Goal: Information Seeking & Learning: Learn about a topic

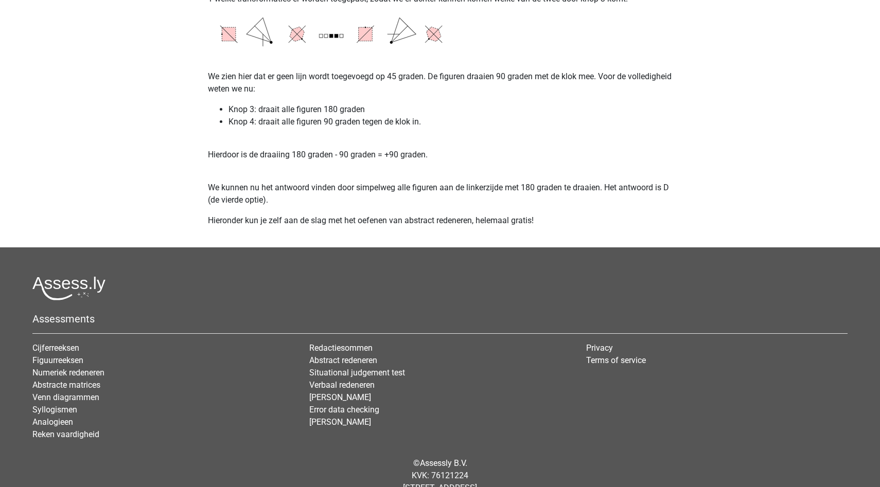
scroll to position [1912, 0]
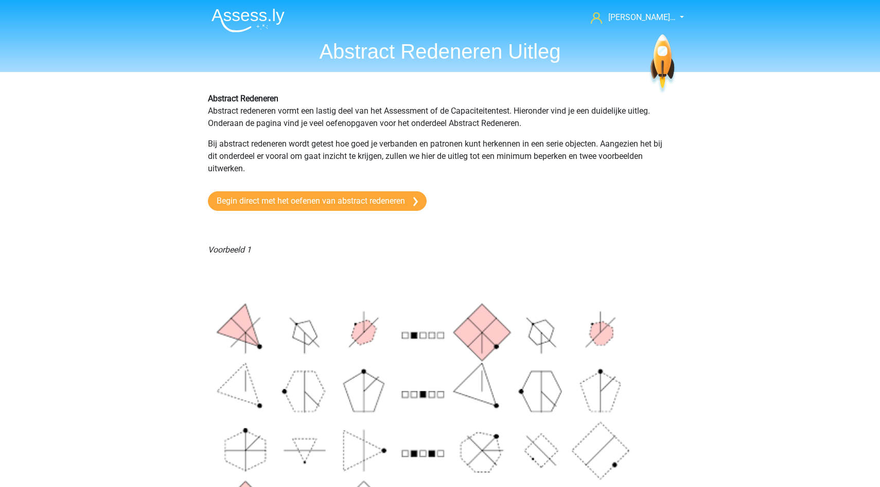
click at [322, 204] on link "Begin direct met het oefenen van abstract redeneren" at bounding box center [317, 201] width 219 height 20
click at [305, 196] on link "Begin direct met het oefenen van abstract redeneren" at bounding box center [317, 201] width 219 height 20
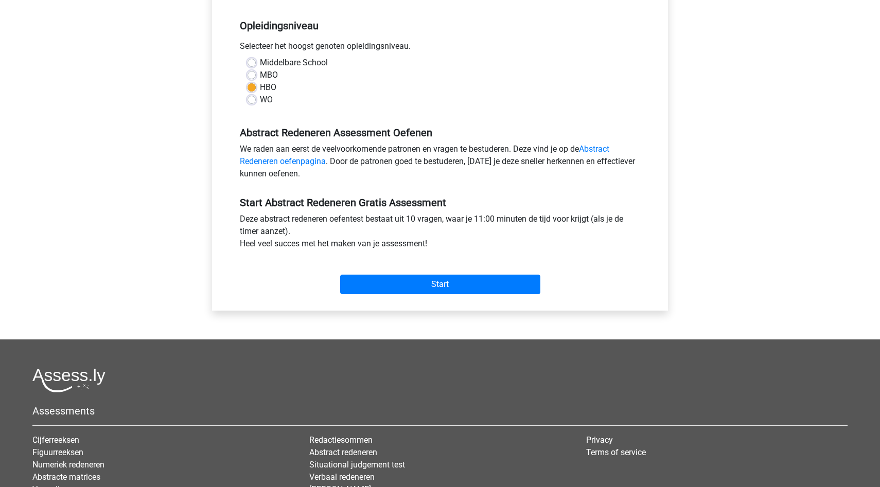
scroll to position [245, 0]
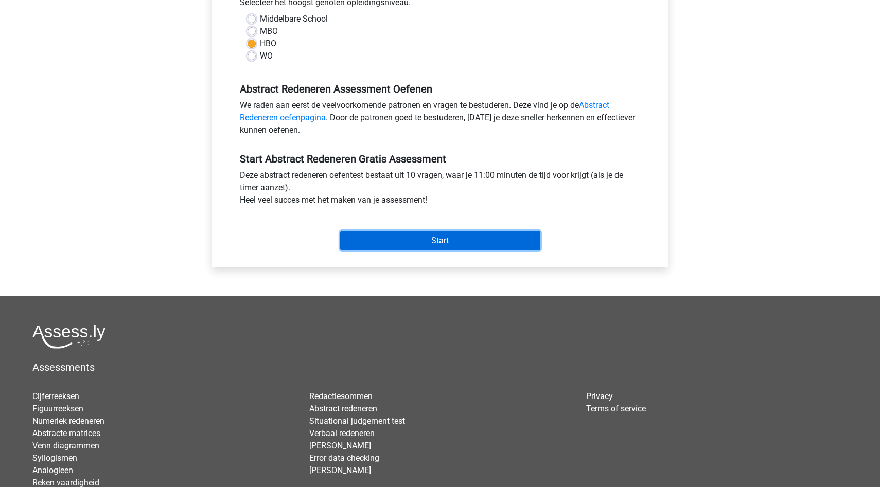
click at [371, 249] on input "Start" at bounding box center [440, 241] width 200 height 20
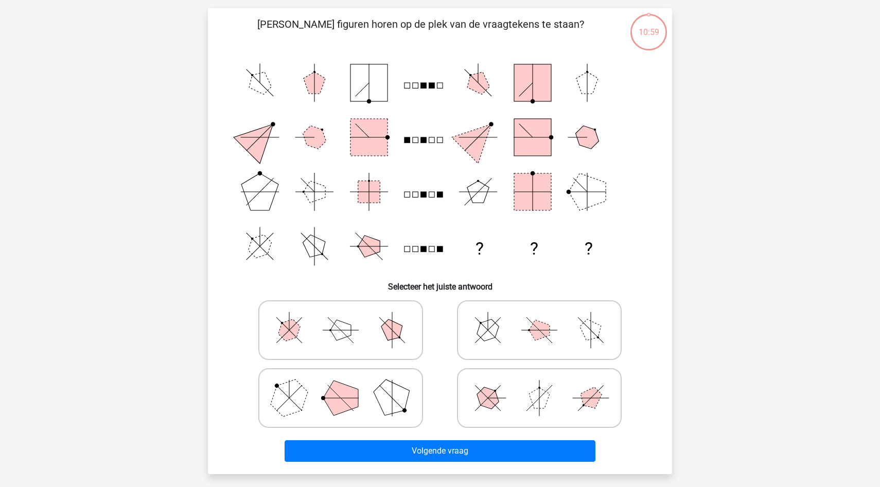
scroll to position [58, 0]
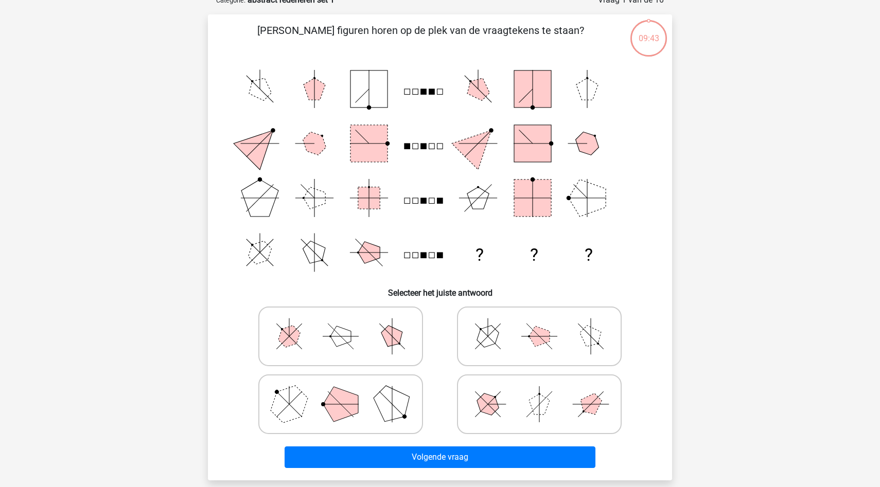
click at [319, 409] on icon at bounding box center [341, 404] width 154 height 51
click at [341, 392] on input "radio" at bounding box center [344, 388] width 7 height 7
radio input "true"
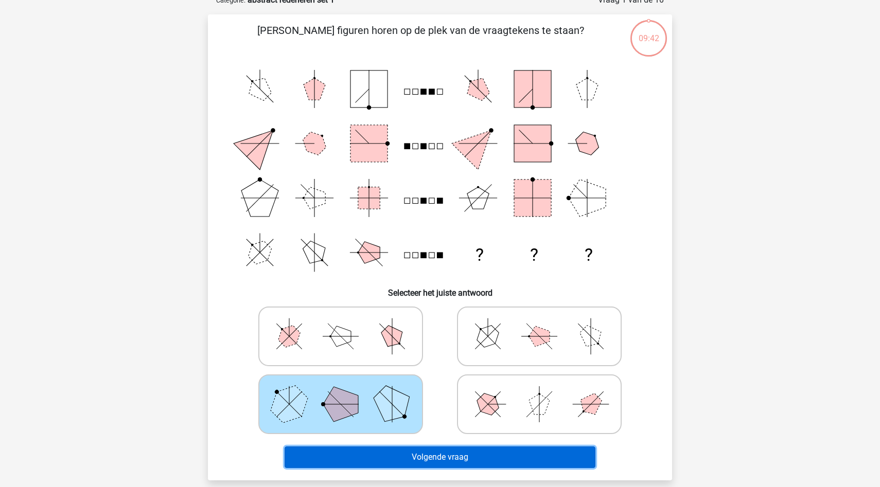
click at [355, 463] on button "Volgende vraag" at bounding box center [440, 458] width 311 height 22
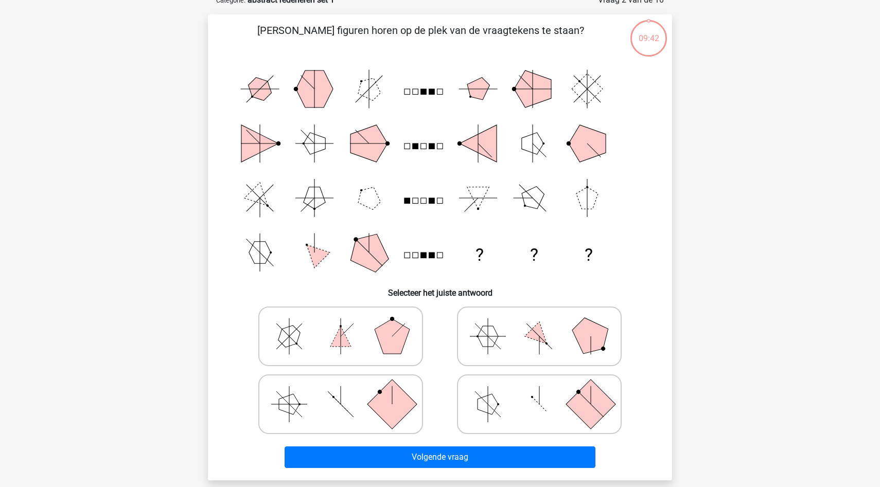
scroll to position [51, 0]
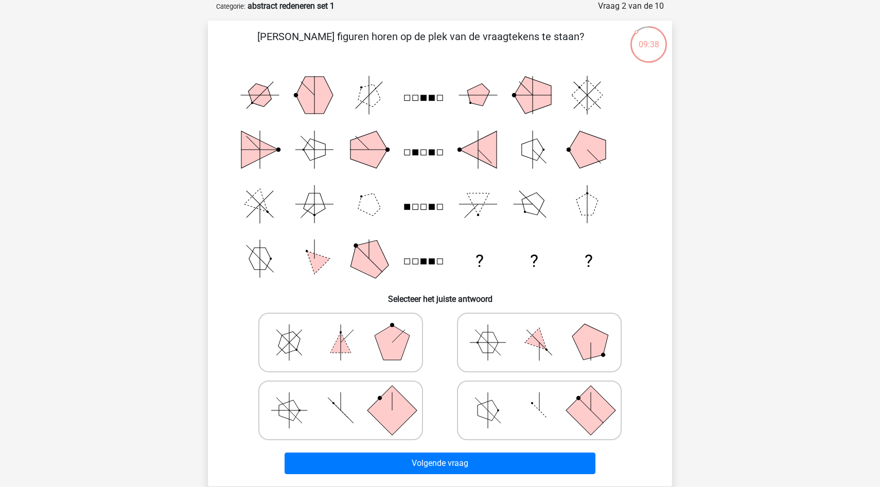
click at [366, 422] on icon at bounding box center [341, 410] width 154 height 51
click at [347, 398] on input "radio" at bounding box center [344, 394] width 7 height 7
radio input "true"
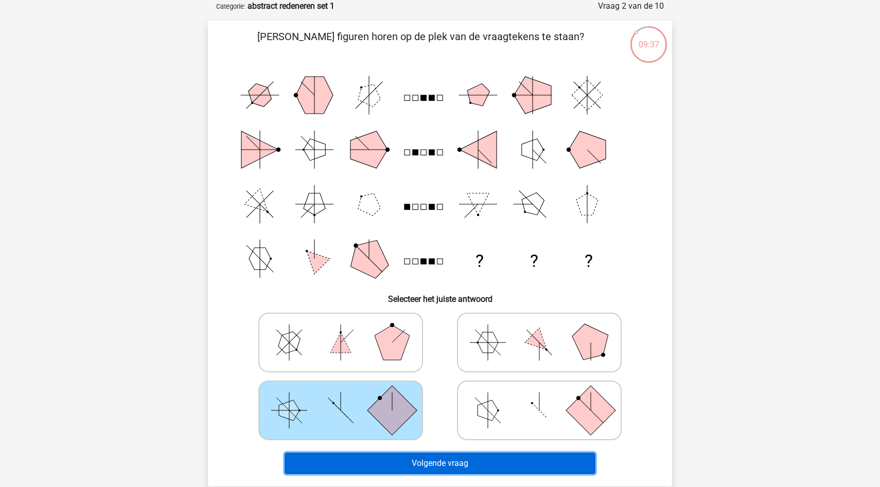
click at [366, 470] on button "Volgende vraag" at bounding box center [440, 464] width 311 height 22
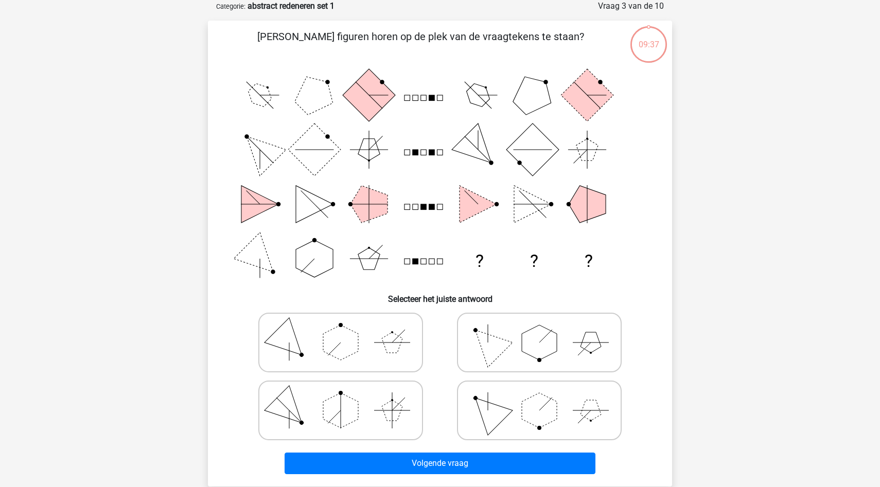
click at [371, 411] on icon at bounding box center [341, 410] width 154 height 51
click at [347, 398] on input "radio" at bounding box center [344, 394] width 7 height 7
radio input "true"
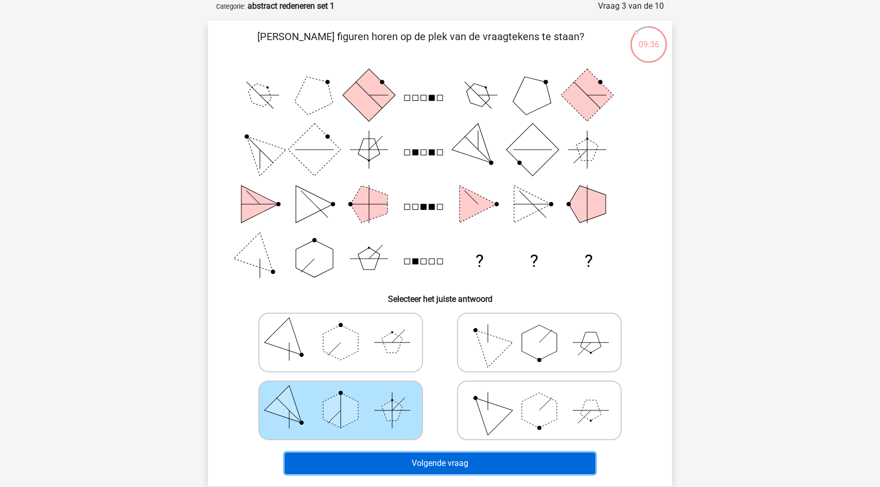
click at [370, 469] on button "Volgende vraag" at bounding box center [440, 464] width 311 height 22
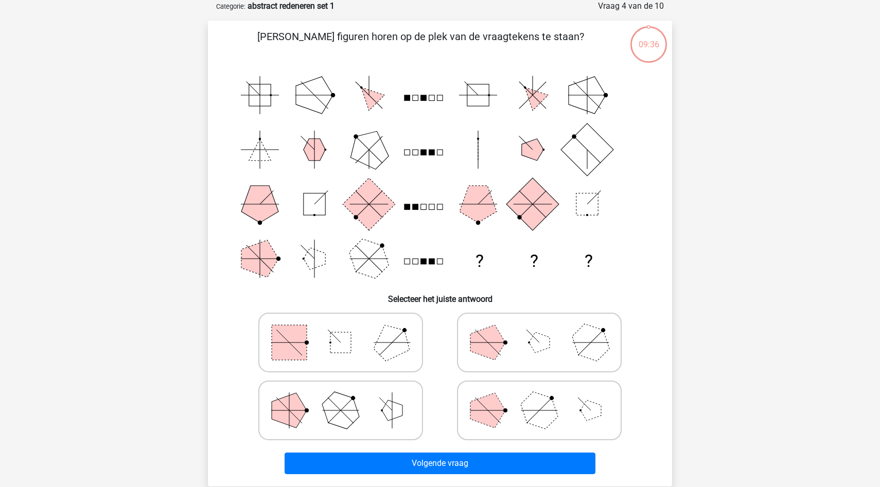
click at [370, 416] on icon at bounding box center [341, 410] width 154 height 51
click at [347, 398] on input "radio" at bounding box center [344, 394] width 7 height 7
radio input "true"
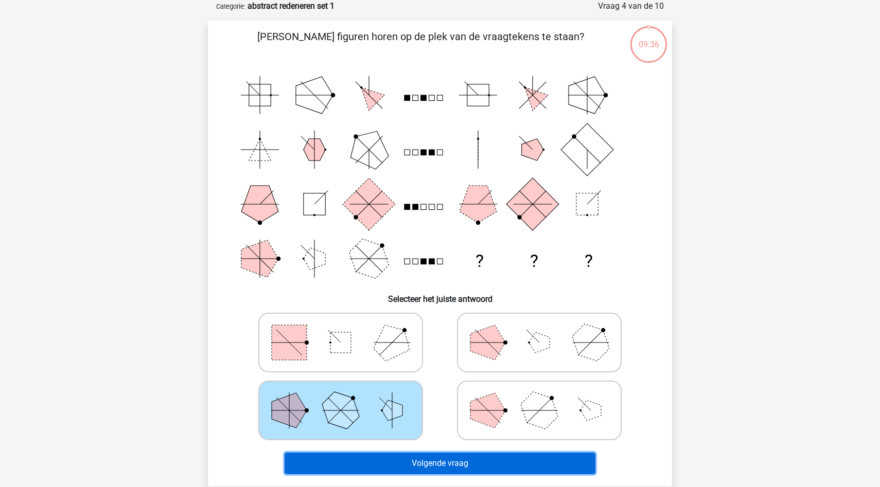
click at [372, 455] on button "Volgende vraag" at bounding box center [440, 464] width 311 height 22
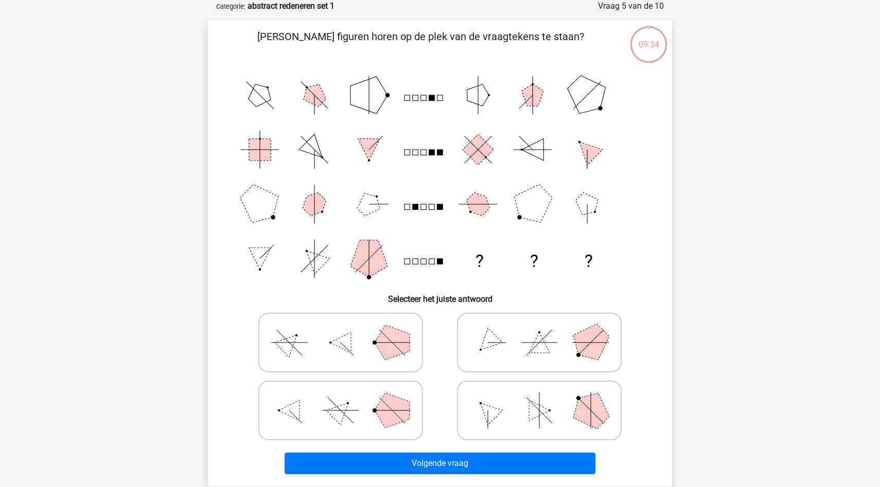
click at [376, 422] on icon at bounding box center [341, 410] width 154 height 51
click at [347, 398] on input "radio" at bounding box center [344, 394] width 7 height 7
radio input "true"
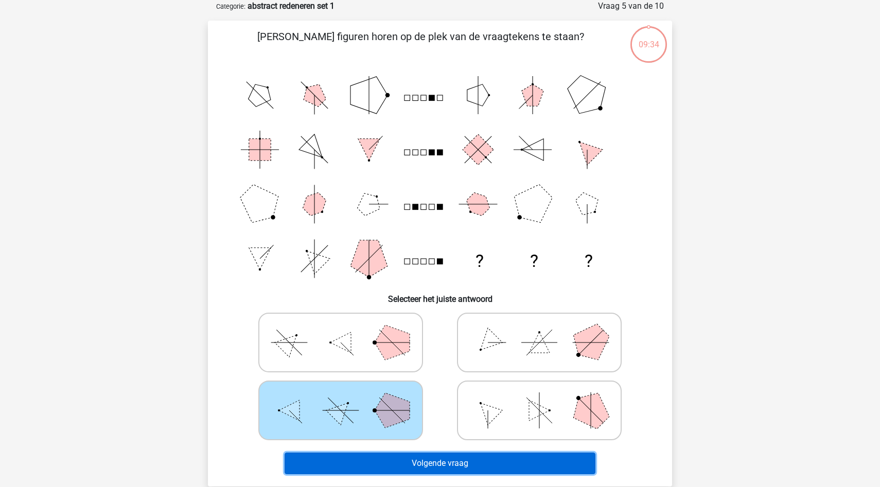
click at [374, 456] on button "Volgende vraag" at bounding box center [440, 464] width 311 height 22
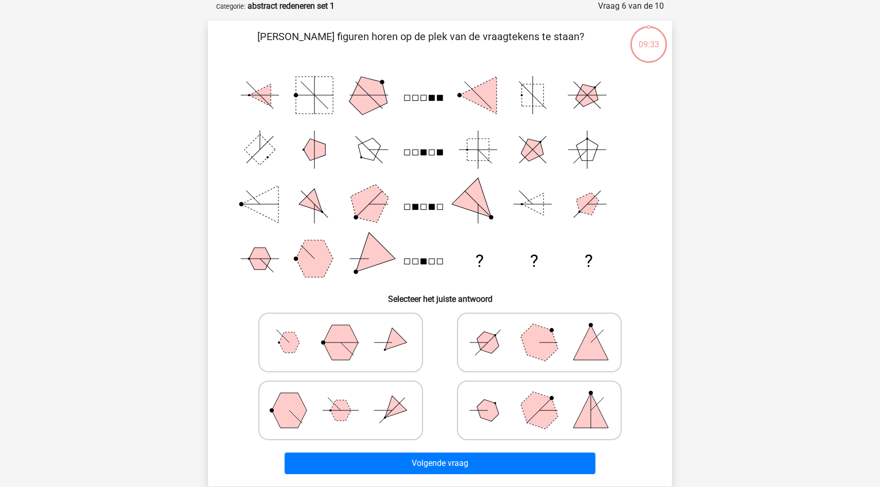
click at [376, 409] on icon at bounding box center [341, 410] width 154 height 51
click at [347, 398] on input "radio" at bounding box center [344, 394] width 7 height 7
radio input "true"
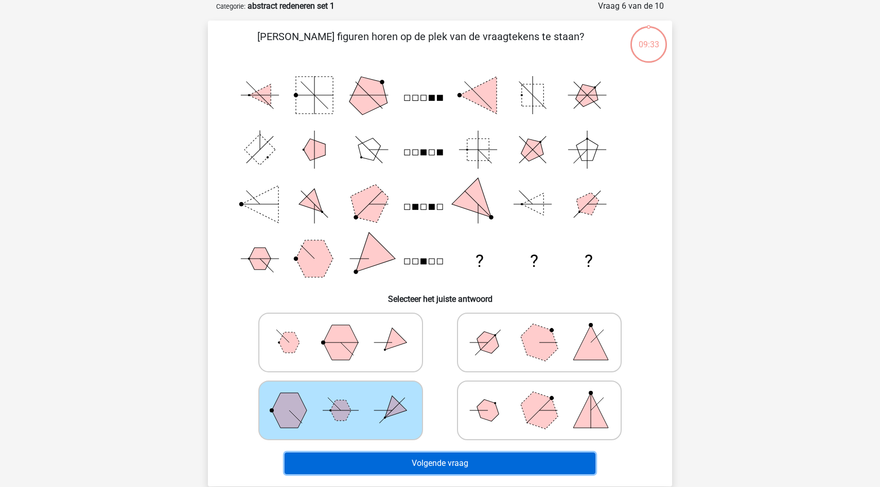
click at [375, 455] on button "Volgende vraag" at bounding box center [440, 464] width 311 height 22
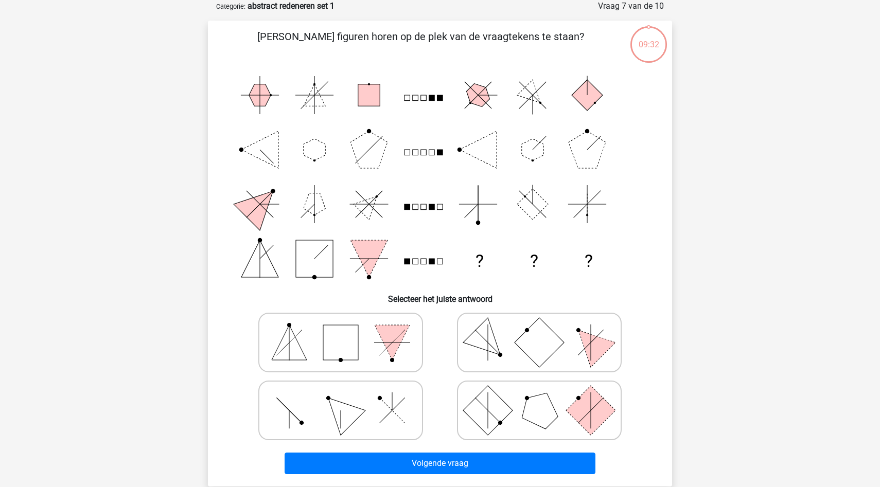
click at [376, 416] on icon at bounding box center [341, 410] width 154 height 51
click at [347, 398] on input "radio" at bounding box center [344, 394] width 7 height 7
radio input "true"
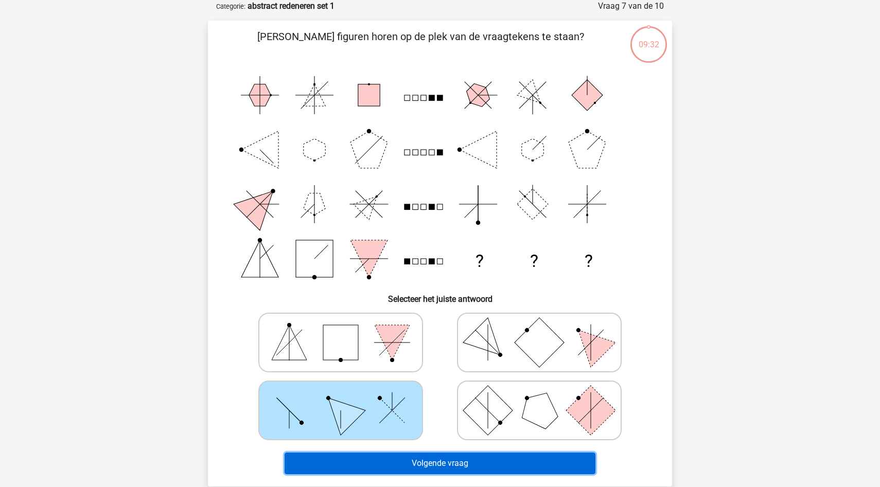
click at [382, 464] on button "Volgende vraag" at bounding box center [440, 464] width 311 height 22
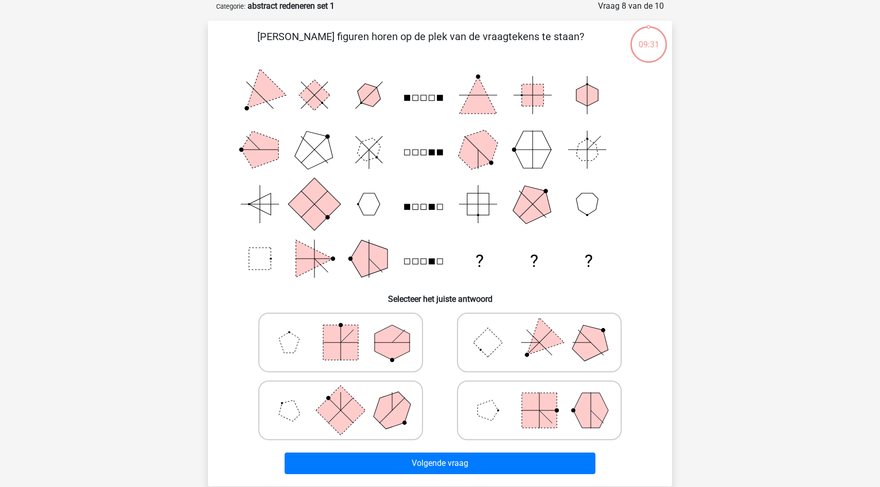
click at [376, 407] on icon at bounding box center [341, 410] width 154 height 51
click at [347, 398] on input "radio" at bounding box center [344, 394] width 7 height 7
radio input "true"
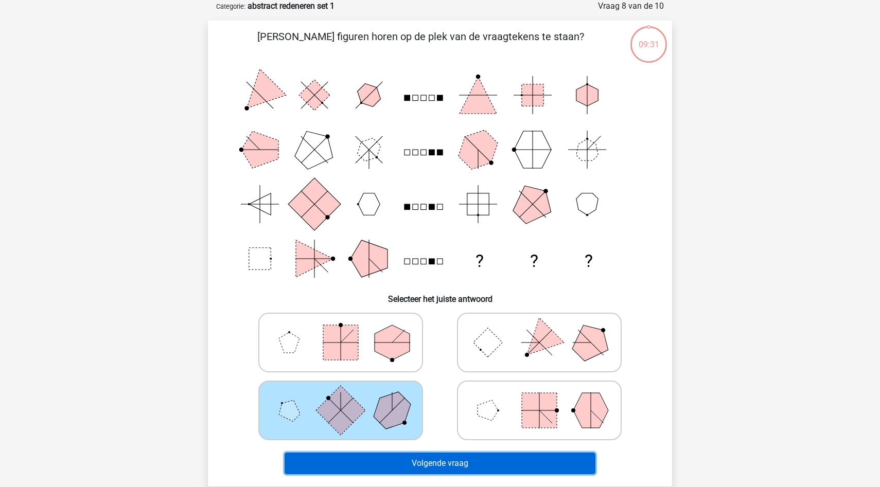
click at [375, 460] on button "Volgende vraag" at bounding box center [440, 464] width 311 height 22
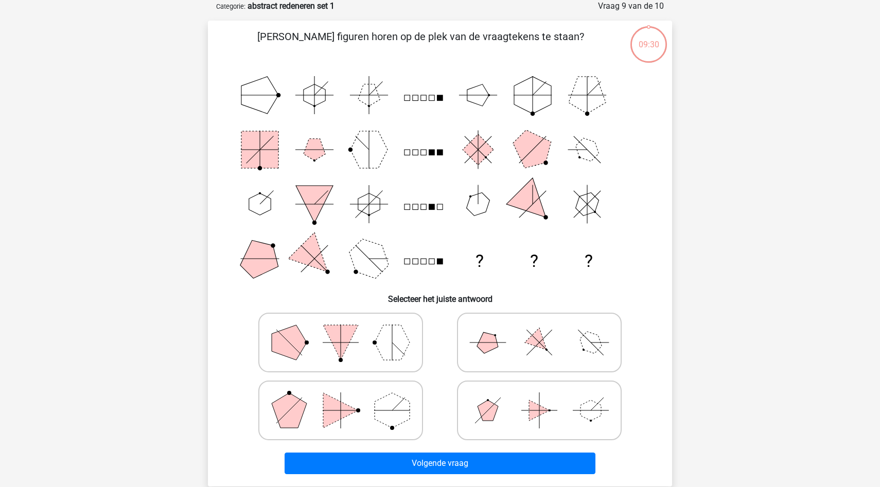
click at [377, 406] on polygon at bounding box center [392, 410] width 35 height 35
click at [347, 398] on input "radio" at bounding box center [344, 394] width 7 height 7
radio input "true"
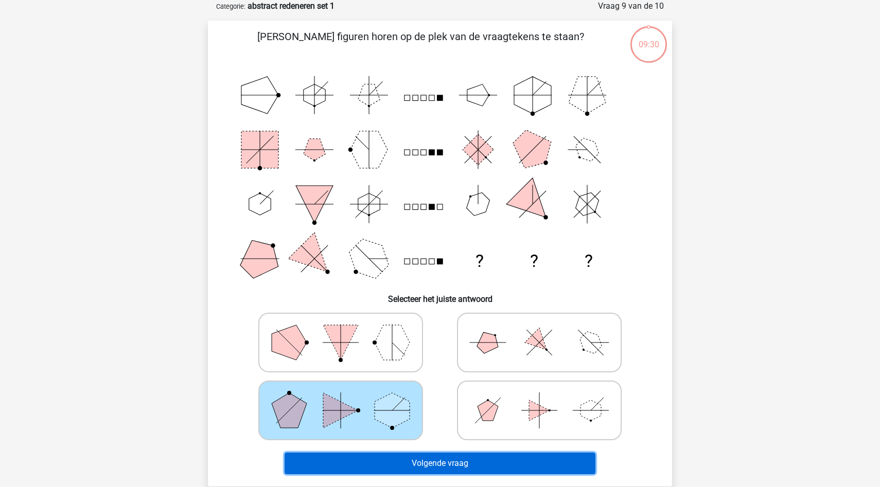
click at [383, 456] on button "Volgende vraag" at bounding box center [440, 464] width 311 height 22
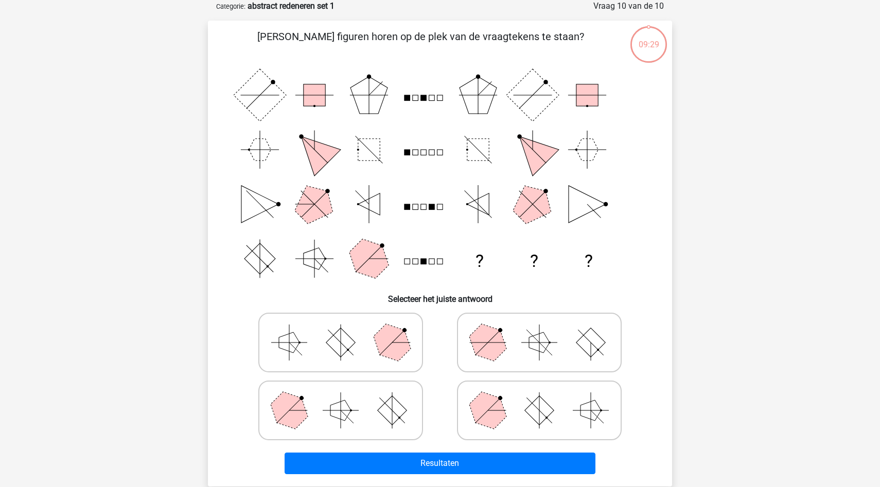
click at [380, 409] on rect at bounding box center [392, 410] width 29 height 29
click at [347, 398] on input "radio" at bounding box center [344, 394] width 7 height 7
radio input "true"
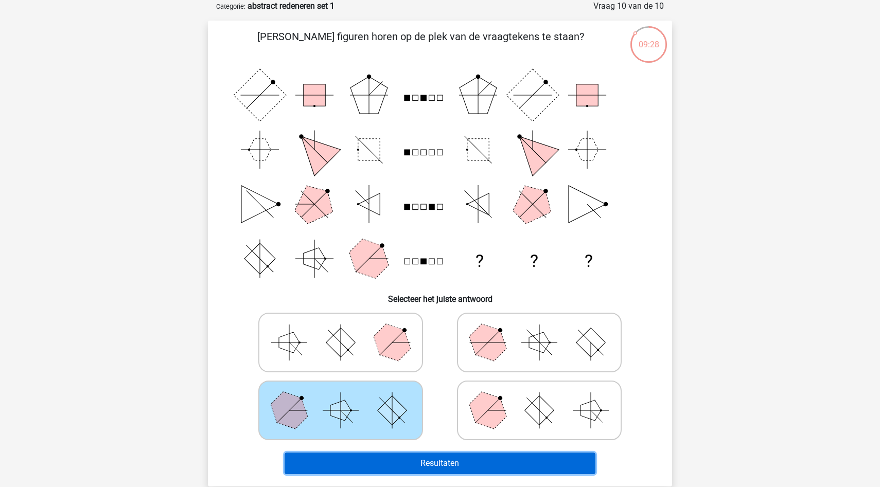
click at [383, 464] on button "Resultaten" at bounding box center [440, 464] width 311 height 22
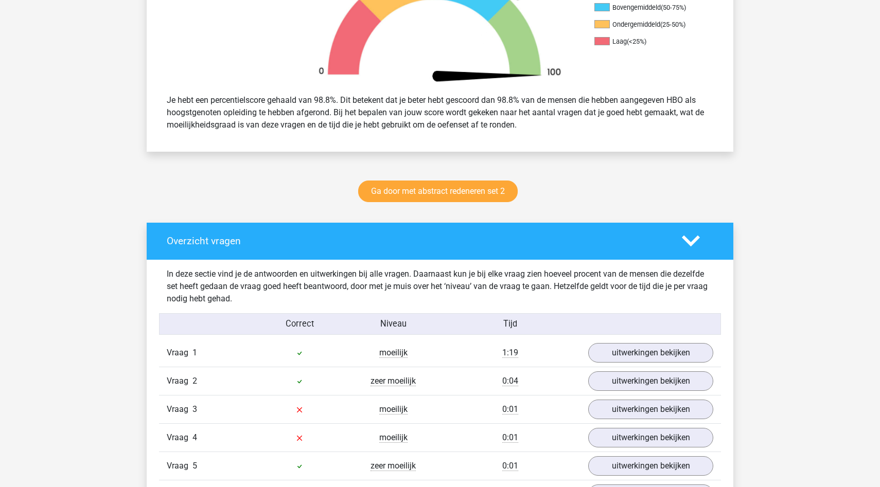
scroll to position [458, 0]
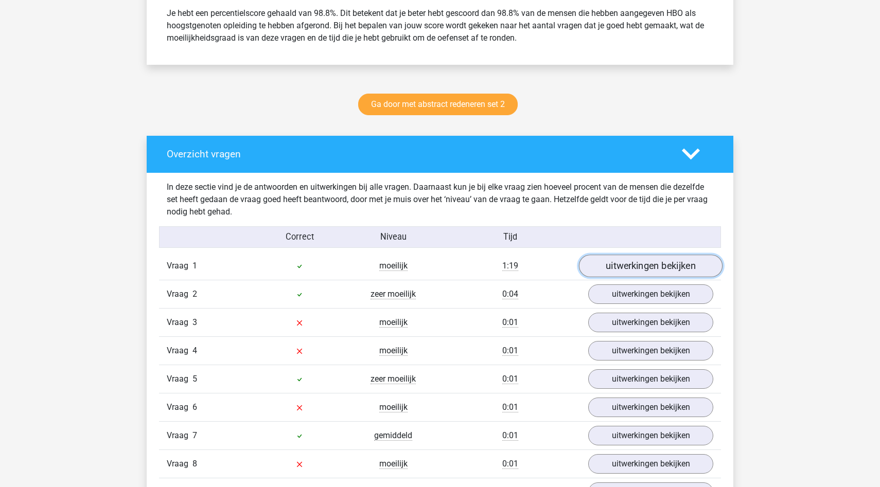
click at [619, 266] on link "uitwerkingen bekijken" at bounding box center [651, 266] width 144 height 23
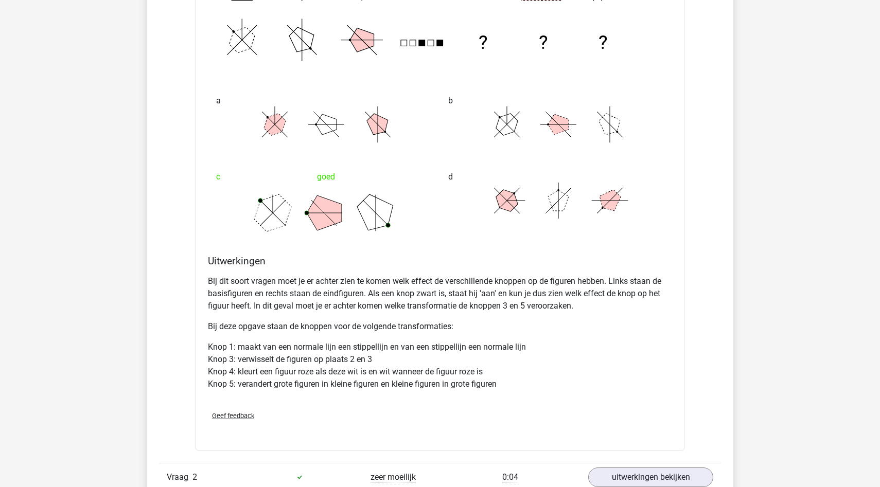
scroll to position [970, 0]
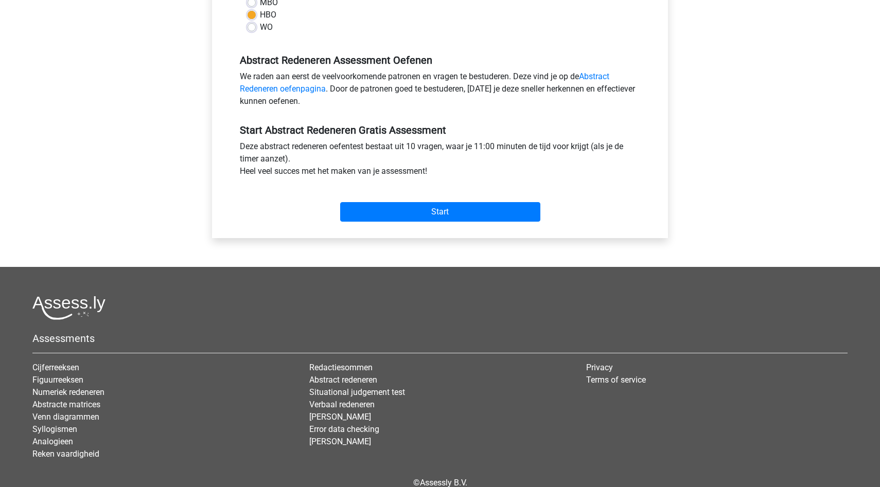
scroll to position [267, 0]
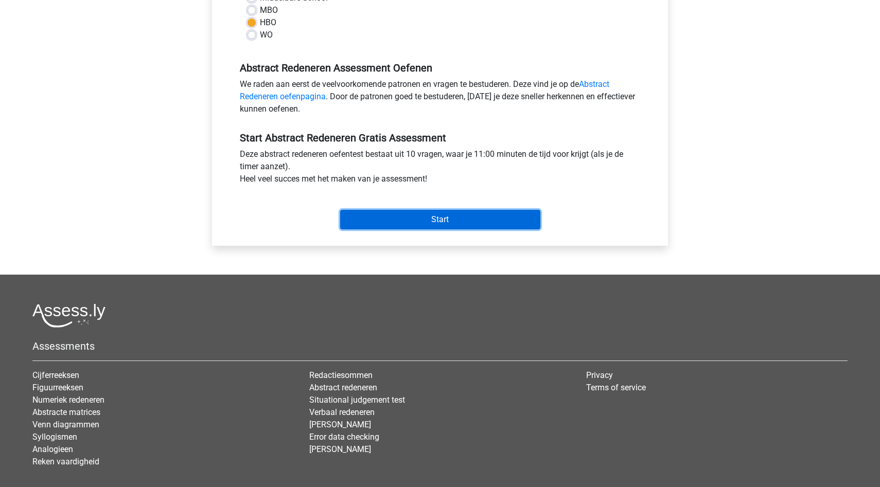
click at [396, 225] on input "Start" at bounding box center [440, 220] width 200 height 20
click at [388, 226] on input "Start" at bounding box center [440, 220] width 200 height 20
click at [375, 217] on input "Start" at bounding box center [440, 220] width 200 height 20
click at [361, 212] on input "Start" at bounding box center [440, 220] width 200 height 20
click at [460, 224] on input "Start" at bounding box center [440, 220] width 200 height 20
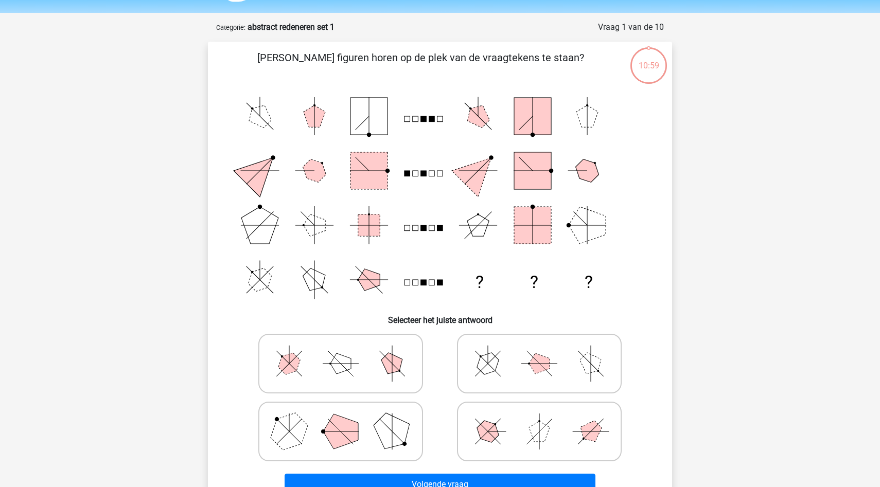
scroll to position [37, 0]
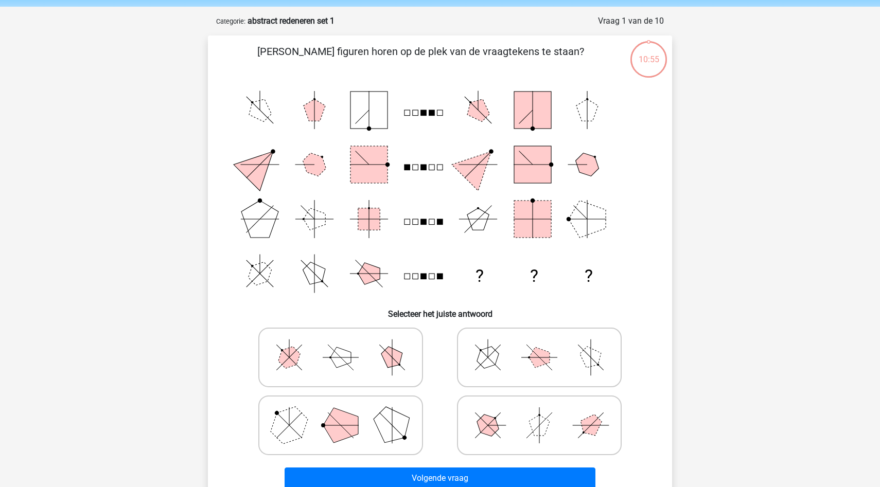
click at [330, 432] on polygon at bounding box center [340, 425] width 35 height 35
click at [341, 413] on input "radio" at bounding box center [344, 409] width 7 height 7
radio input "true"
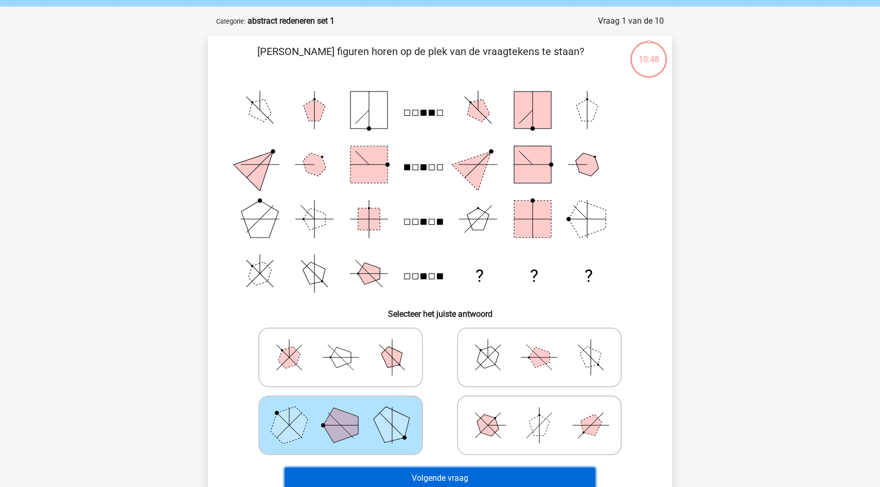
click at [326, 477] on button "Volgende vraag" at bounding box center [440, 479] width 311 height 22
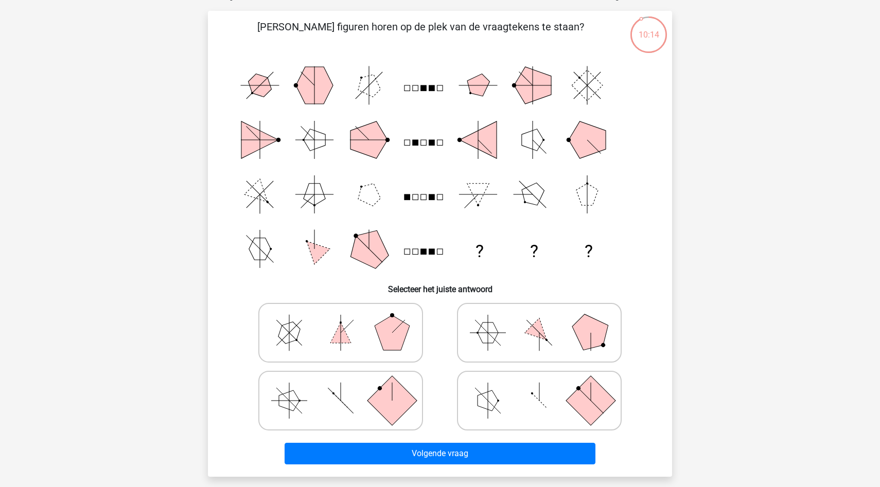
scroll to position [74, 0]
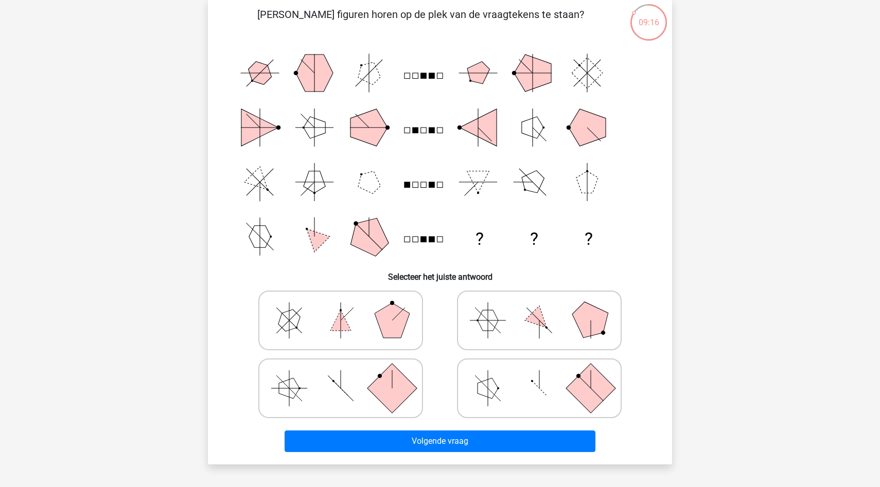
click at [485, 327] on polygon at bounding box center [488, 320] width 21 height 21
click at [539, 308] on input "radio" at bounding box center [542, 304] width 7 height 7
radio input "true"
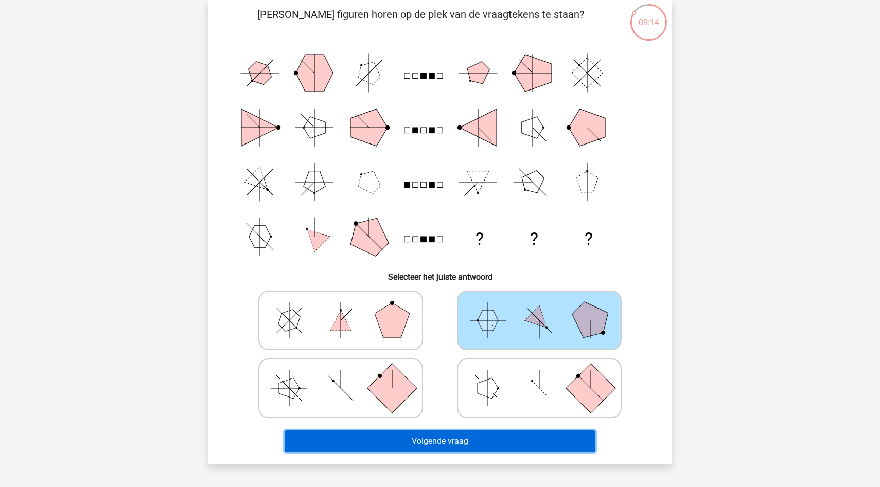
click at [446, 442] on button "Volgende vraag" at bounding box center [440, 442] width 311 height 22
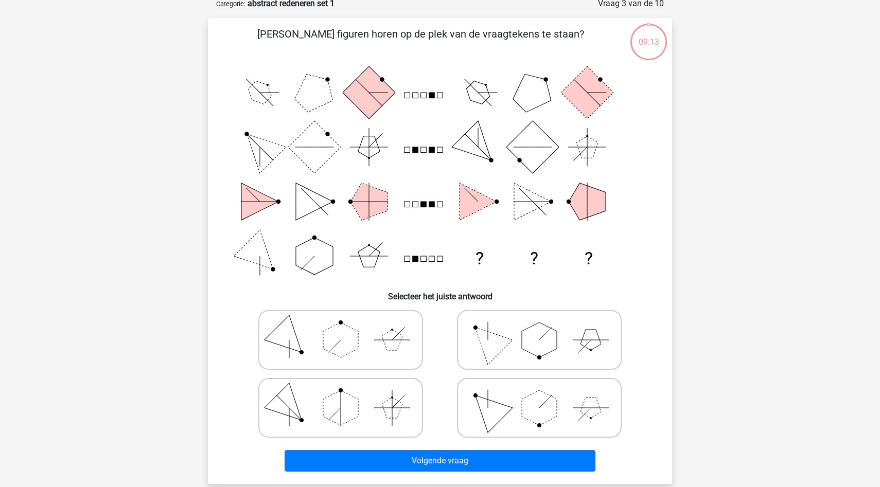
scroll to position [51, 0]
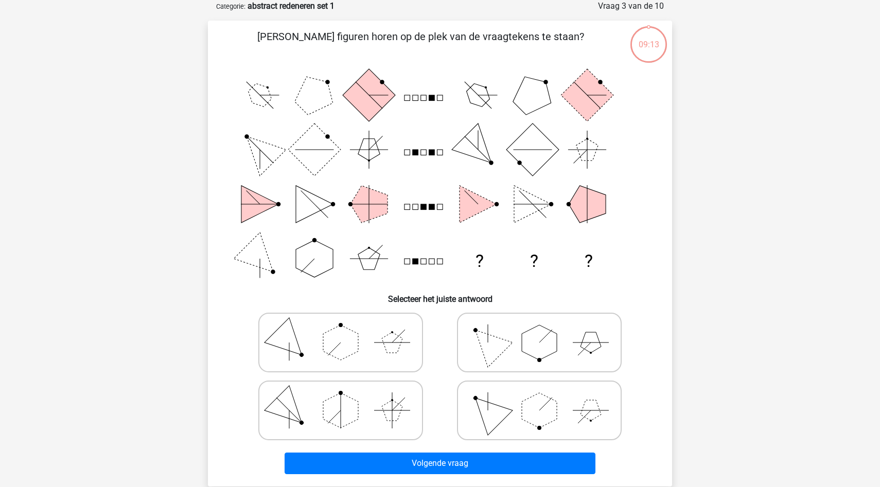
click at [400, 433] on icon at bounding box center [341, 410] width 154 height 51
click at [347, 398] on input "radio" at bounding box center [344, 394] width 7 height 7
radio input "true"
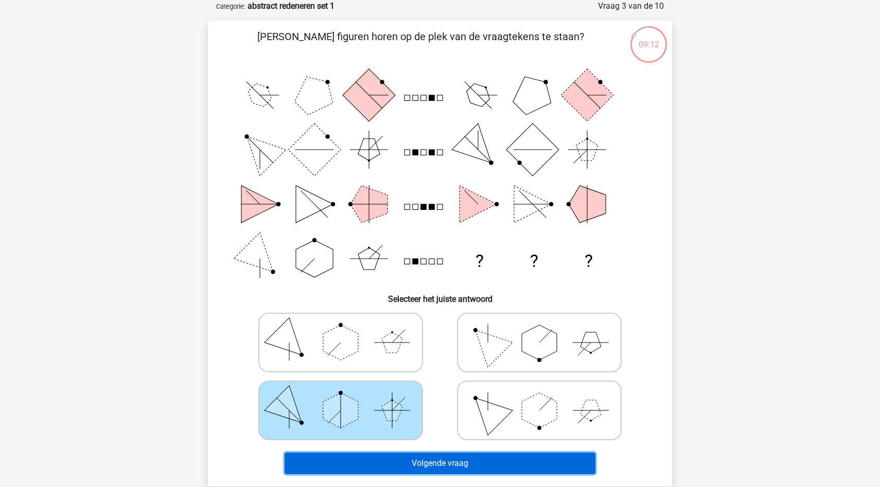
click at [400, 464] on button "Volgende vraag" at bounding box center [440, 464] width 311 height 22
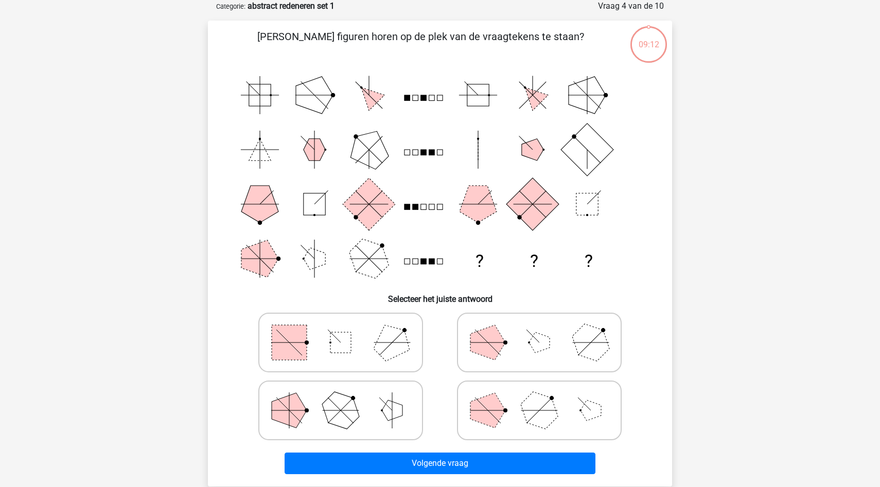
click at [391, 428] on icon at bounding box center [341, 410] width 154 height 51
click at [347, 398] on input "radio" at bounding box center [344, 394] width 7 height 7
radio input "true"
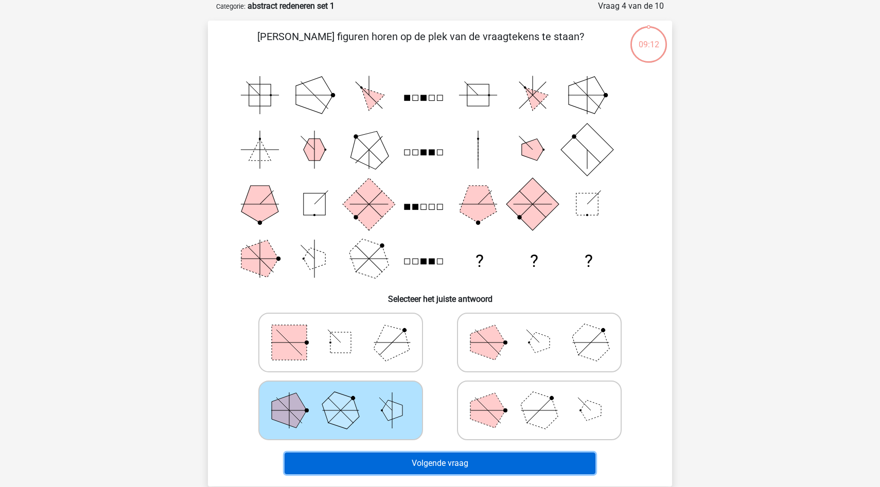
click at [391, 459] on button "Volgende vraag" at bounding box center [440, 464] width 311 height 22
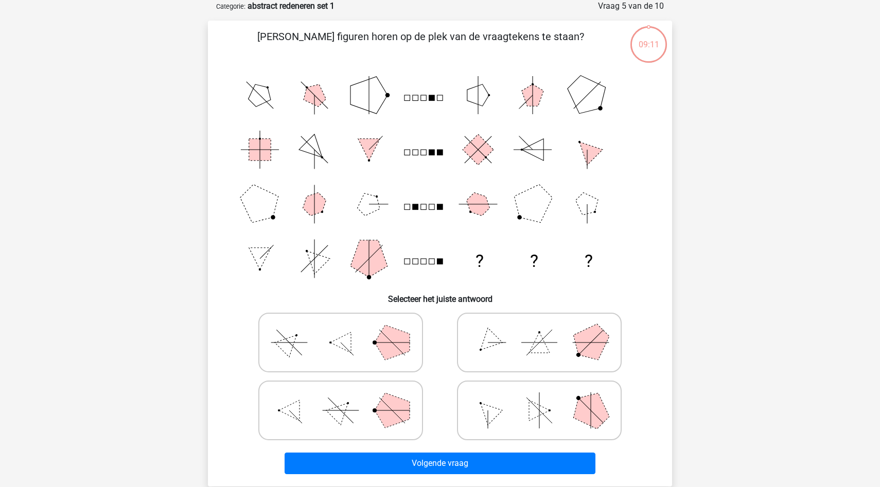
click at [391, 428] on icon at bounding box center [341, 410] width 154 height 51
click at [347, 398] on input "radio" at bounding box center [344, 394] width 7 height 7
radio input "true"
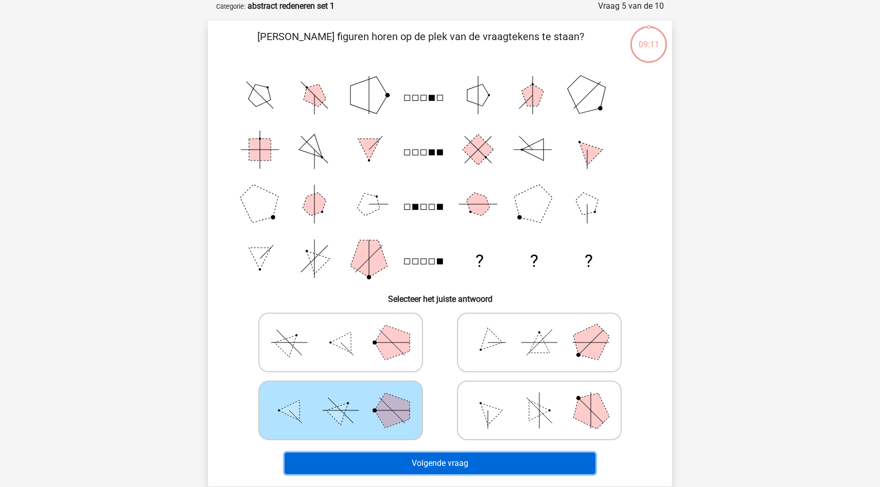
click at [391, 454] on button "Volgende vraag" at bounding box center [440, 464] width 311 height 22
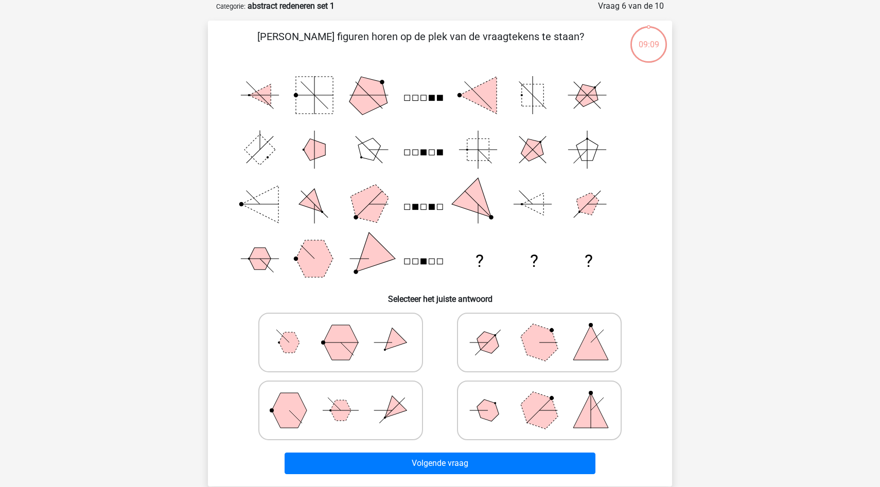
click at [392, 415] on polygon at bounding box center [392, 410] width 29 height 29
click at [347, 398] on input "radio" at bounding box center [344, 394] width 7 height 7
radio input "true"
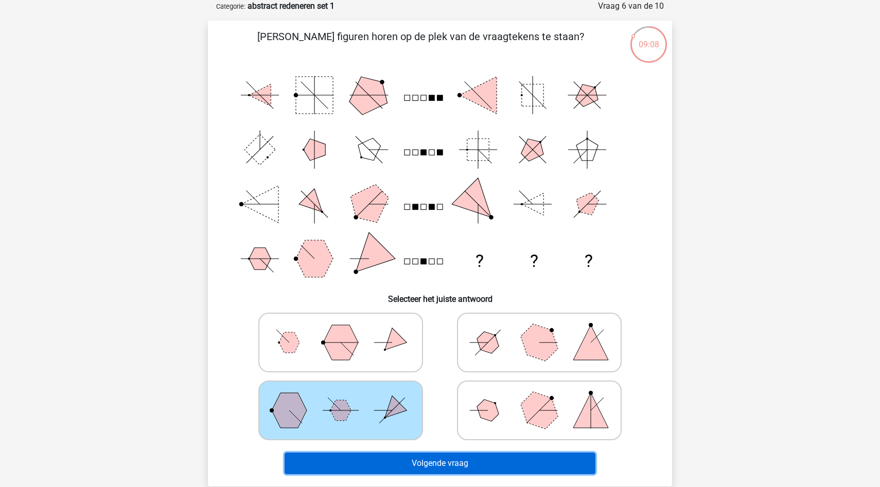
click at [388, 459] on button "Volgende vraag" at bounding box center [440, 464] width 311 height 22
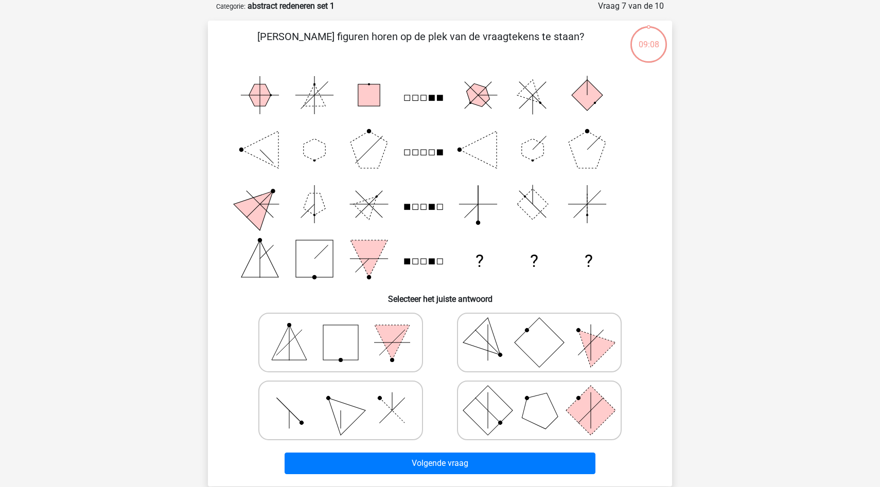
click at [388, 429] on icon at bounding box center [341, 410] width 154 height 51
click at [347, 398] on input "radio" at bounding box center [344, 394] width 7 height 7
radio input "true"
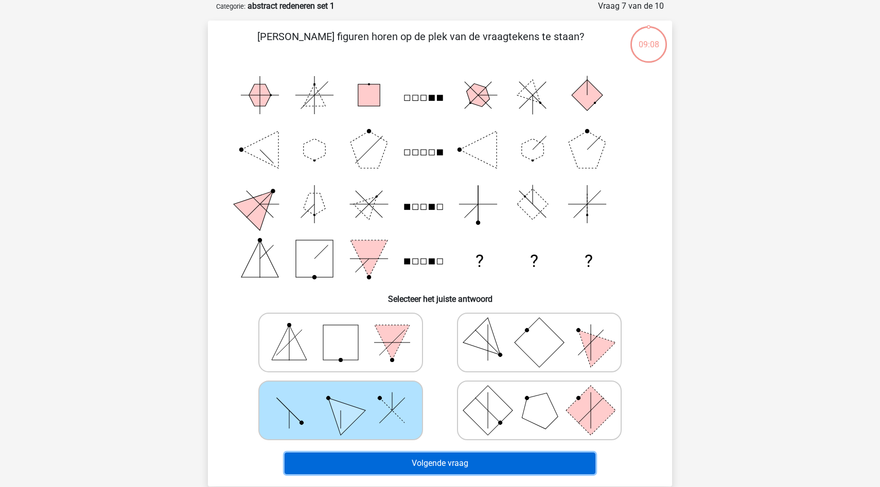
click at [385, 465] on button "Volgende vraag" at bounding box center [440, 464] width 311 height 22
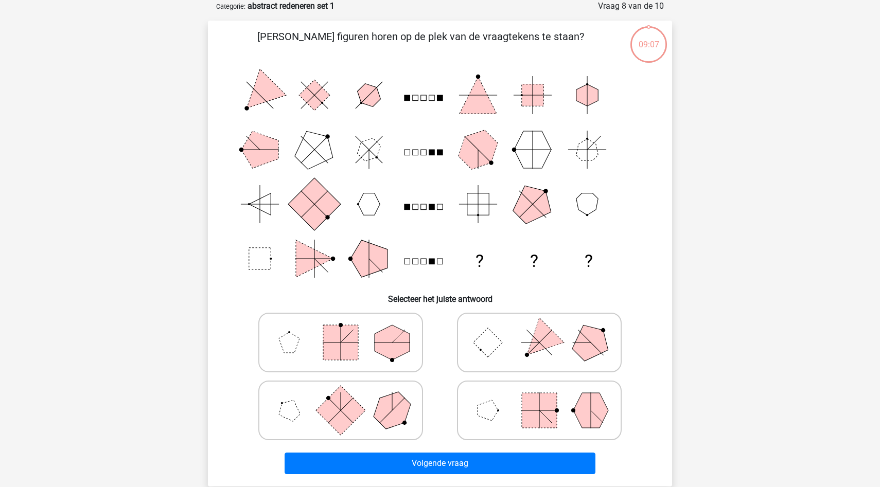
click at [385, 426] on polygon at bounding box center [391, 409] width 49 height 49
click at [347, 398] on input "radio" at bounding box center [344, 394] width 7 height 7
radio input "true"
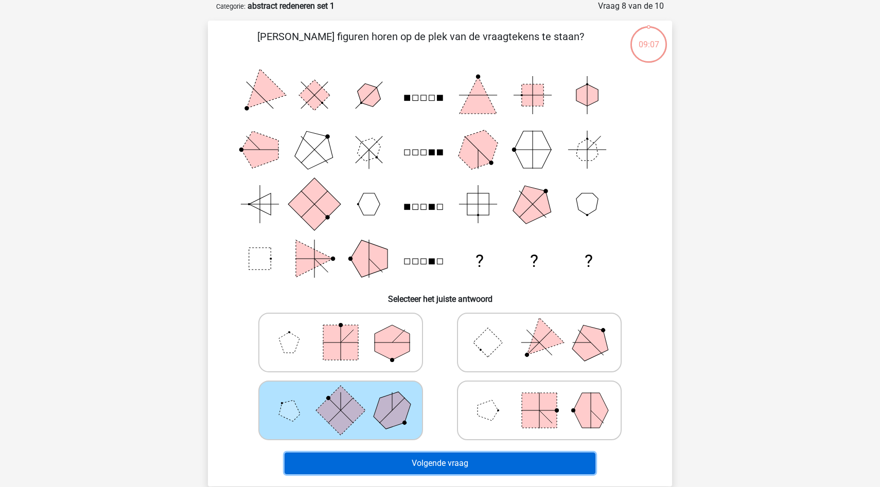
click at [384, 458] on button "Volgende vraag" at bounding box center [440, 464] width 311 height 22
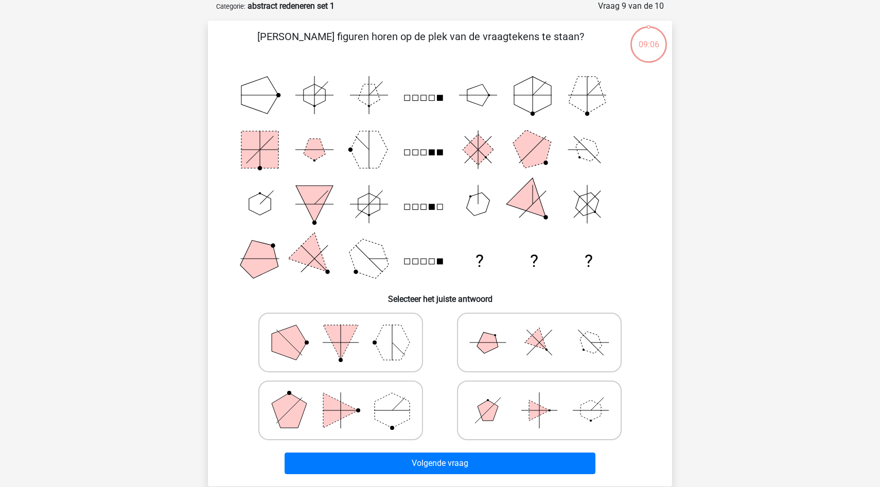
click at [381, 425] on icon at bounding box center [341, 410] width 154 height 51
click at [347, 398] on input "radio" at bounding box center [344, 394] width 7 height 7
radio input "true"
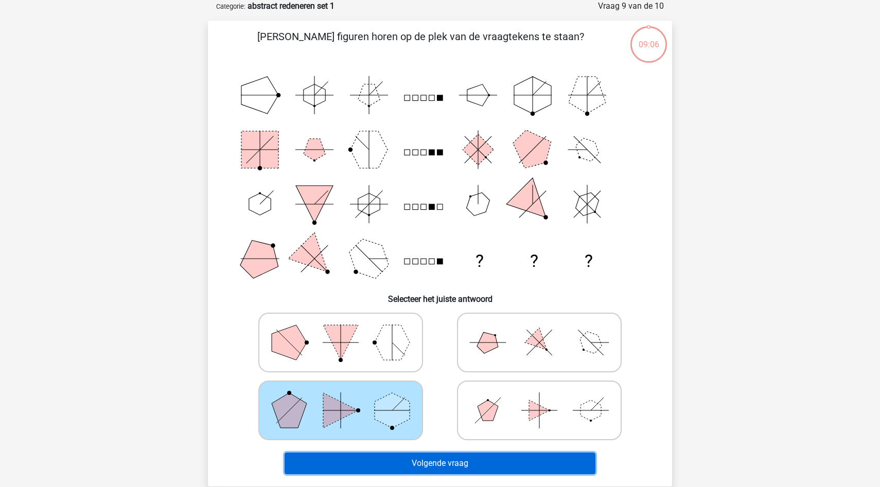
click at [382, 467] on button "Volgende vraag" at bounding box center [440, 464] width 311 height 22
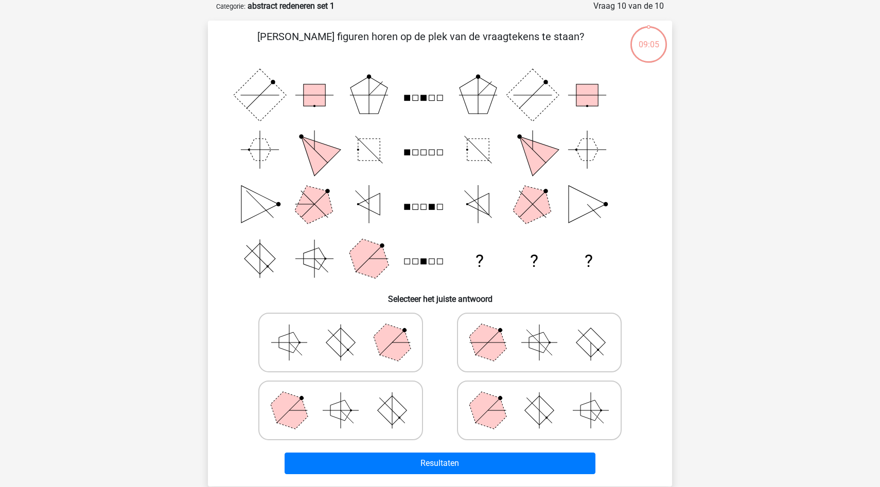
click at [374, 431] on icon at bounding box center [341, 410] width 154 height 51
click at [347, 398] on input "radio" at bounding box center [344, 394] width 7 height 7
radio input "true"
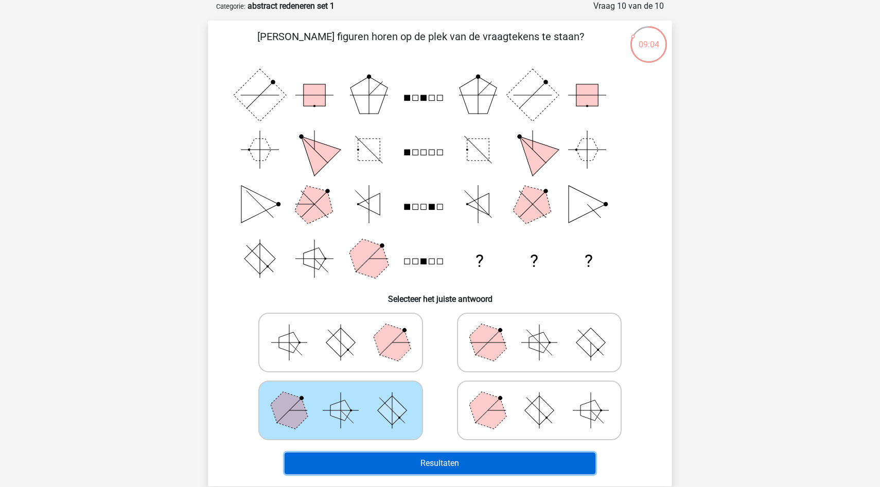
click at [389, 455] on button "Resultaten" at bounding box center [440, 464] width 311 height 22
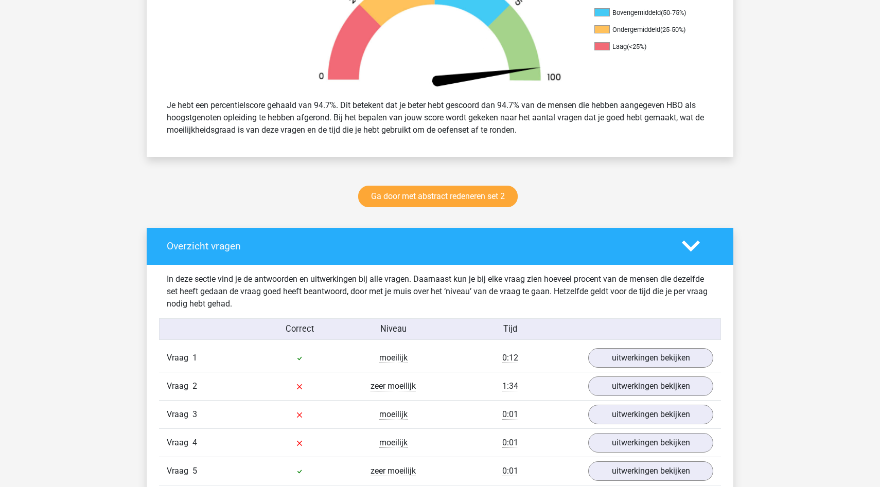
scroll to position [423, 0]
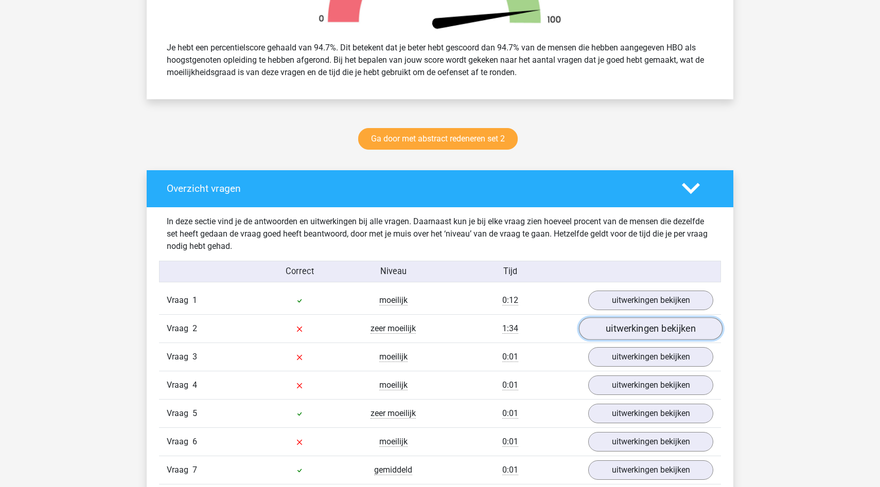
click at [601, 324] on link "uitwerkingen bekijken" at bounding box center [651, 329] width 144 height 23
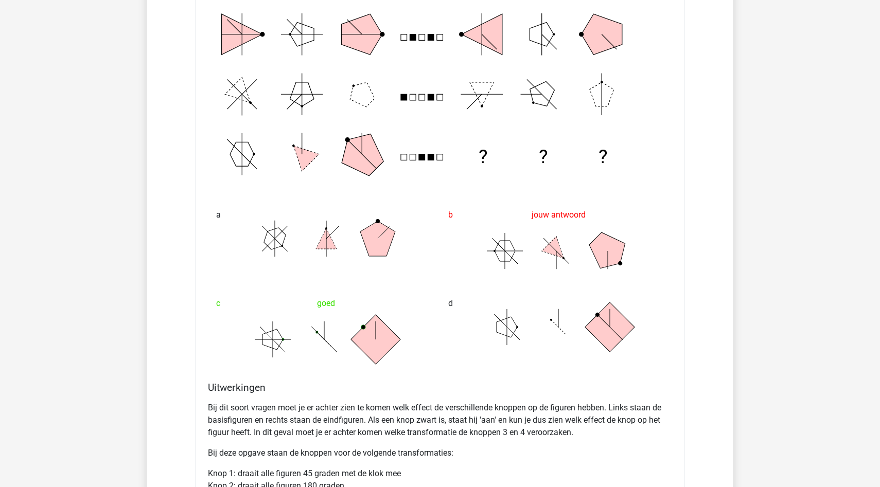
scroll to position [971, 0]
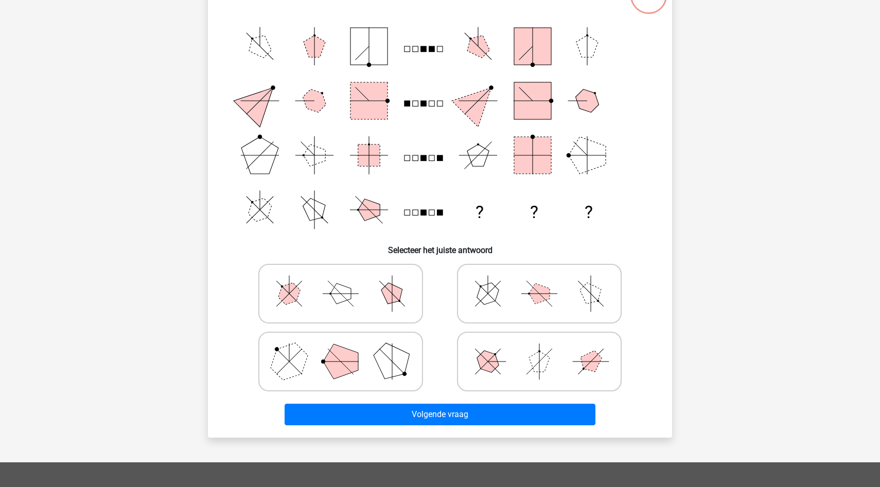
scroll to position [105, 0]
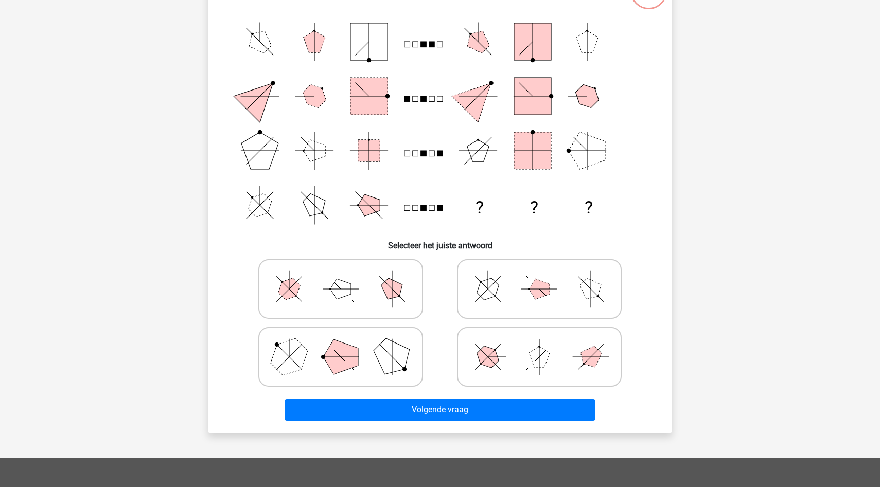
click at [334, 356] on polygon at bounding box center [340, 357] width 35 height 35
click at [341, 344] on input "radio" at bounding box center [344, 341] width 7 height 7
radio input "true"
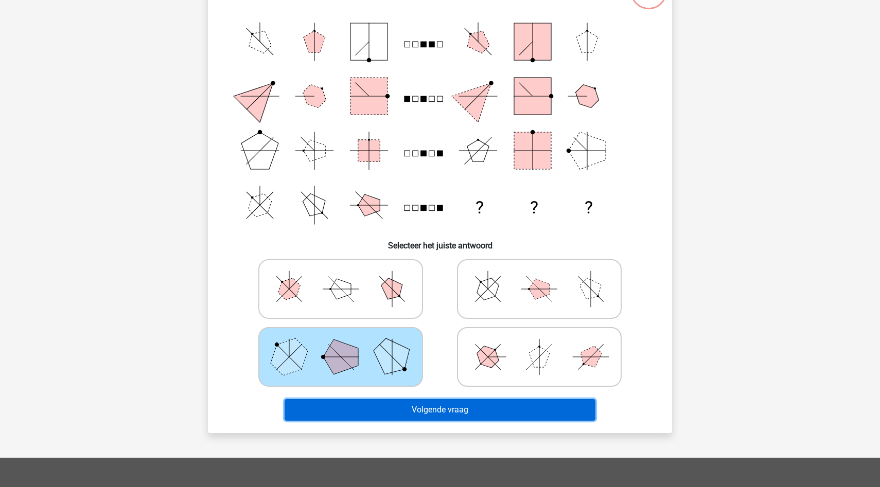
click at [361, 415] on button "Volgende vraag" at bounding box center [440, 410] width 311 height 22
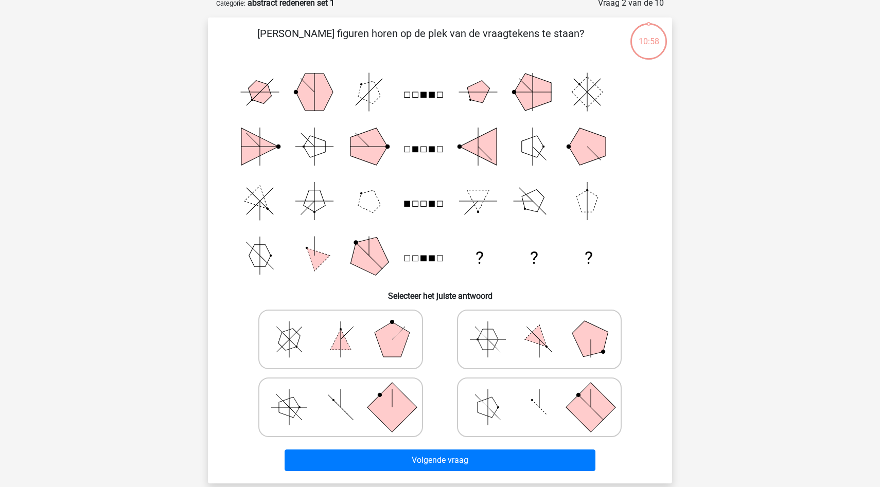
scroll to position [51, 0]
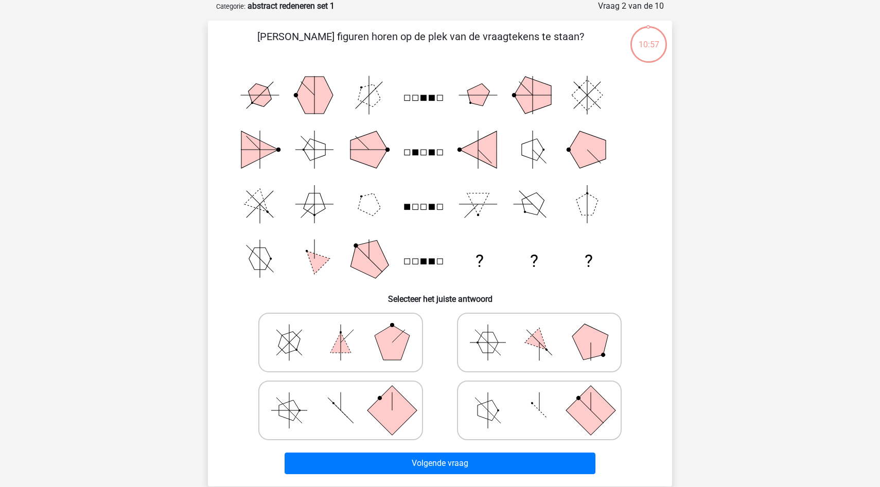
click at [361, 415] on icon at bounding box center [341, 410] width 154 height 51
click at [347, 398] on input "radio" at bounding box center [344, 394] width 7 height 7
radio input "true"
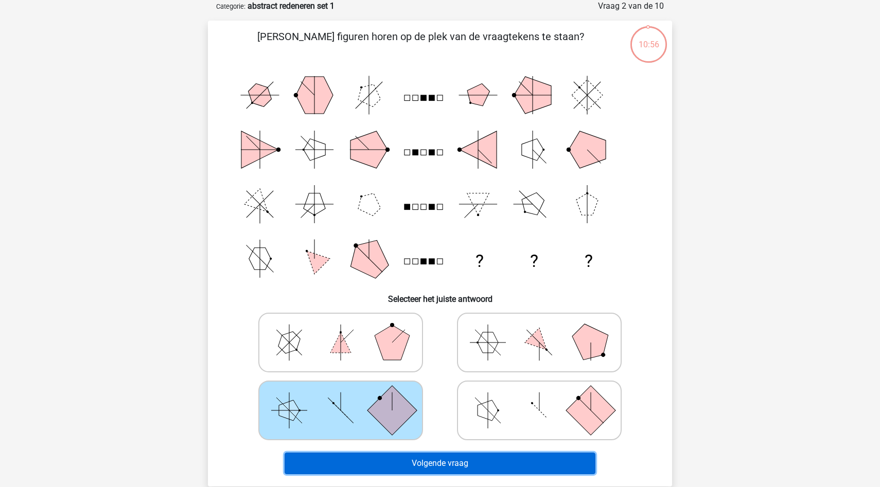
click at [397, 463] on button "Volgende vraag" at bounding box center [440, 464] width 311 height 22
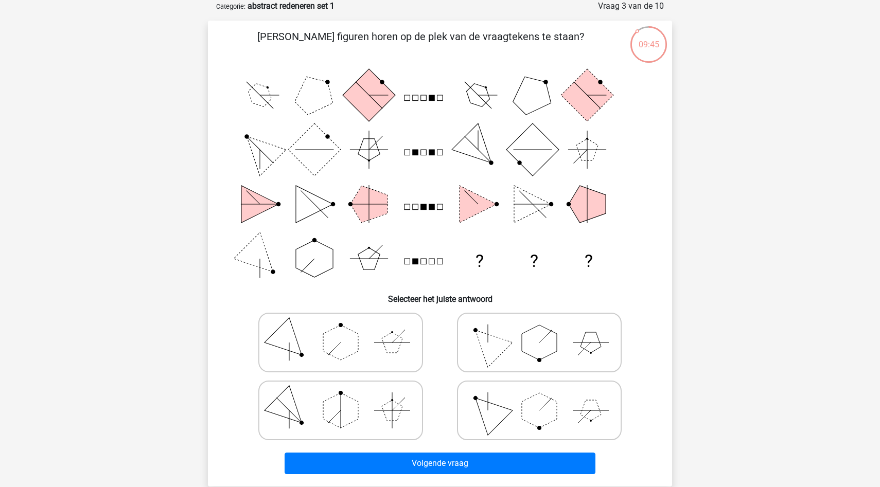
click at [505, 340] on polygon at bounding box center [487, 342] width 49 height 49
click at [539, 330] on input "radio" at bounding box center [542, 326] width 7 height 7
radio input "true"
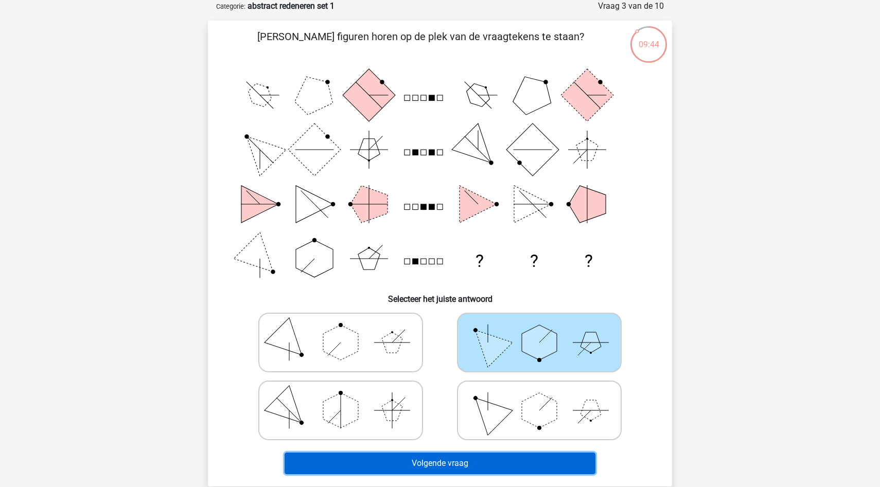
click at [437, 466] on button "Volgende vraag" at bounding box center [440, 464] width 311 height 22
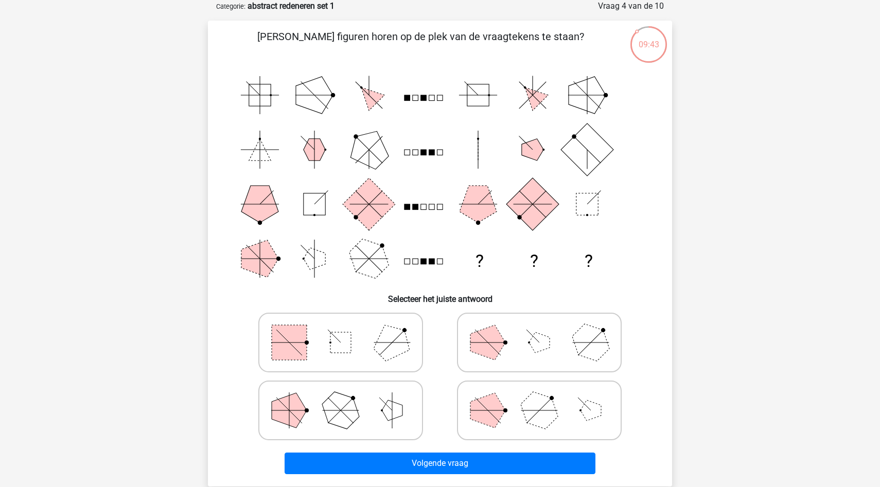
click at [372, 337] on icon at bounding box center [341, 342] width 154 height 51
click at [347, 330] on input "radio" at bounding box center [344, 326] width 7 height 7
radio input "true"
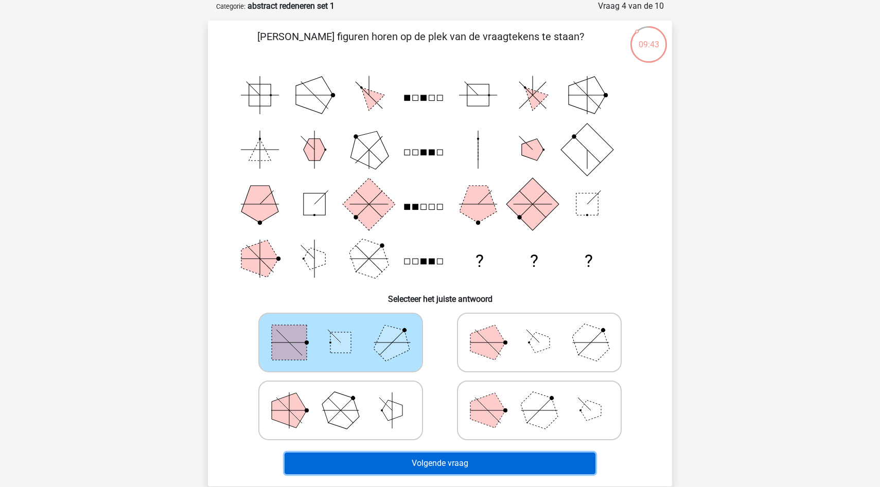
click at [389, 457] on button "Volgende vraag" at bounding box center [440, 464] width 311 height 22
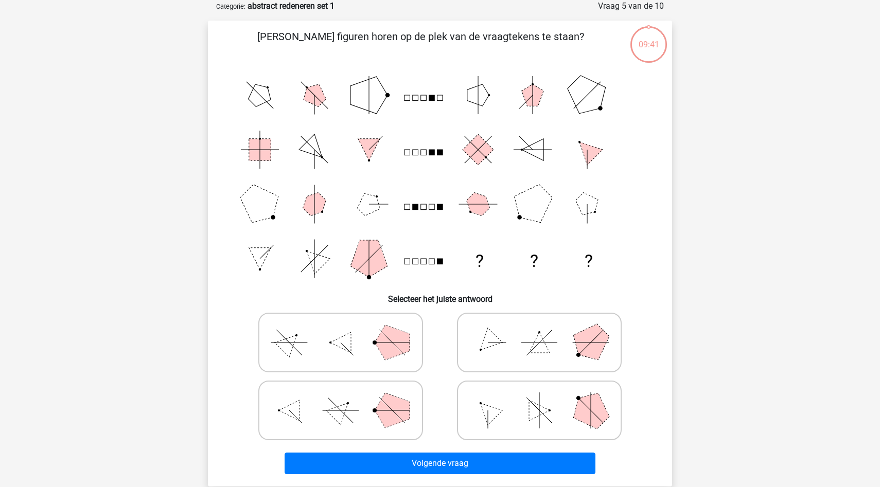
click at [390, 332] on polygon at bounding box center [392, 342] width 35 height 35
click at [347, 330] on input "radio" at bounding box center [344, 326] width 7 height 7
radio input "true"
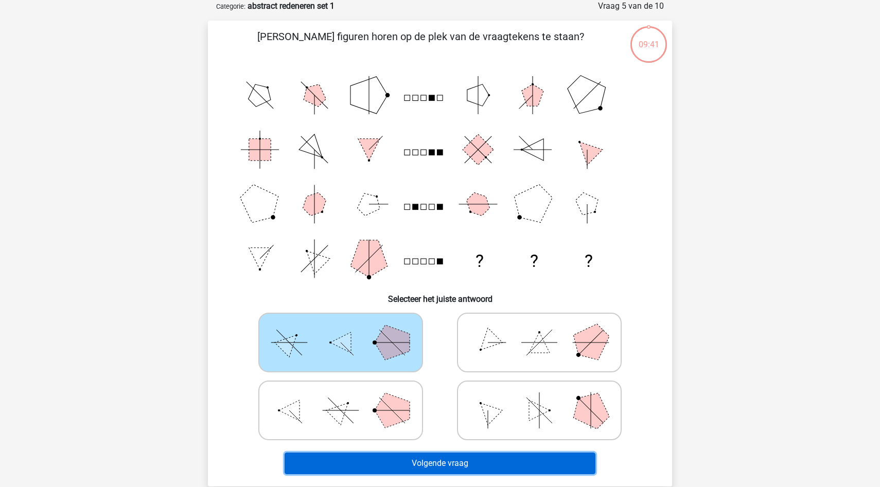
click at [411, 460] on button "Volgende vraag" at bounding box center [440, 464] width 311 height 22
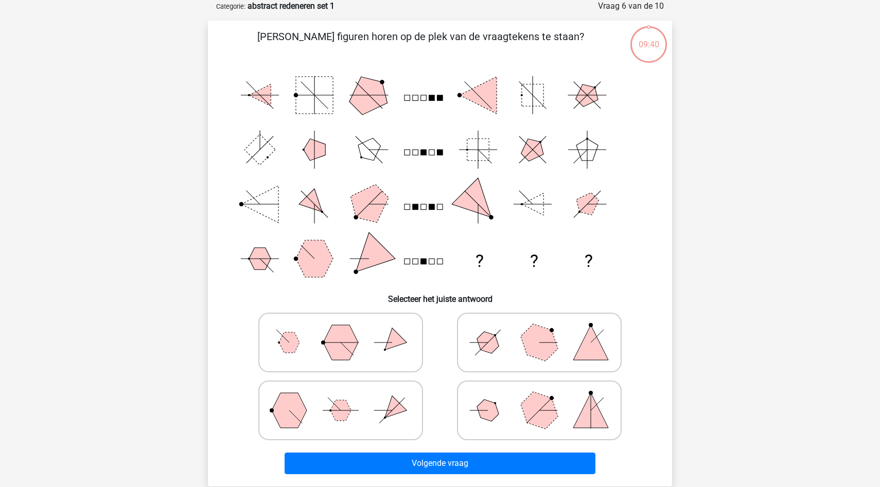
click at [392, 339] on polygon at bounding box center [392, 342] width 29 height 29
click at [347, 330] on input "radio" at bounding box center [344, 326] width 7 height 7
radio input "true"
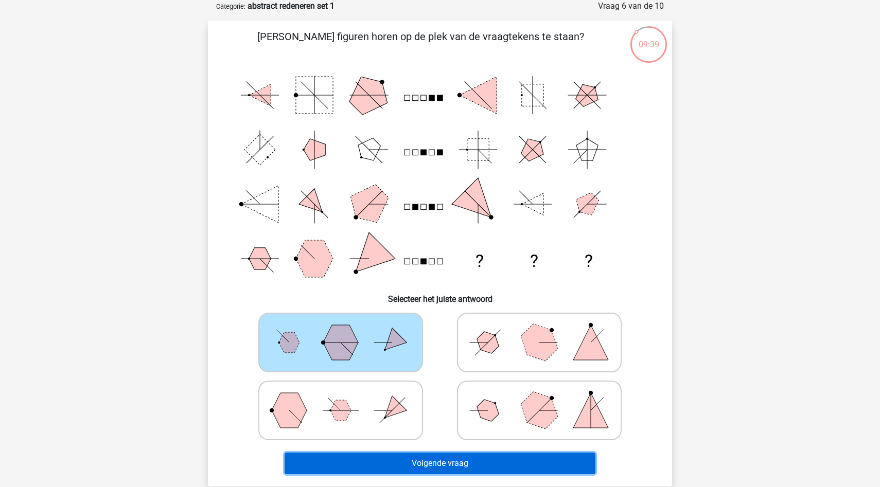
click at [387, 462] on button "Volgende vraag" at bounding box center [440, 464] width 311 height 22
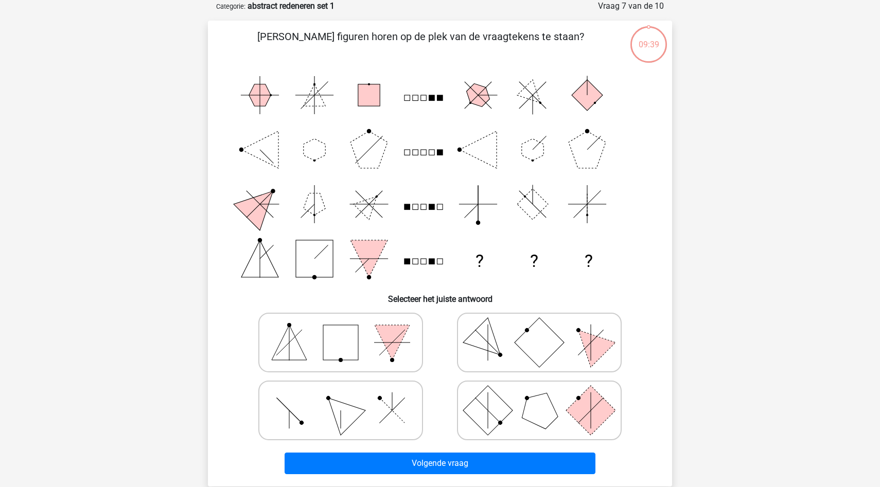
click at [390, 345] on polygon at bounding box center [392, 342] width 35 height 35
click at [347, 330] on input "radio" at bounding box center [344, 326] width 7 height 7
radio input "true"
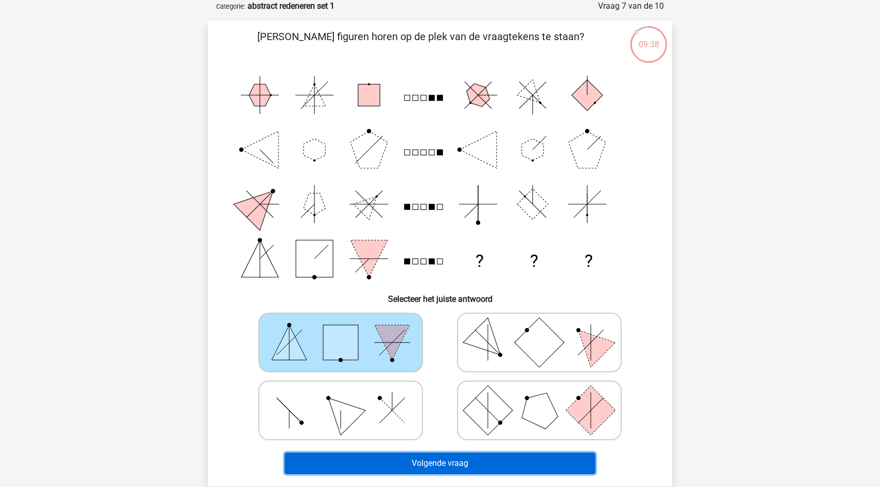
click at [405, 468] on button "Volgende vraag" at bounding box center [440, 464] width 311 height 22
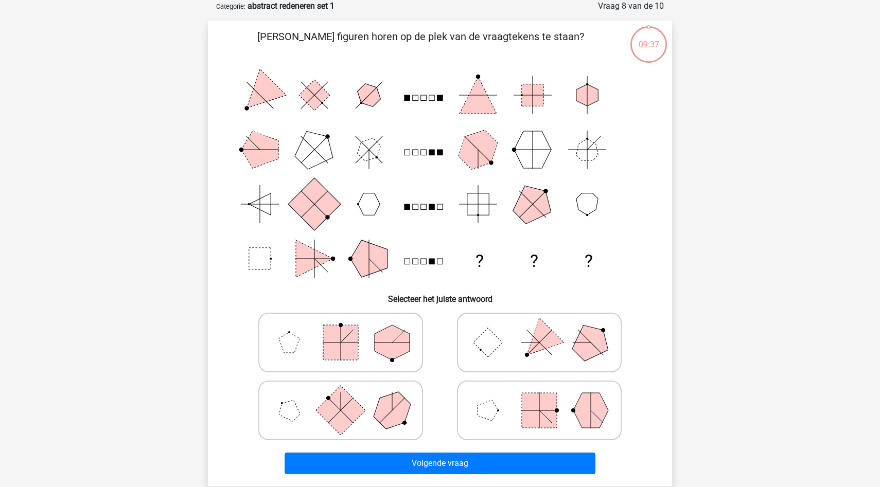
click at [402, 325] on icon at bounding box center [341, 342] width 154 height 51
click at [347, 325] on input "radio" at bounding box center [344, 326] width 7 height 7
radio input "true"
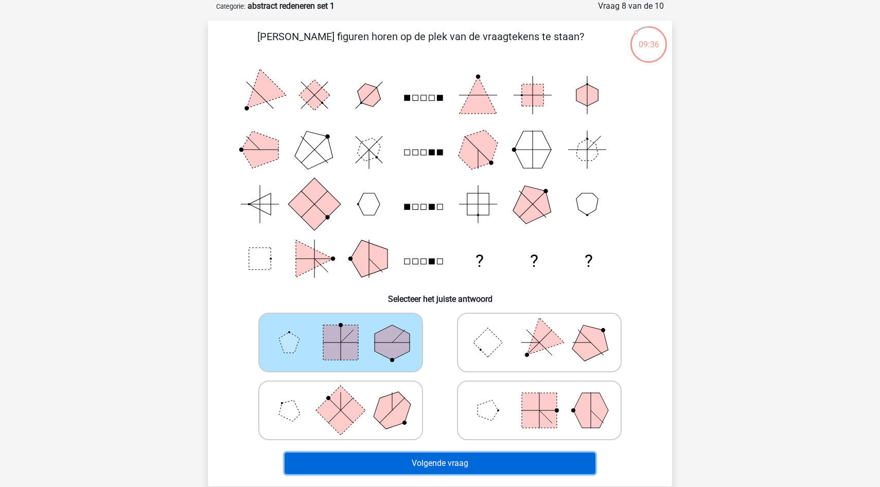
click at [407, 471] on button "Volgende vraag" at bounding box center [440, 464] width 311 height 22
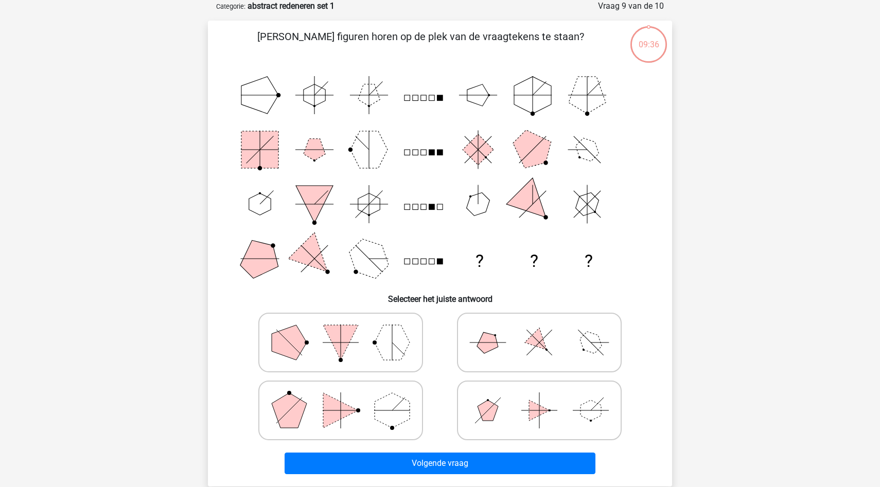
click at [404, 341] on polygon at bounding box center [392, 342] width 35 height 35
click at [347, 330] on input "radio" at bounding box center [344, 326] width 7 height 7
radio input "true"
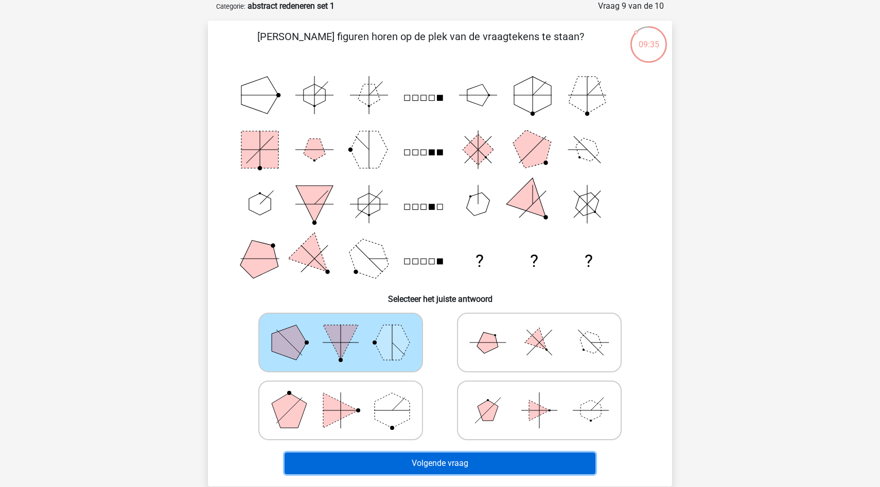
click at [412, 460] on button "Volgende vraag" at bounding box center [440, 464] width 311 height 22
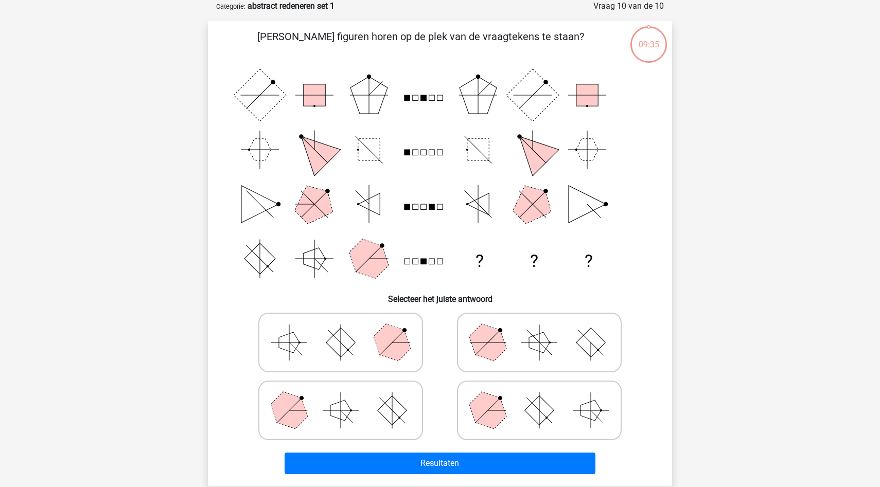
click at [405, 336] on polygon at bounding box center [391, 342] width 49 height 49
click at [347, 330] on input "radio" at bounding box center [344, 326] width 7 height 7
radio input "true"
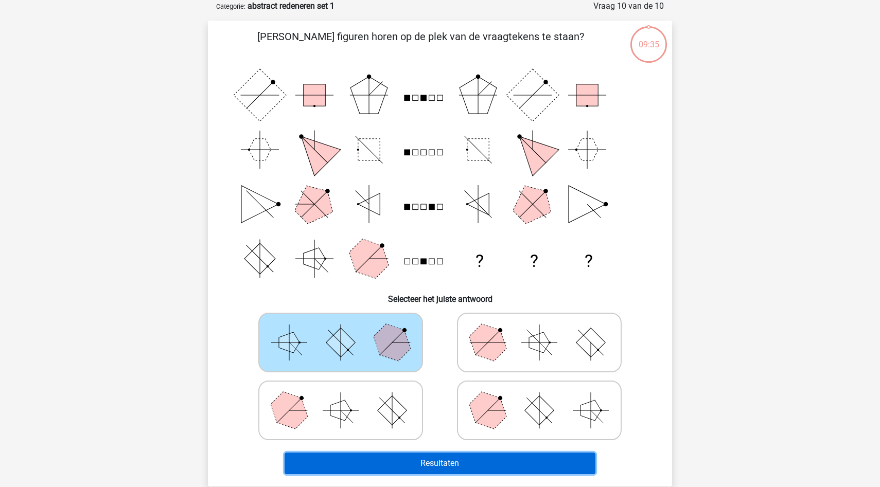
click at [414, 461] on button "Resultaten" at bounding box center [440, 464] width 311 height 22
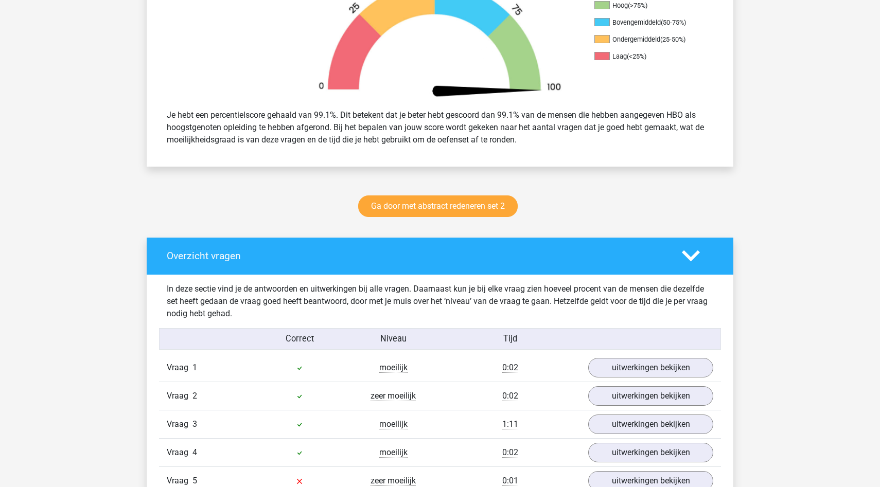
scroll to position [441, 0]
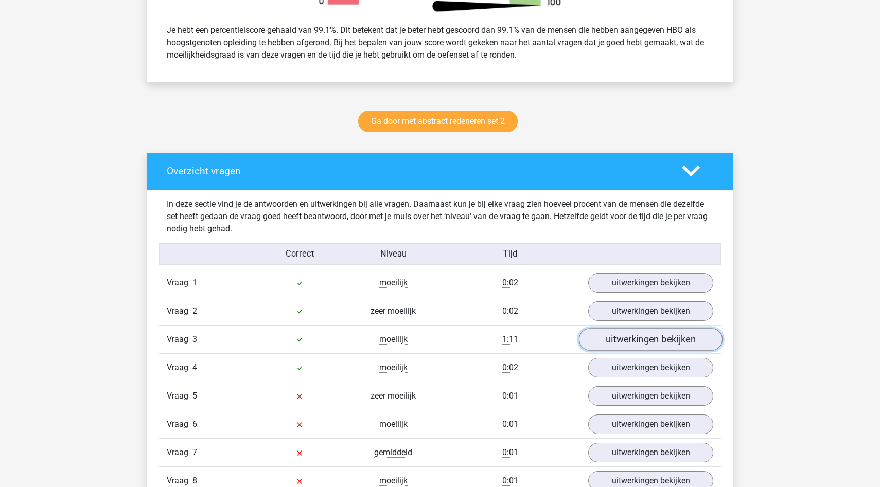
click at [607, 341] on link "uitwerkingen bekijken" at bounding box center [651, 339] width 144 height 23
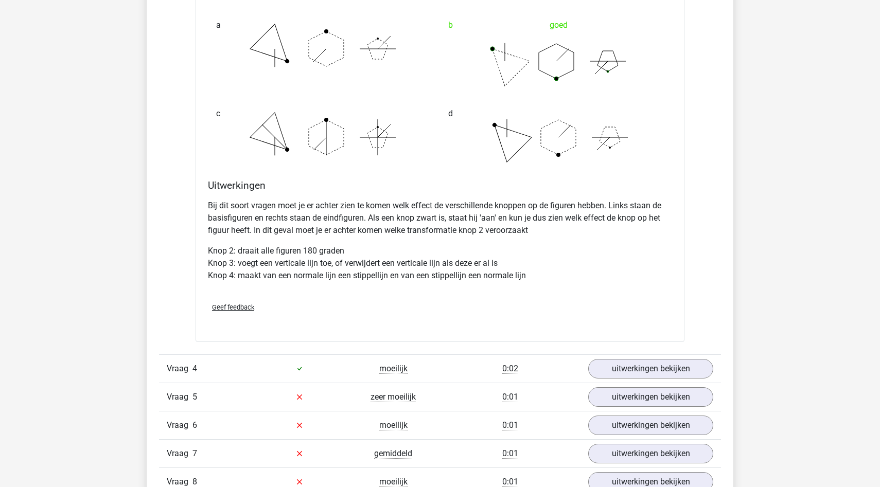
scroll to position [1072, 0]
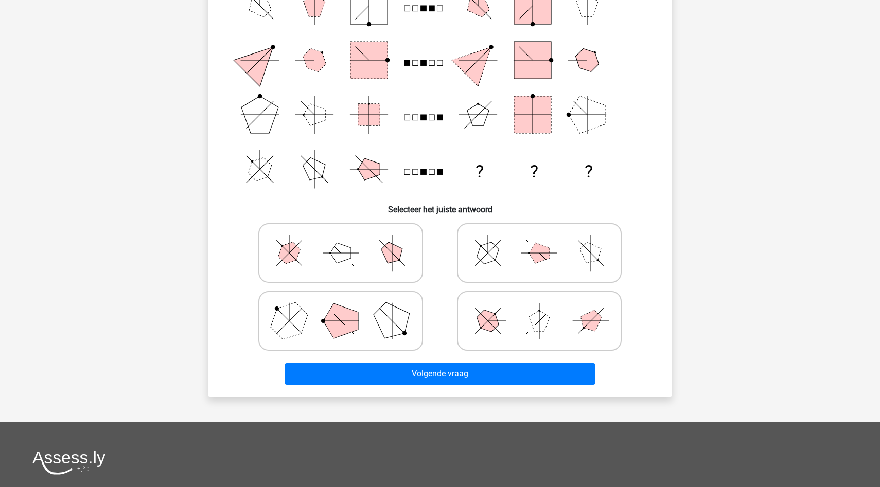
scroll to position [144, 0]
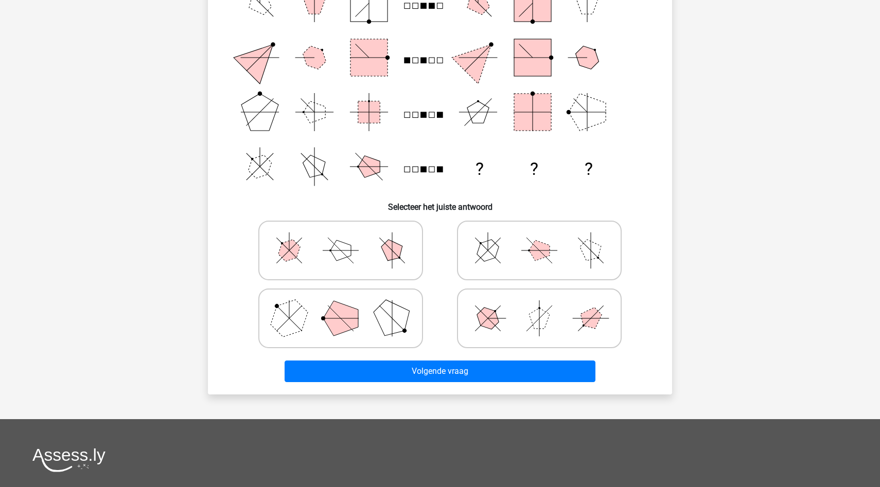
click at [373, 316] on icon at bounding box center [341, 318] width 154 height 51
click at [347, 306] on input "radio" at bounding box center [344, 302] width 7 height 7
radio input "true"
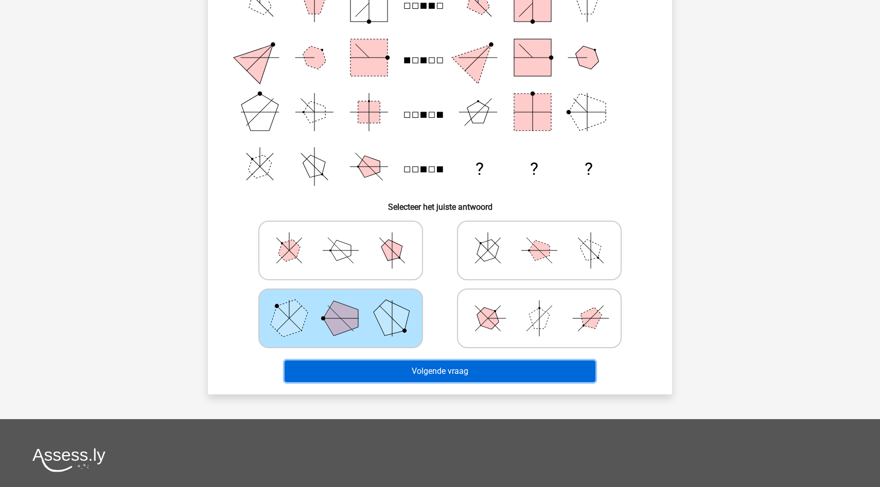
click at [380, 364] on button "Volgende vraag" at bounding box center [440, 372] width 311 height 22
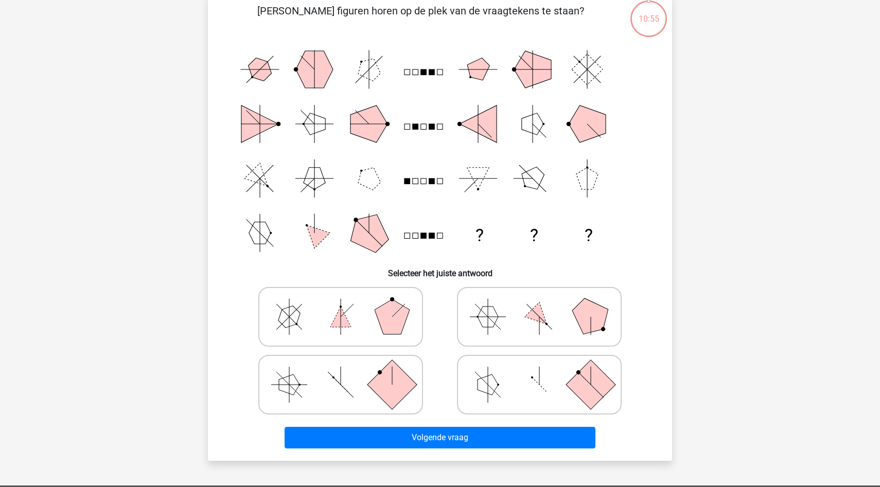
scroll to position [51, 0]
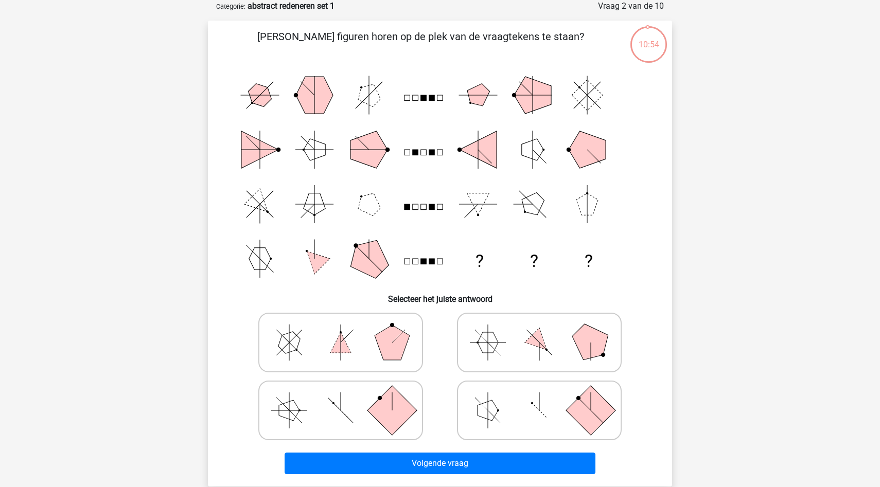
click at [467, 356] on icon at bounding box center [539, 342] width 154 height 51
click at [539, 330] on input "radio" at bounding box center [542, 326] width 7 height 7
radio input "true"
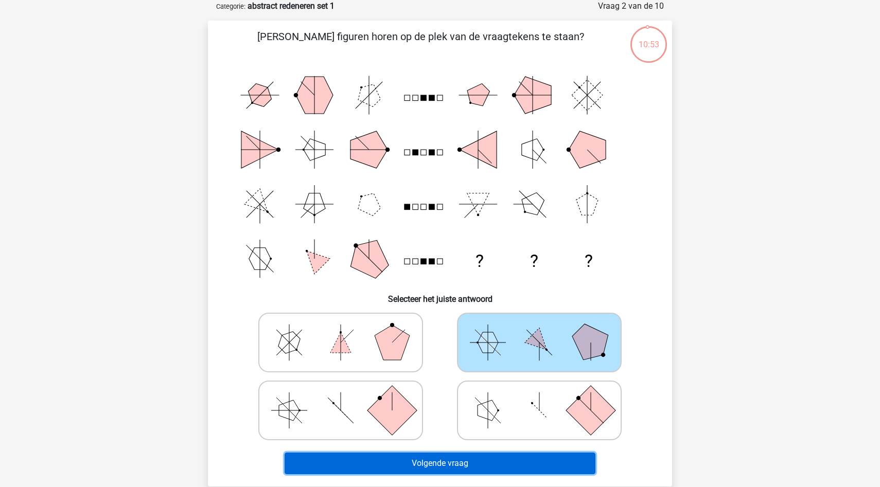
click at [440, 461] on button "Volgende vraag" at bounding box center [440, 464] width 311 height 22
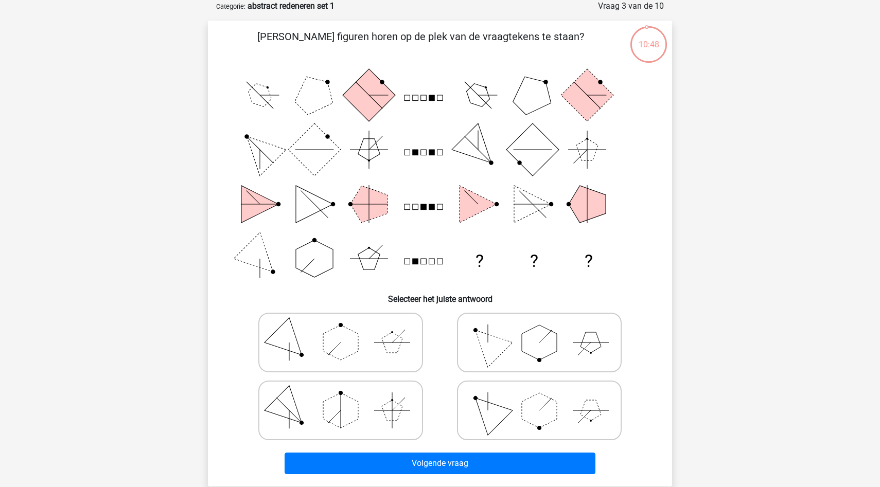
click at [499, 349] on polygon at bounding box center [487, 342] width 49 height 49
click at [539, 330] on input "radio" at bounding box center [542, 326] width 7 height 7
radio input "true"
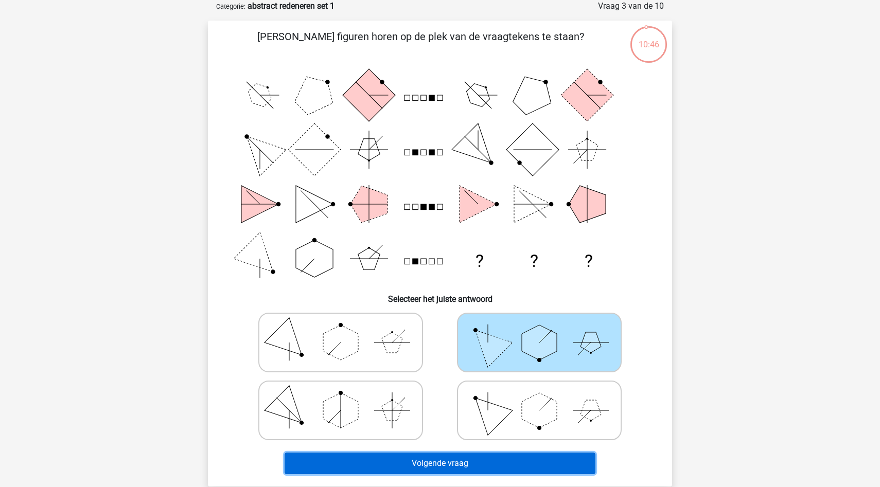
click at [475, 458] on button "Volgende vraag" at bounding box center [440, 464] width 311 height 22
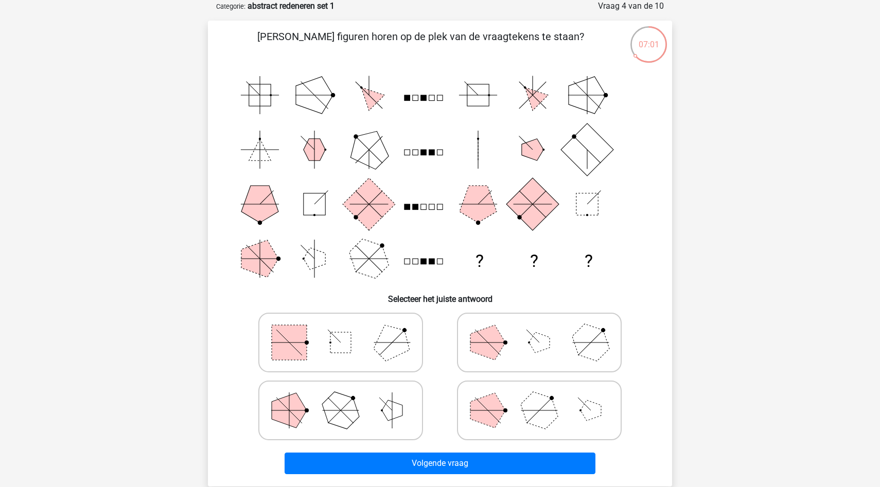
click at [372, 377] on div at bounding box center [340, 411] width 199 height 68
click at [373, 346] on icon at bounding box center [341, 342] width 154 height 51
click at [347, 330] on input "radio" at bounding box center [344, 326] width 7 height 7
radio input "true"
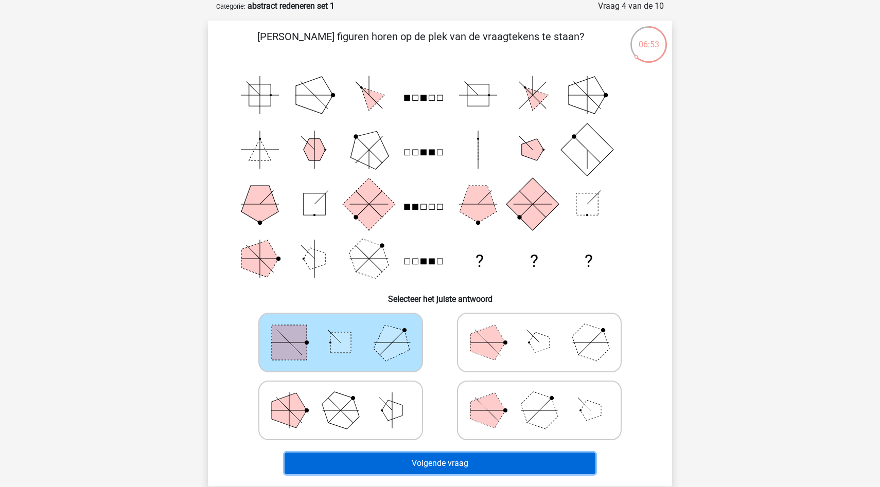
click at [387, 464] on button "Volgende vraag" at bounding box center [440, 464] width 311 height 22
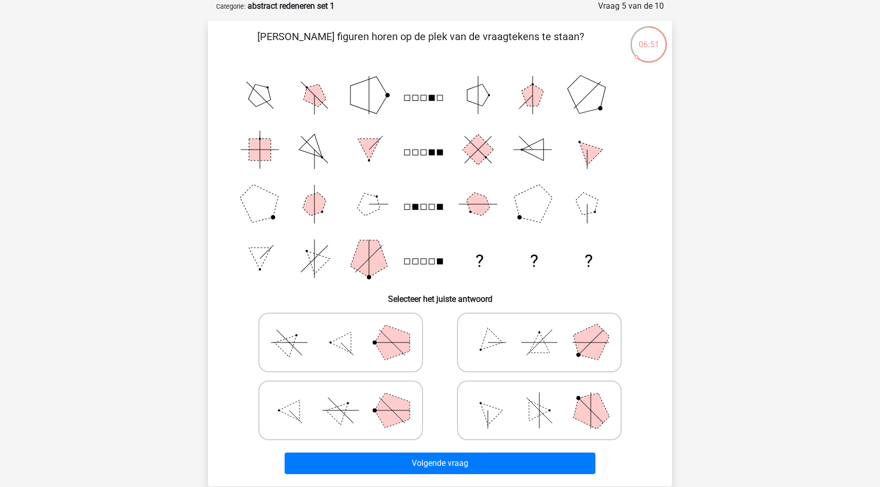
scroll to position [0, 0]
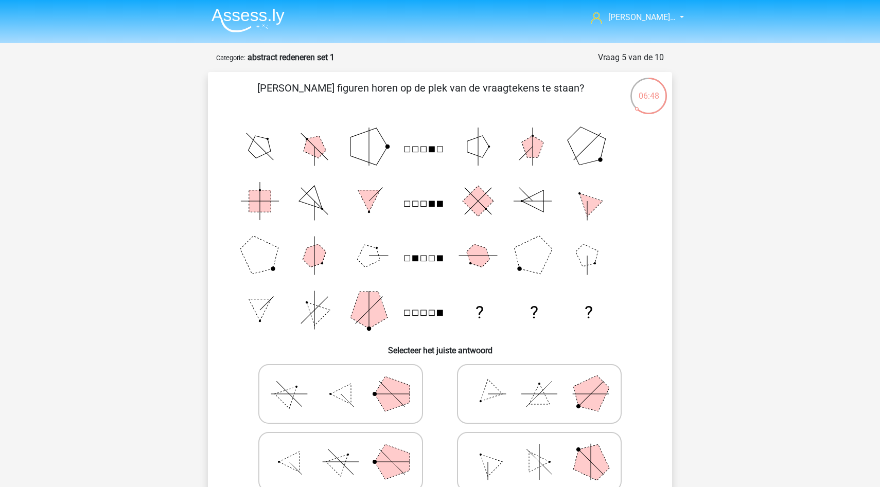
click at [304, 402] on icon at bounding box center [341, 393] width 154 height 51
click at [341, 381] on input "radio" at bounding box center [344, 378] width 7 height 7
radio input "true"
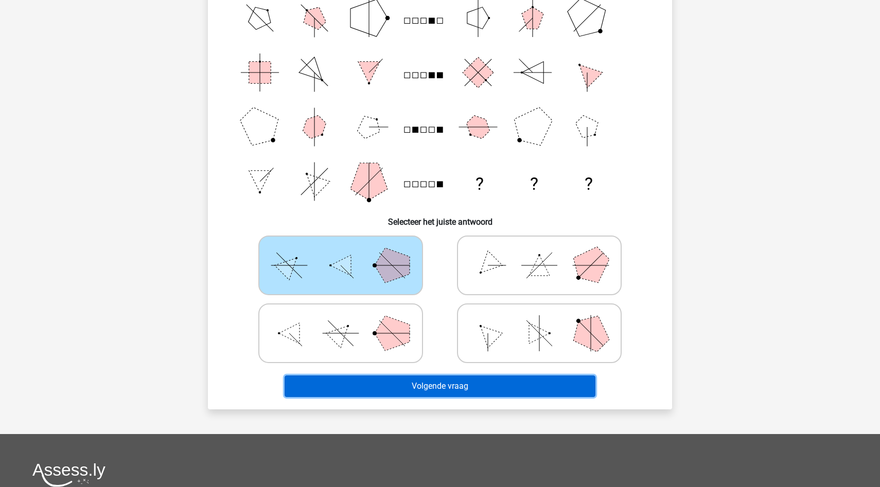
click at [378, 382] on button "Volgende vraag" at bounding box center [440, 387] width 311 height 22
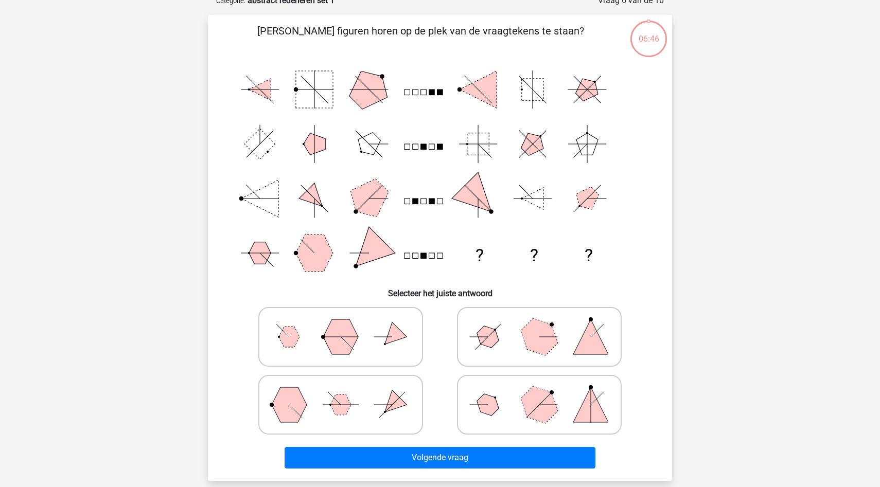
scroll to position [51, 0]
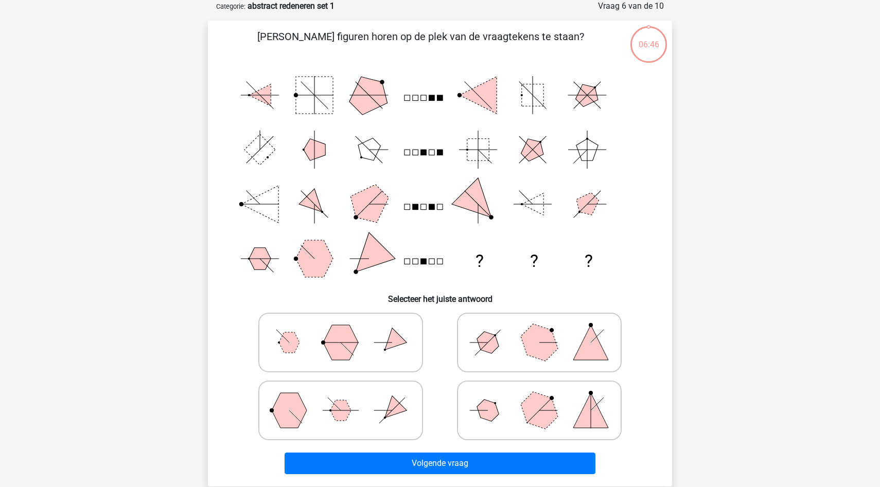
click at [378, 368] on label at bounding box center [340, 343] width 165 height 60
click at [347, 330] on input "radio" at bounding box center [344, 326] width 7 height 7
radio input "true"
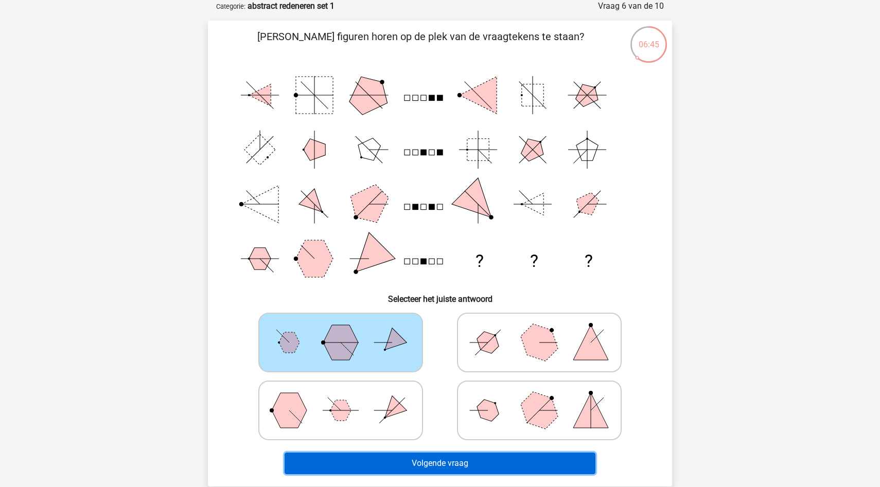
click at [371, 461] on button "Volgende vraag" at bounding box center [440, 464] width 311 height 22
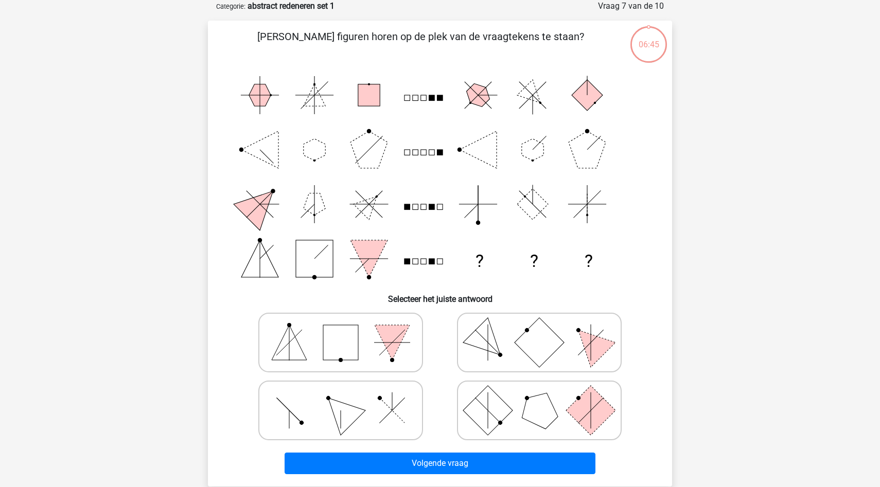
click at [372, 435] on icon at bounding box center [341, 410] width 154 height 51
click at [347, 398] on input "radio" at bounding box center [344, 394] width 7 height 7
radio input "true"
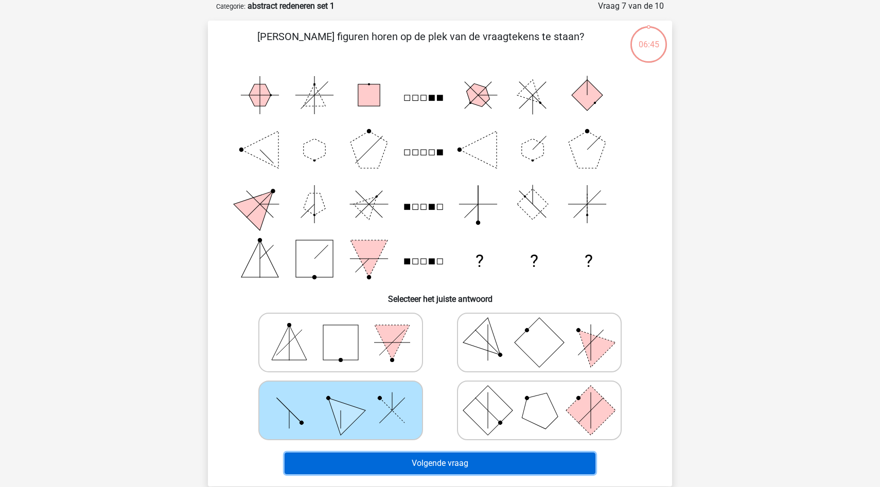
click at [372, 461] on button "Volgende vraag" at bounding box center [440, 464] width 311 height 22
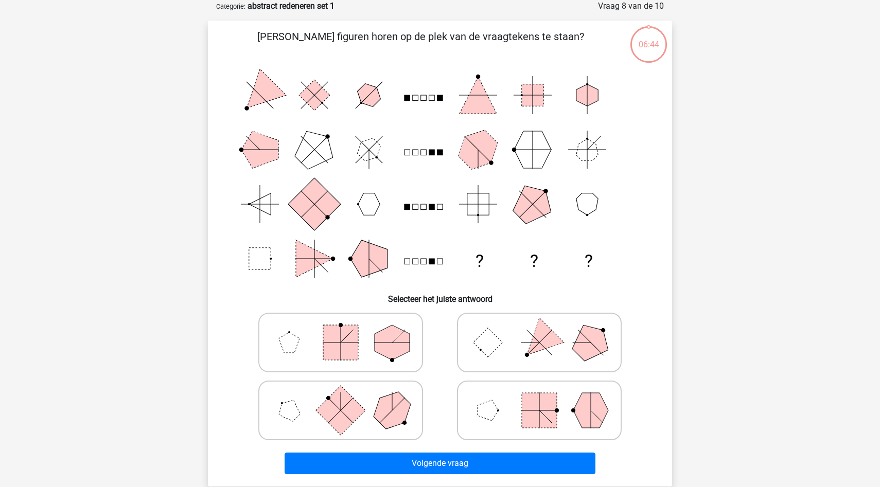
click at [373, 419] on icon at bounding box center [341, 410] width 154 height 51
click at [347, 398] on input "radio" at bounding box center [344, 394] width 7 height 7
radio input "true"
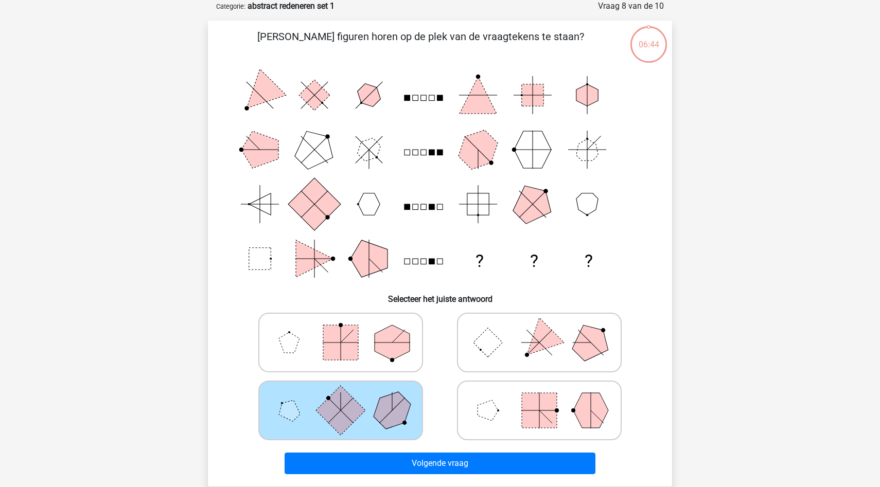
click at [373, 451] on div "Volgende vraag" at bounding box center [439, 462] width 431 height 34
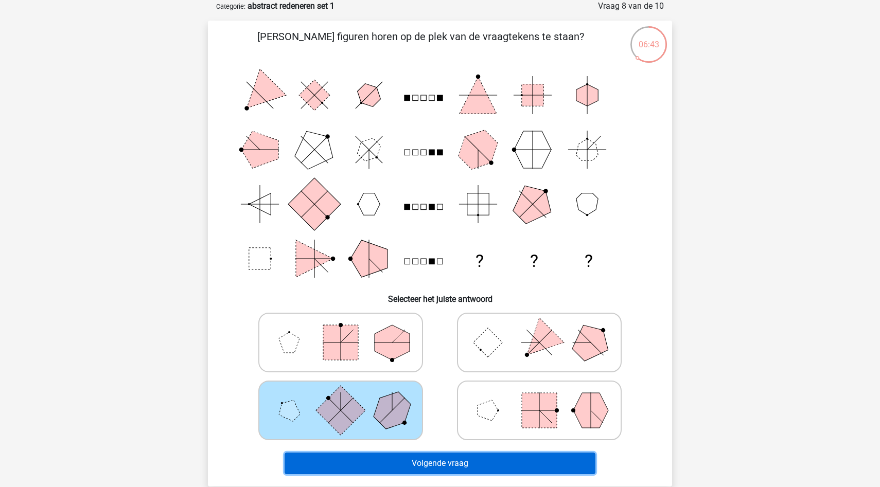
click at [369, 461] on button "Volgende vraag" at bounding box center [440, 464] width 311 height 22
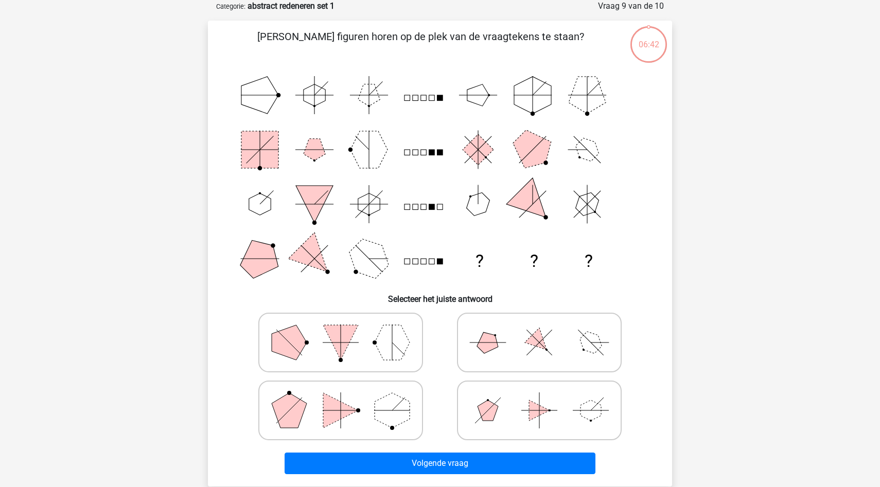
click at [370, 423] on icon at bounding box center [341, 410] width 154 height 51
click at [347, 398] on input "radio" at bounding box center [344, 394] width 7 height 7
radio input "true"
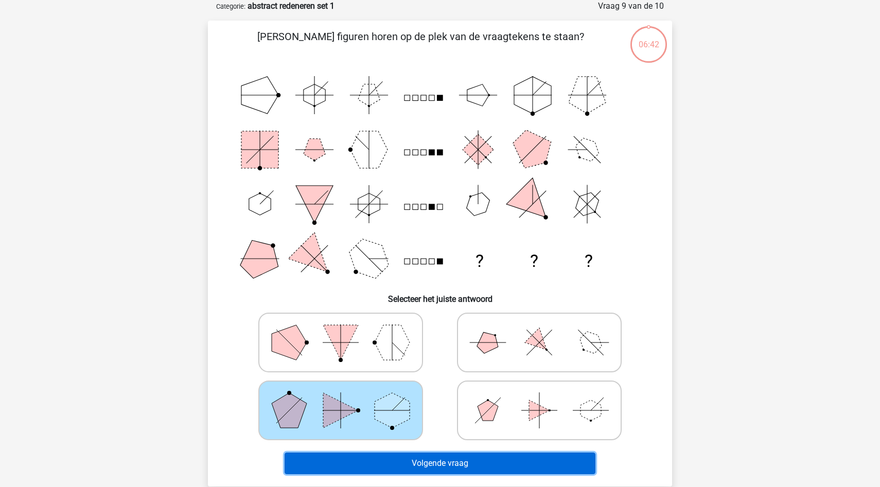
click at [371, 458] on button "Volgende vraag" at bounding box center [440, 464] width 311 height 22
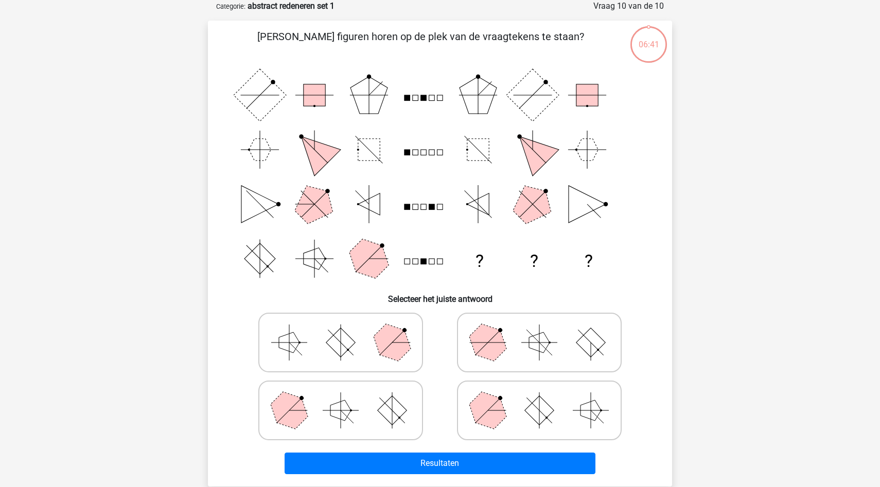
click at [372, 433] on icon at bounding box center [341, 410] width 154 height 51
click at [347, 398] on input "radio" at bounding box center [344, 394] width 7 height 7
radio input "true"
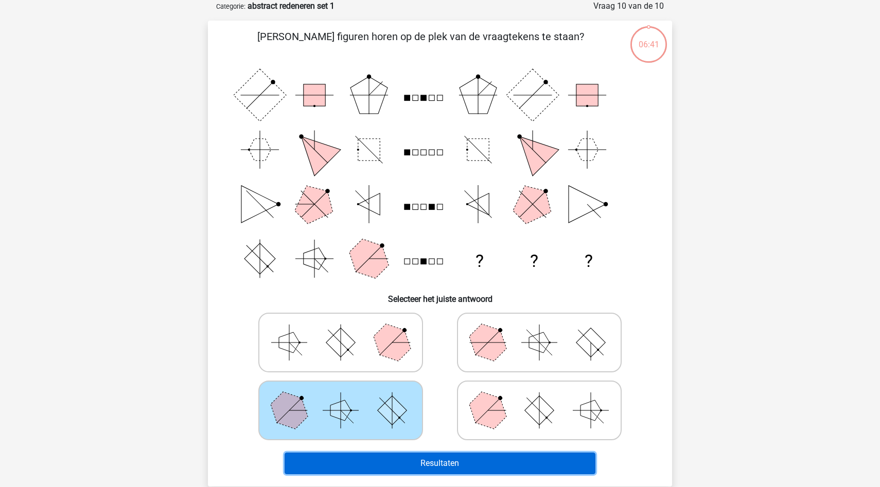
click at [370, 467] on button "Resultaten" at bounding box center [440, 464] width 311 height 22
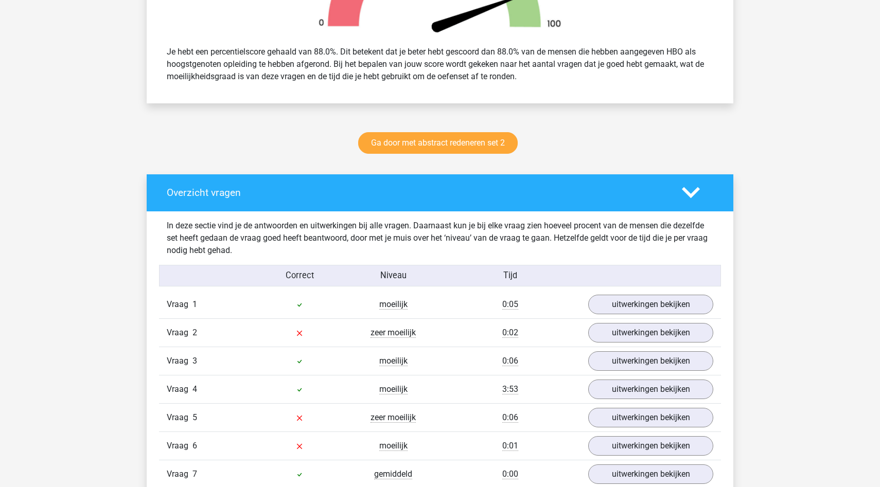
scroll to position [421, 0]
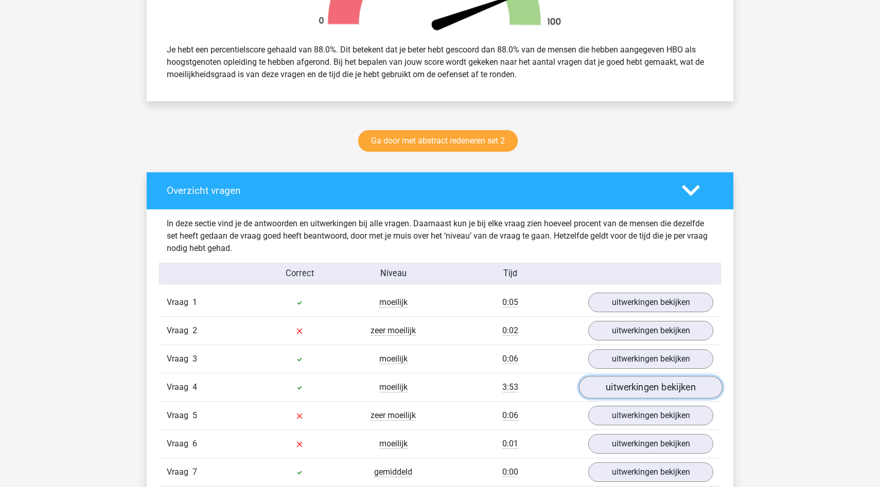
click at [605, 391] on link "uitwerkingen bekijken" at bounding box center [651, 387] width 144 height 23
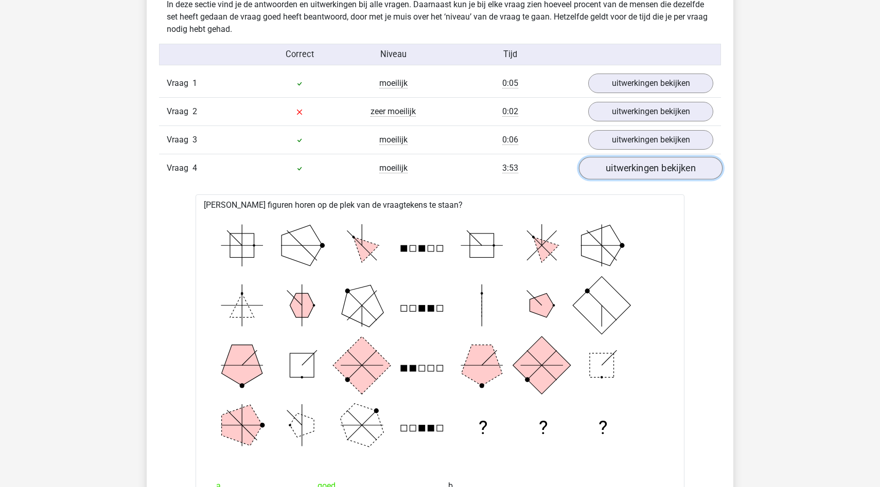
scroll to position [770, 0]
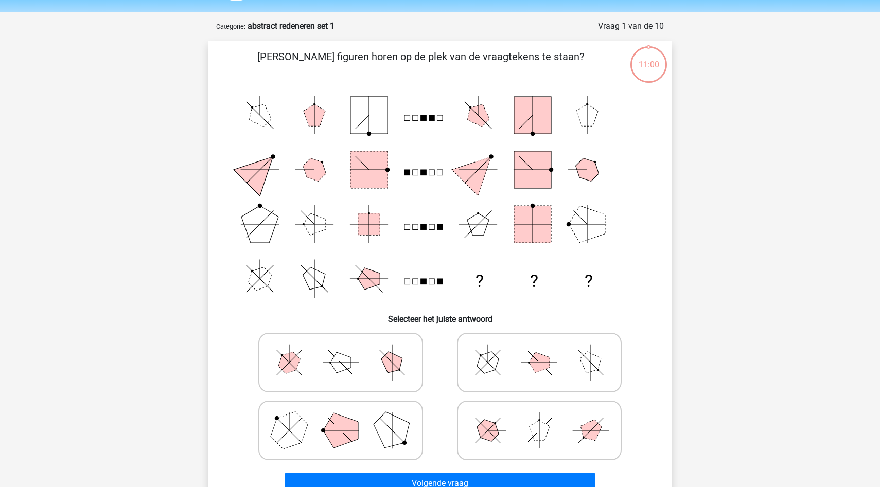
scroll to position [35, 0]
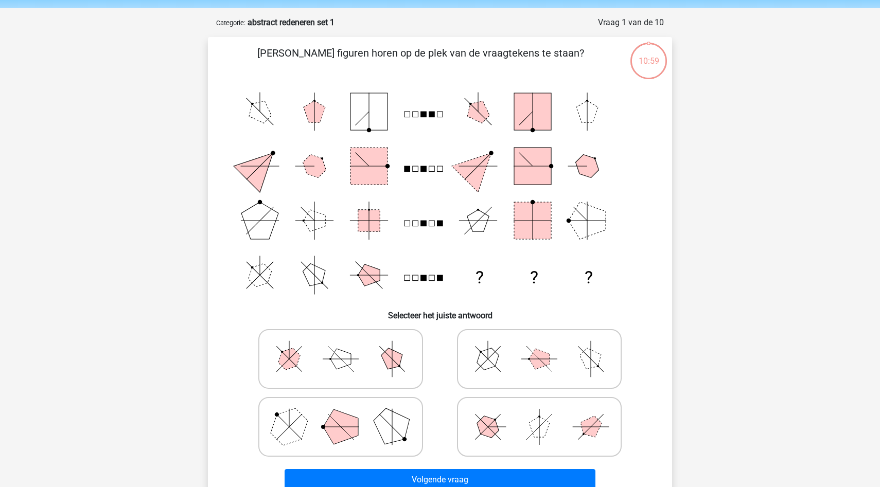
click at [382, 366] on icon at bounding box center [341, 358] width 154 height 51
click at [347, 346] on input "radio" at bounding box center [344, 343] width 7 height 7
radio input "true"
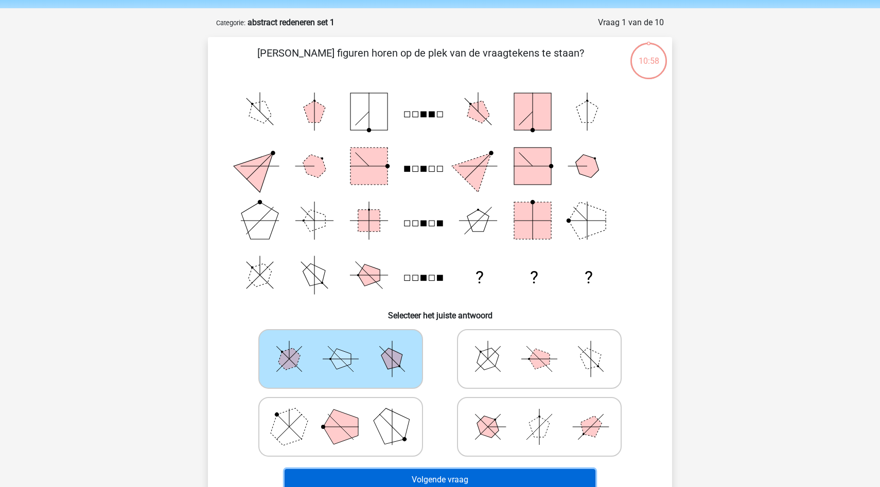
click at [391, 481] on button "Volgende vraag" at bounding box center [440, 480] width 311 height 22
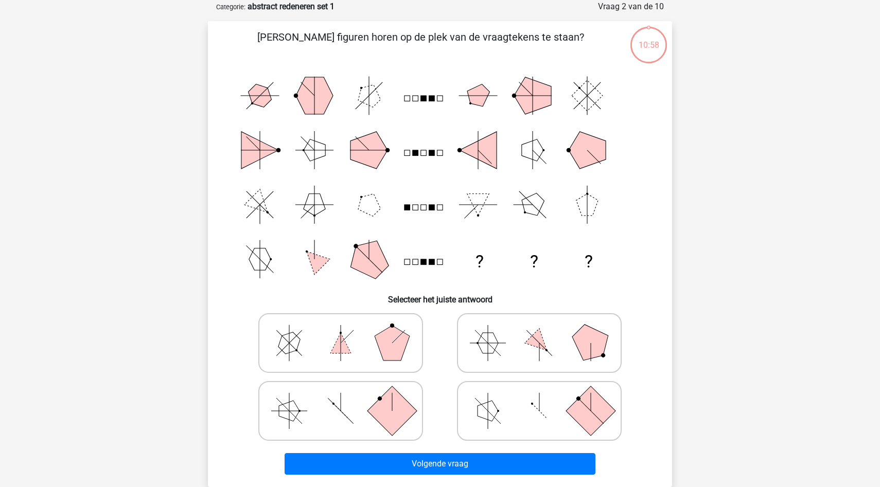
scroll to position [51, 0]
click at [370, 342] on icon at bounding box center [341, 342] width 154 height 51
click at [347, 330] on input "radio" at bounding box center [344, 326] width 7 height 7
radio input "true"
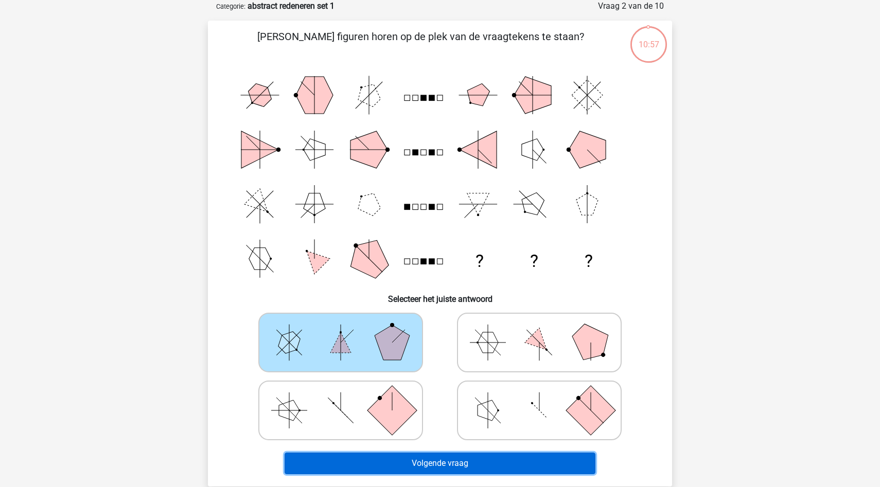
click at [377, 463] on button "Volgende vraag" at bounding box center [440, 464] width 311 height 22
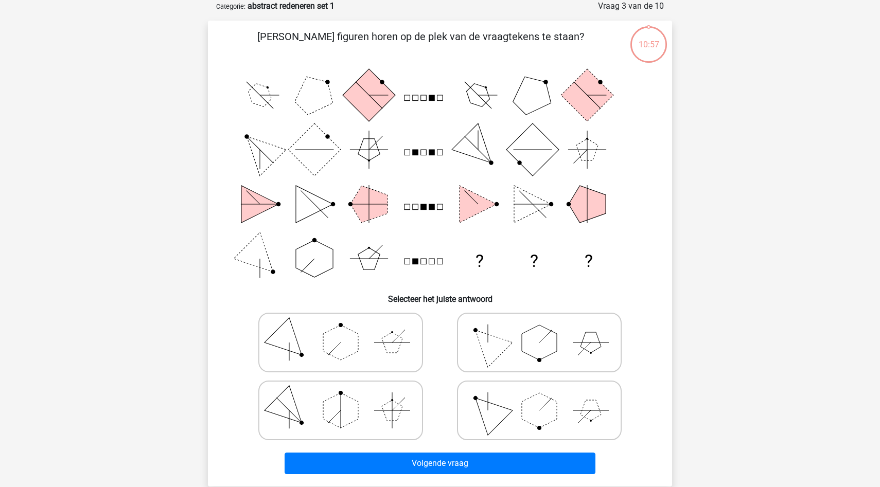
click at [368, 363] on icon at bounding box center [341, 342] width 154 height 51
click at [347, 330] on input "radio" at bounding box center [344, 326] width 7 height 7
radio input "true"
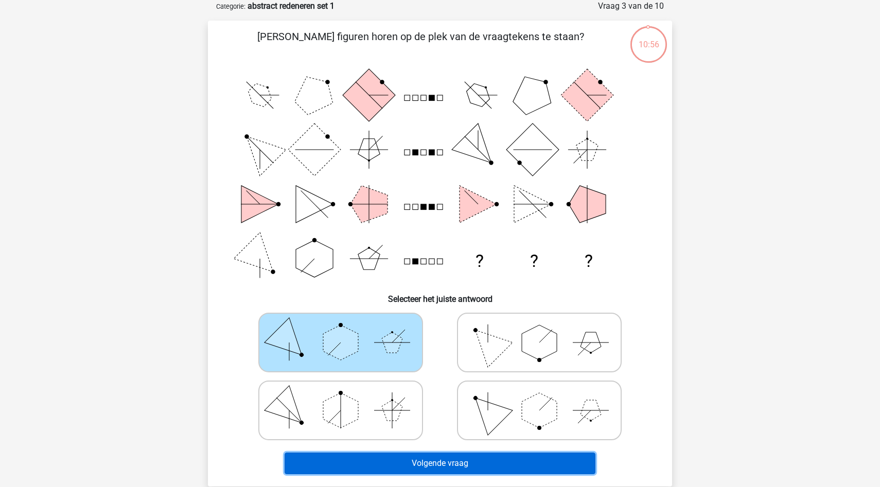
click at [366, 460] on button "Volgende vraag" at bounding box center [440, 464] width 311 height 22
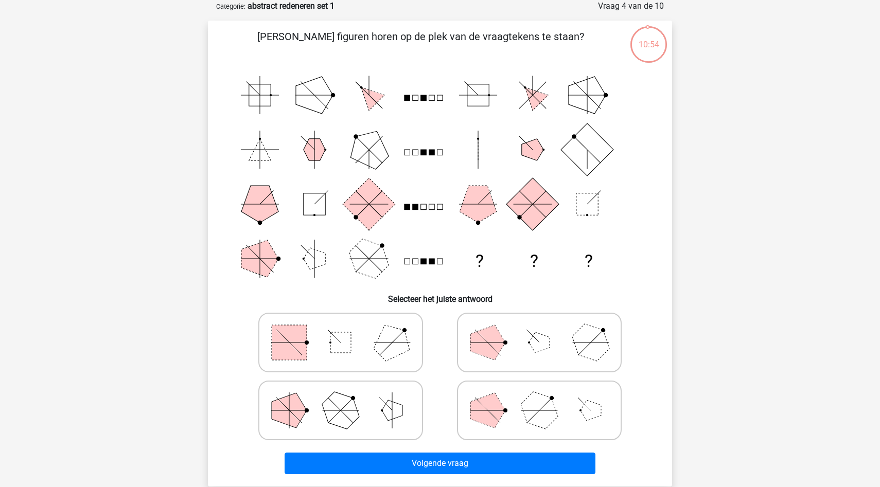
click at [359, 383] on label at bounding box center [340, 411] width 165 height 60
click at [347, 391] on input "radio" at bounding box center [344, 394] width 7 height 7
radio input "true"
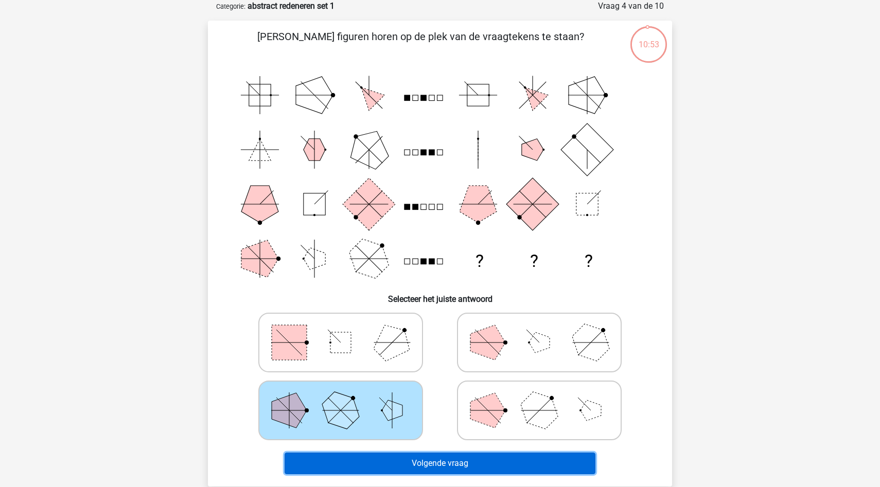
click at [371, 465] on button "Volgende vraag" at bounding box center [440, 464] width 311 height 22
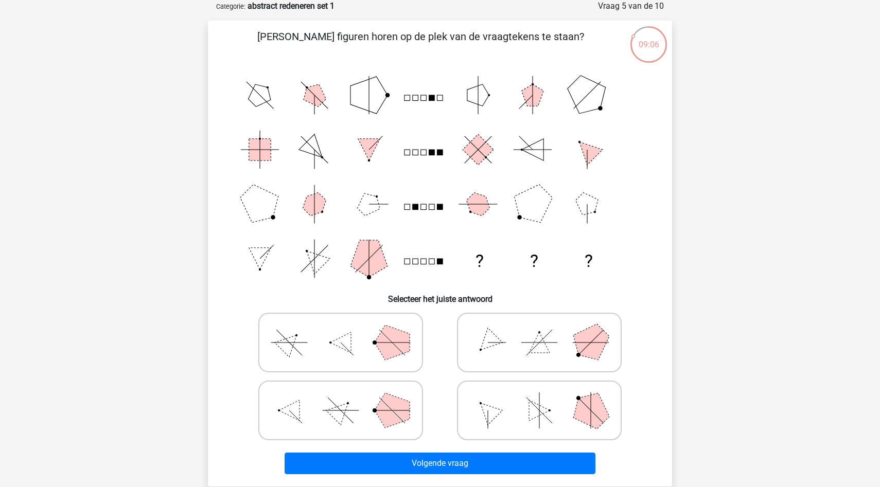
click at [522, 433] on icon at bounding box center [539, 410] width 154 height 51
click at [539, 398] on input "radio" at bounding box center [542, 394] width 7 height 7
radio input "true"
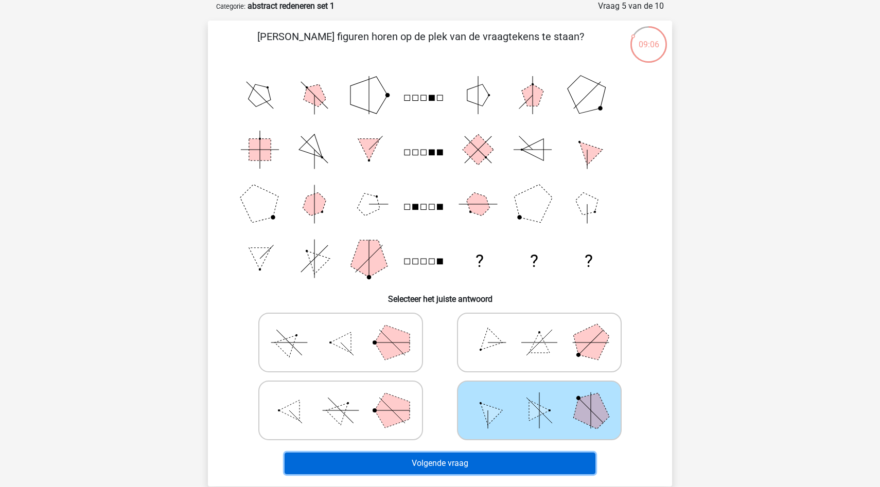
click at [506, 466] on button "Volgende vraag" at bounding box center [440, 464] width 311 height 22
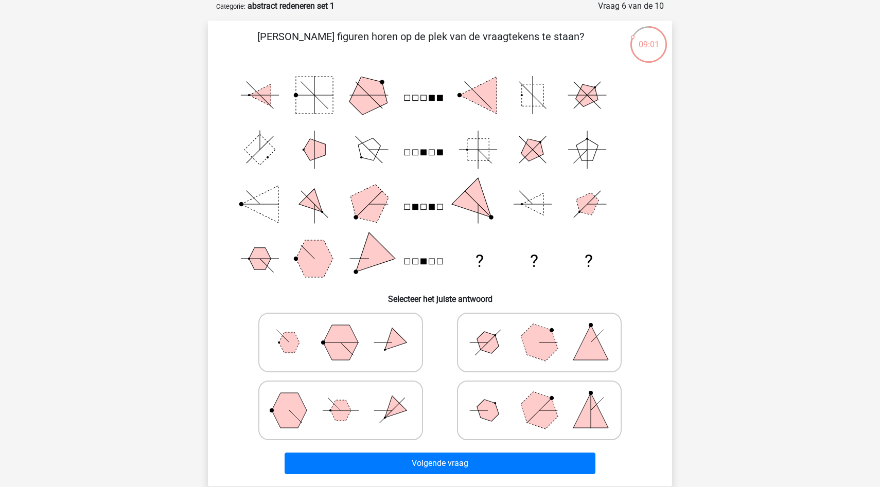
click at [368, 394] on icon at bounding box center [341, 410] width 154 height 51
click at [347, 394] on input "radio" at bounding box center [344, 394] width 7 height 7
radio input "true"
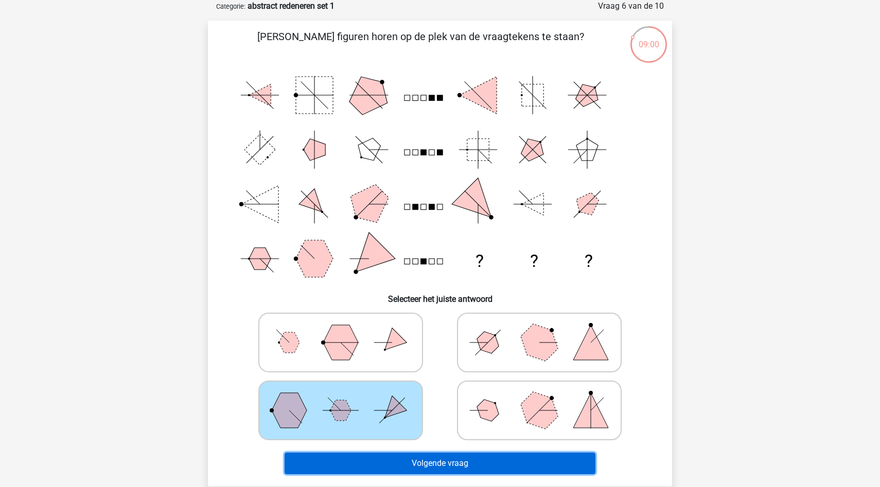
click at [385, 468] on button "Volgende vraag" at bounding box center [440, 464] width 311 height 22
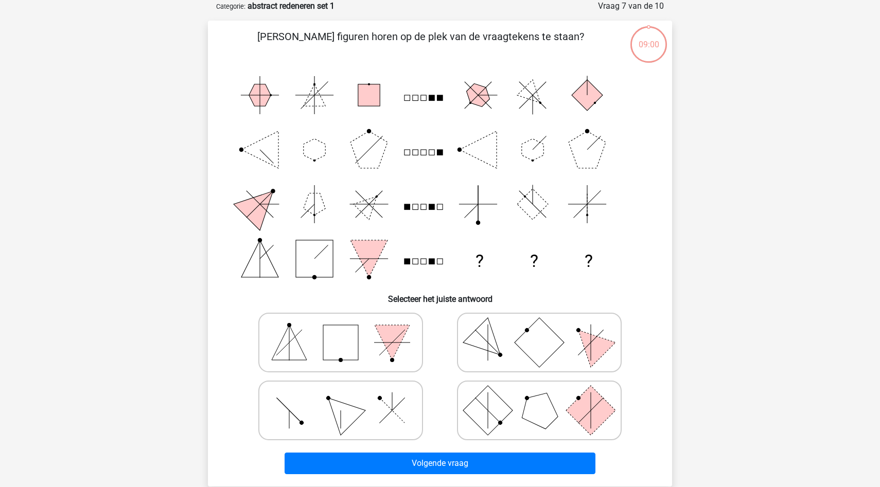
click at [375, 423] on icon at bounding box center [341, 410] width 154 height 51
click at [347, 398] on input "radio" at bounding box center [344, 394] width 7 height 7
radio input "true"
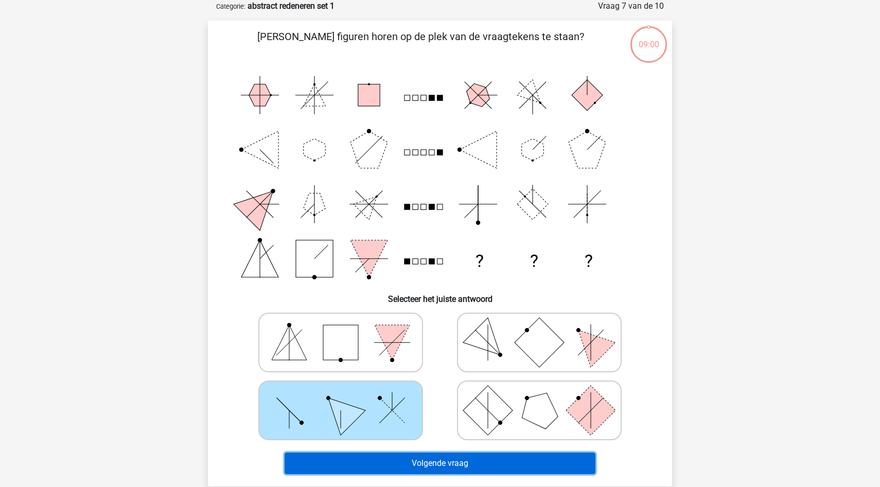
click at [375, 462] on button "Volgende vraag" at bounding box center [440, 464] width 311 height 22
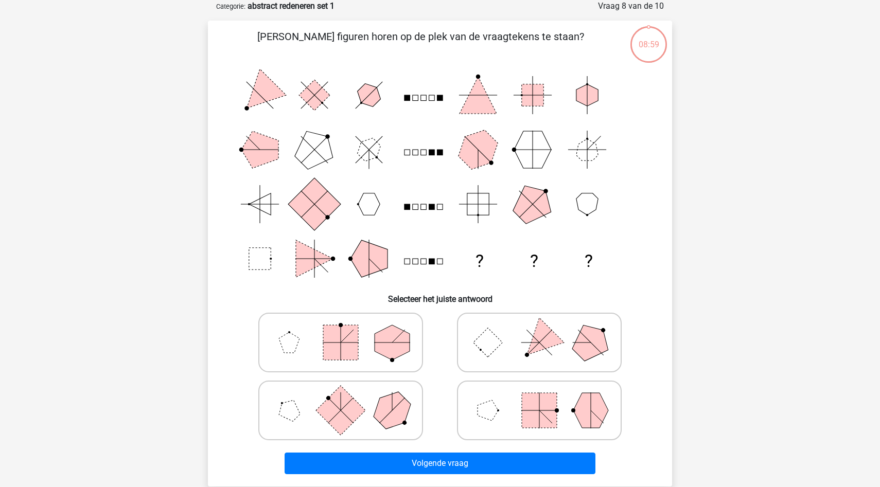
click at [374, 424] on icon at bounding box center [341, 410] width 154 height 51
click at [347, 398] on input "radio" at bounding box center [344, 394] width 7 height 7
radio input "true"
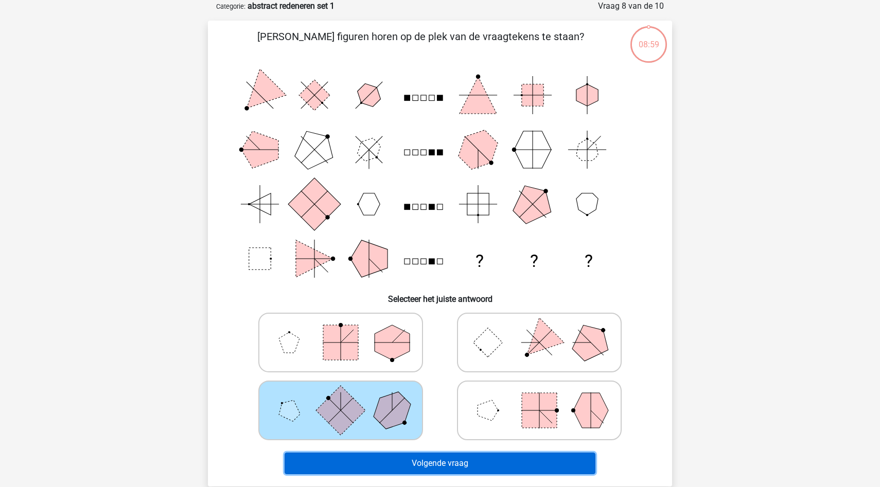
click at [374, 462] on button "Volgende vraag" at bounding box center [440, 464] width 311 height 22
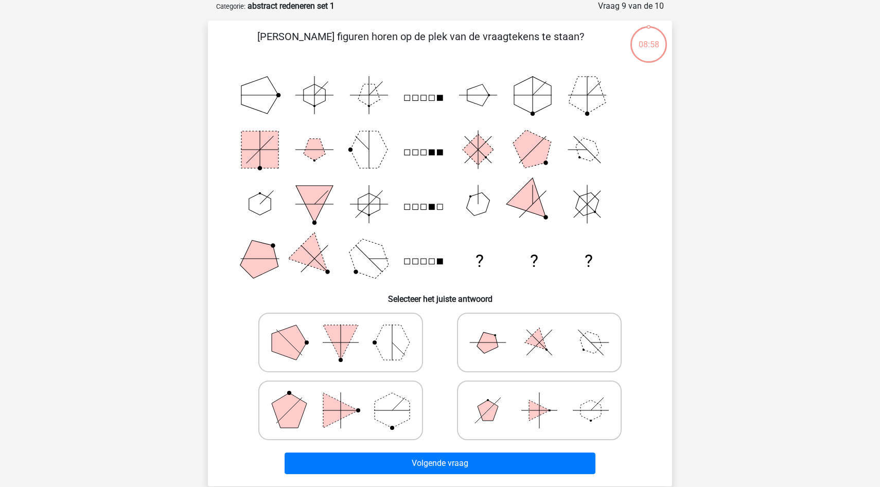
click at [375, 412] on polygon at bounding box center [392, 410] width 35 height 35
click at [347, 398] on input "radio" at bounding box center [344, 394] width 7 height 7
radio input "true"
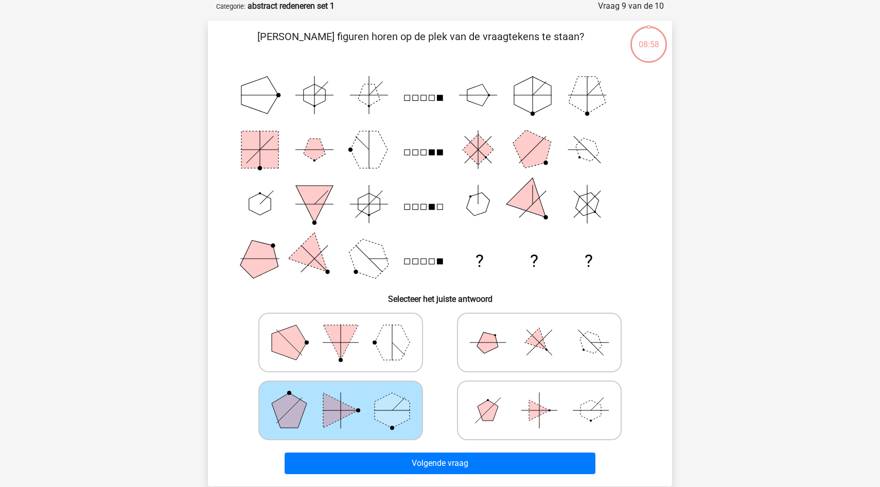
click at [375, 477] on div "Volgende vraag" at bounding box center [439, 466] width 397 height 26
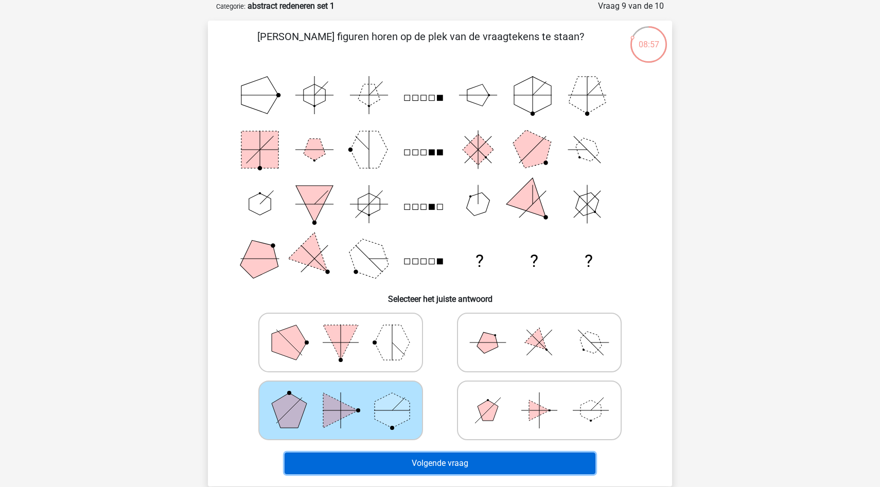
click at [376, 465] on button "Volgende vraag" at bounding box center [440, 464] width 311 height 22
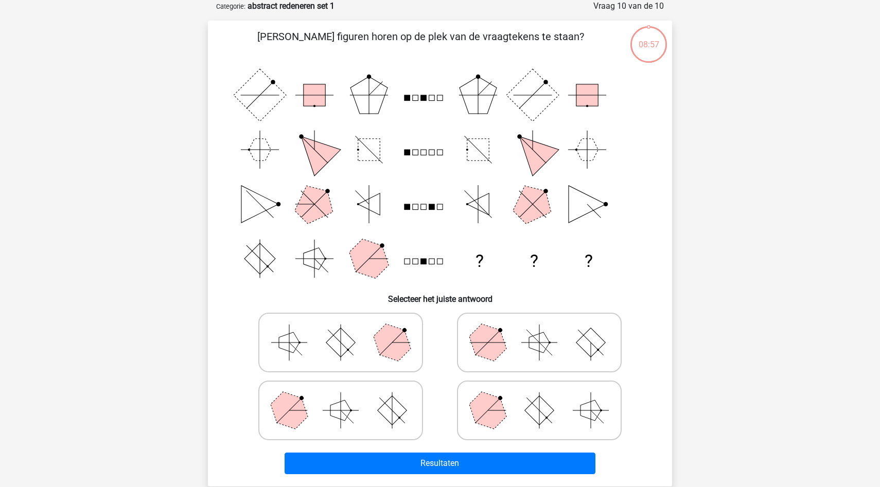
click at [376, 414] on icon at bounding box center [341, 410] width 154 height 51
click at [347, 398] on input "radio" at bounding box center [344, 394] width 7 height 7
radio input "true"
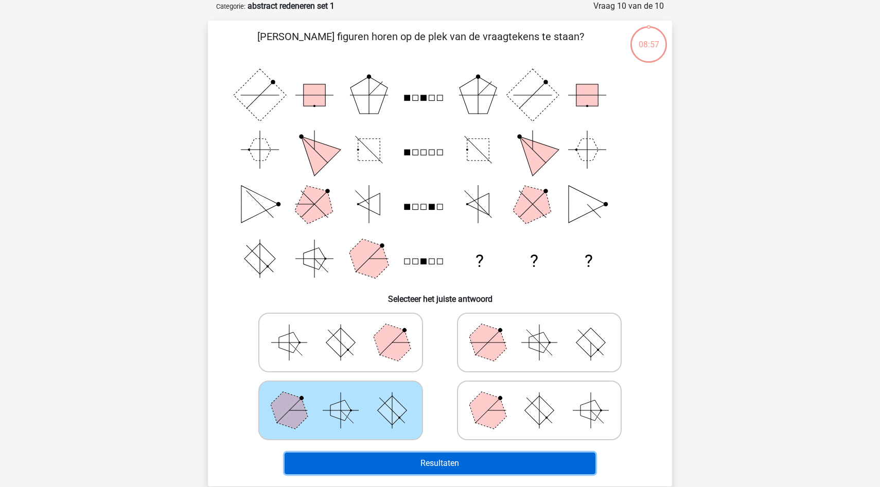
click at [376, 463] on button "Resultaten" at bounding box center [440, 464] width 311 height 22
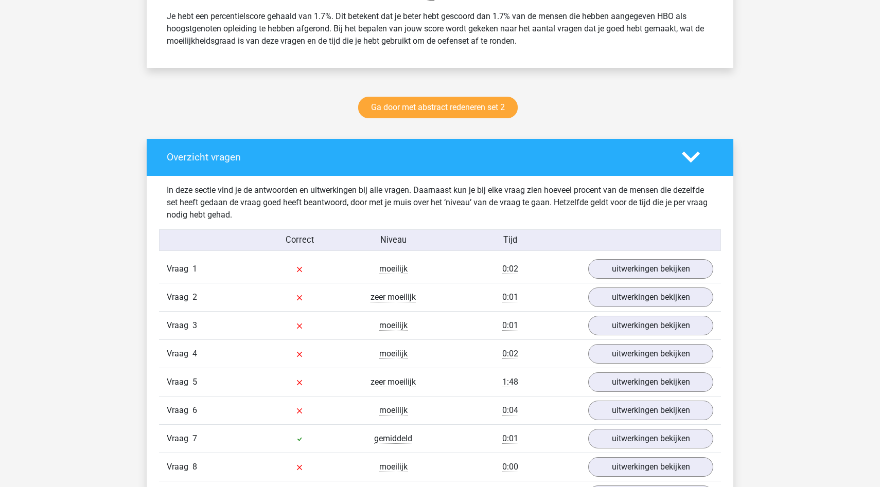
scroll to position [493, 0]
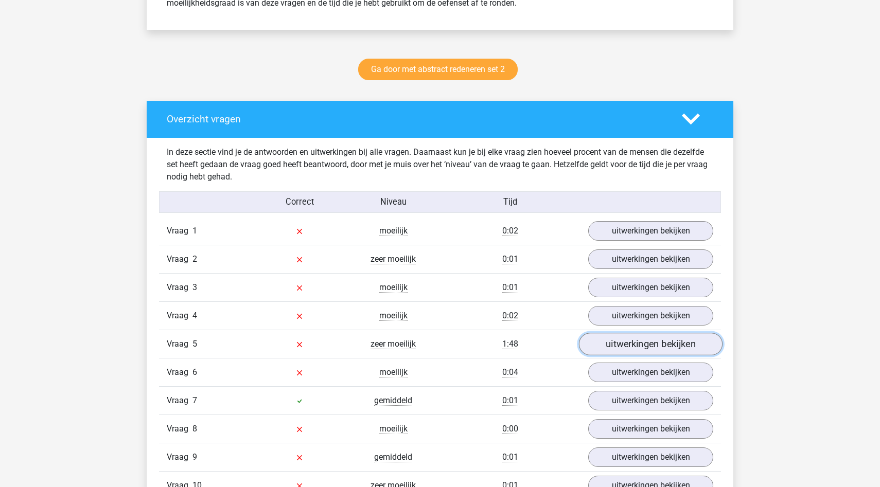
click at [687, 348] on link "uitwerkingen bekijken" at bounding box center [651, 344] width 144 height 23
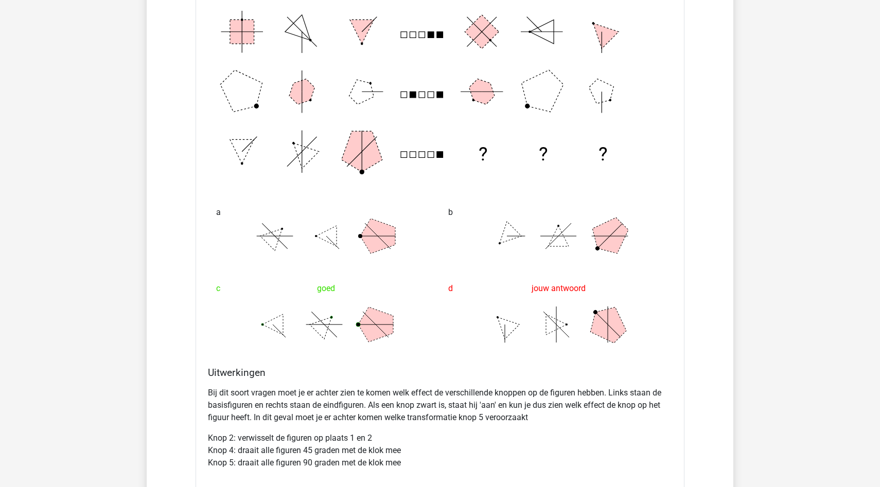
scroll to position [1046, 0]
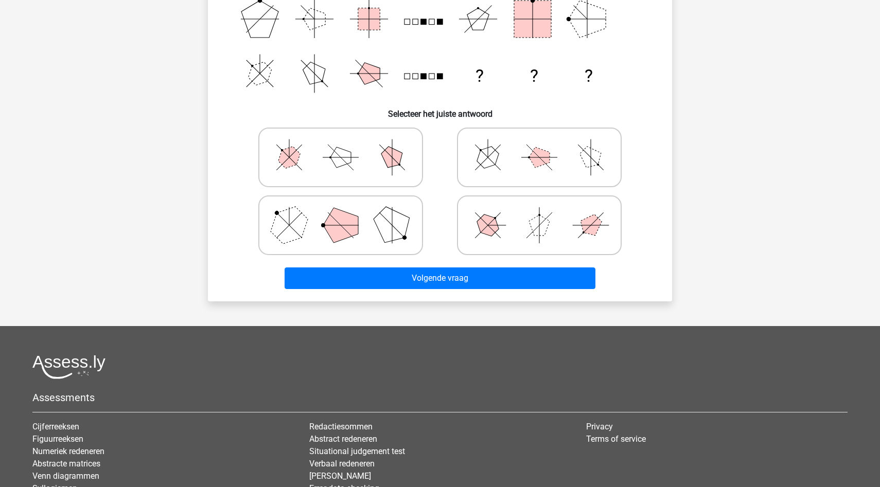
scroll to position [262, 0]
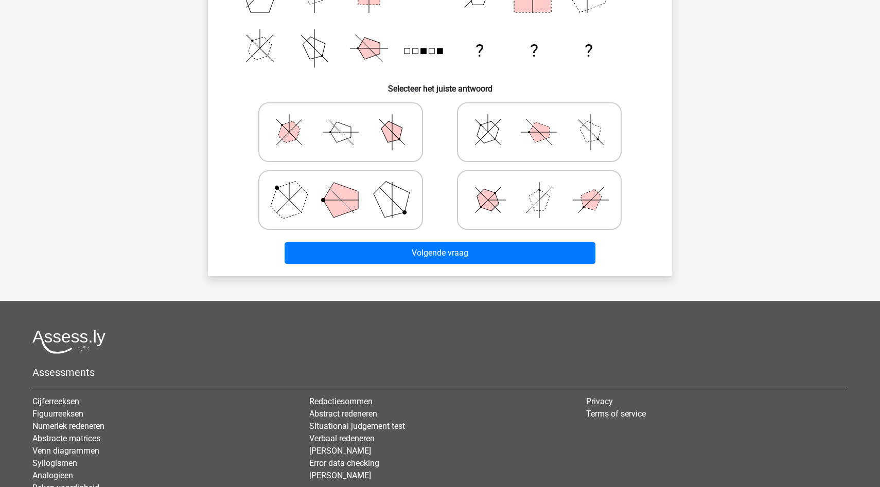
click at [306, 160] on label at bounding box center [340, 132] width 165 height 60
click at [341, 119] on input "radio" at bounding box center [344, 116] width 7 height 7
radio input "true"
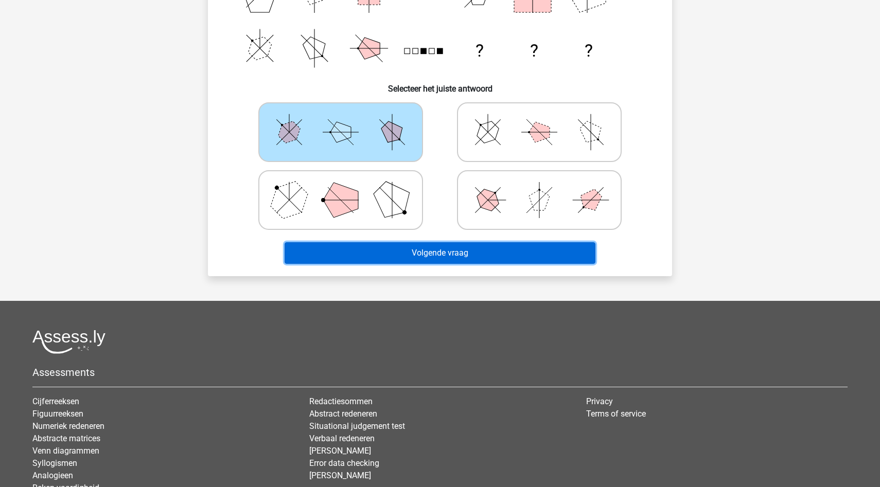
click at [358, 246] on button "Volgende vraag" at bounding box center [440, 253] width 311 height 22
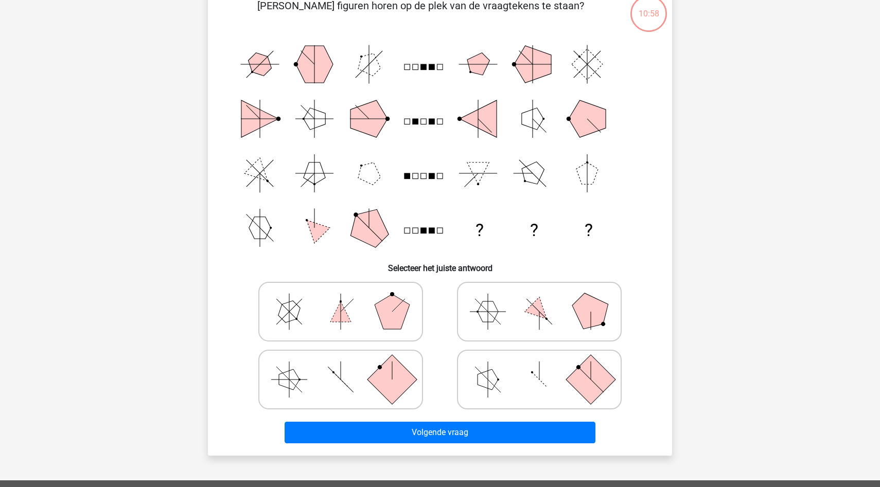
click at [355, 191] on icon "? ? ?" at bounding box center [440, 146] width 415 height 218
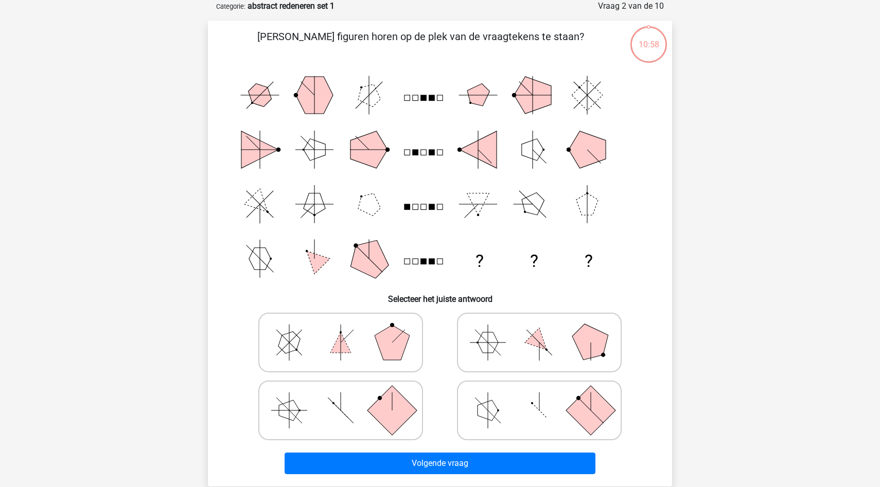
click at [339, 341] on polygon at bounding box center [340, 342] width 21 height 21
click at [341, 330] on input "radio" at bounding box center [344, 326] width 7 height 7
radio input "true"
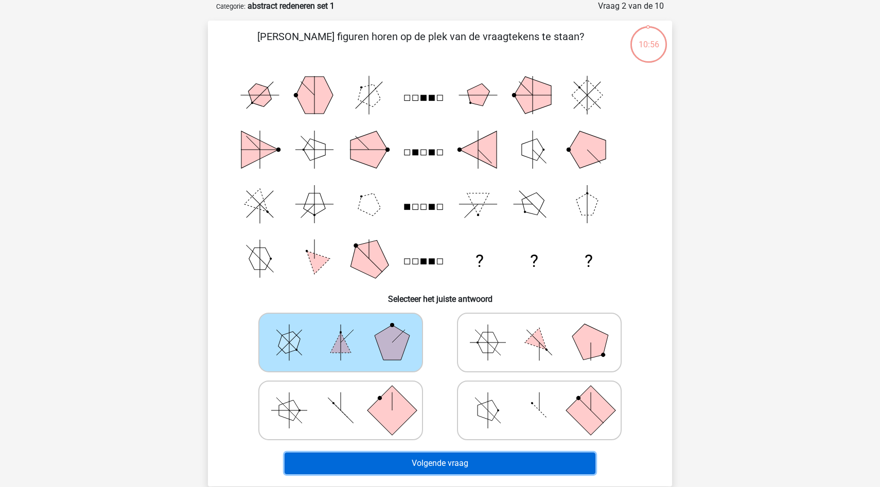
click at [356, 458] on button "Volgende vraag" at bounding box center [440, 464] width 311 height 22
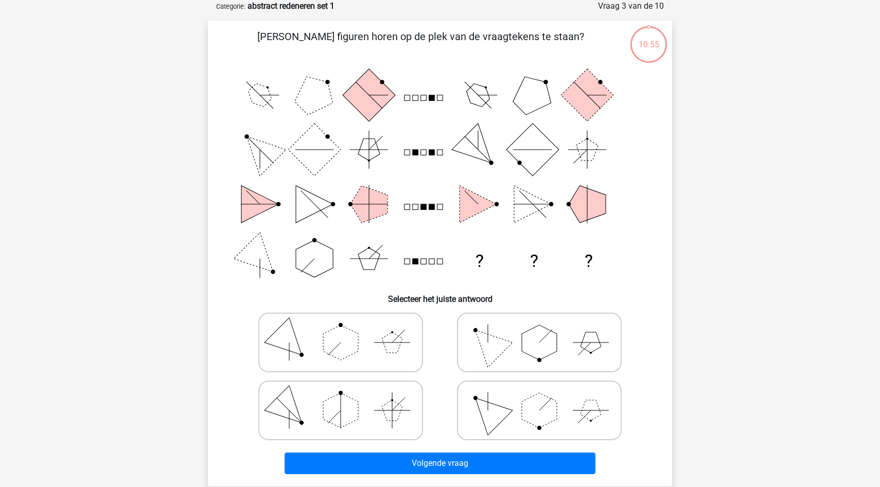
click at [350, 404] on polygon at bounding box center [340, 410] width 35 height 35
click at [347, 398] on input "radio" at bounding box center [344, 394] width 7 height 7
radio input "true"
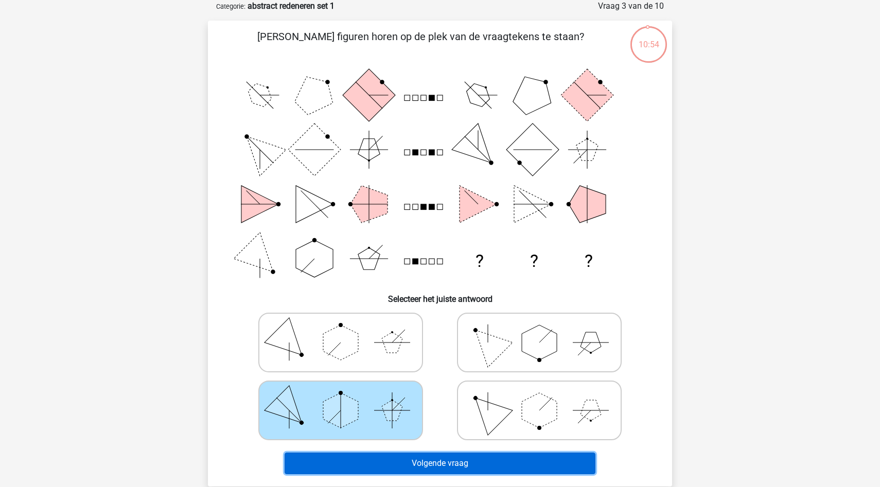
click at [350, 469] on button "Volgende vraag" at bounding box center [440, 464] width 311 height 22
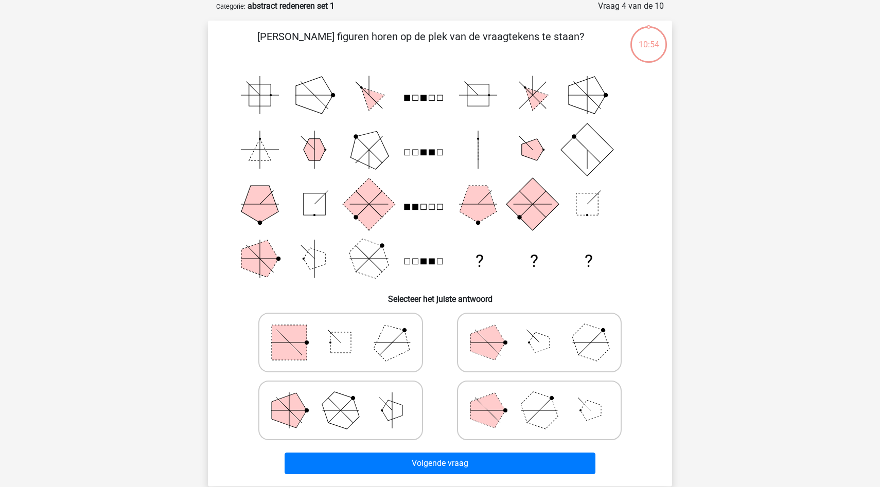
click at [353, 429] on icon at bounding box center [341, 410] width 154 height 51
click at [347, 398] on input "radio" at bounding box center [344, 394] width 7 height 7
radio input "true"
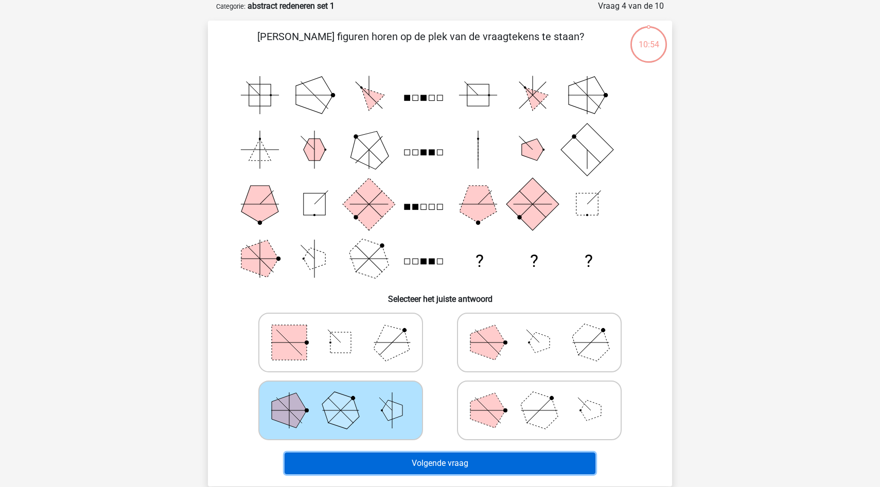
click at [351, 465] on button "Volgende vraag" at bounding box center [440, 464] width 311 height 22
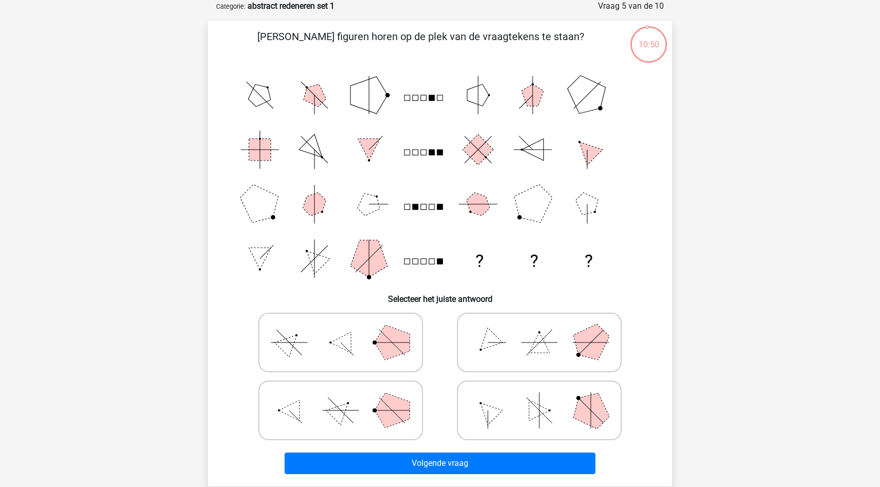
click at [403, 415] on polygon at bounding box center [392, 410] width 35 height 35
click at [347, 398] on input "radio" at bounding box center [344, 394] width 7 height 7
radio input "true"
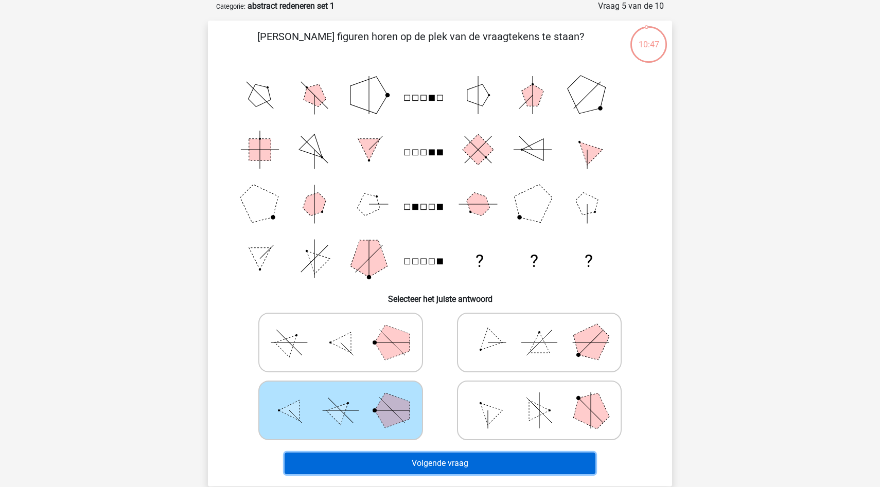
click at [380, 466] on button "Volgende vraag" at bounding box center [440, 464] width 311 height 22
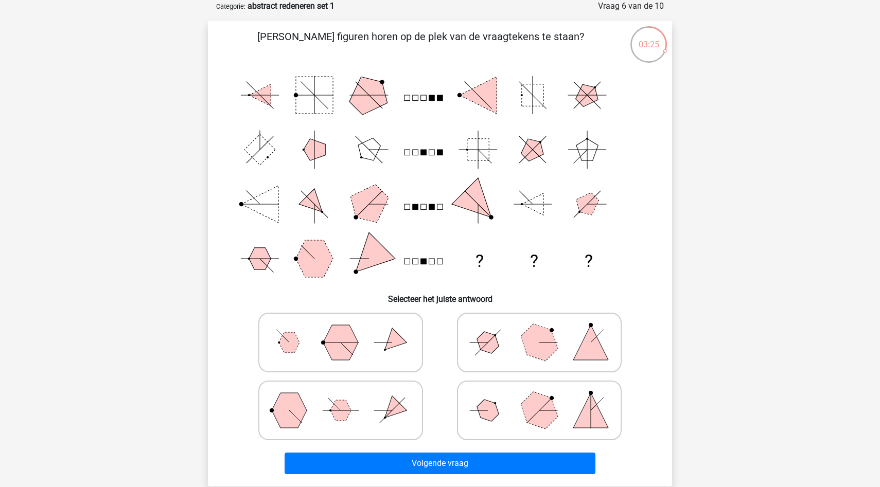
click at [501, 353] on icon at bounding box center [539, 342] width 154 height 51
click at [539, 330] on input "radio" at bounding box center [542, 326] width 7 height 7
radio input "true"
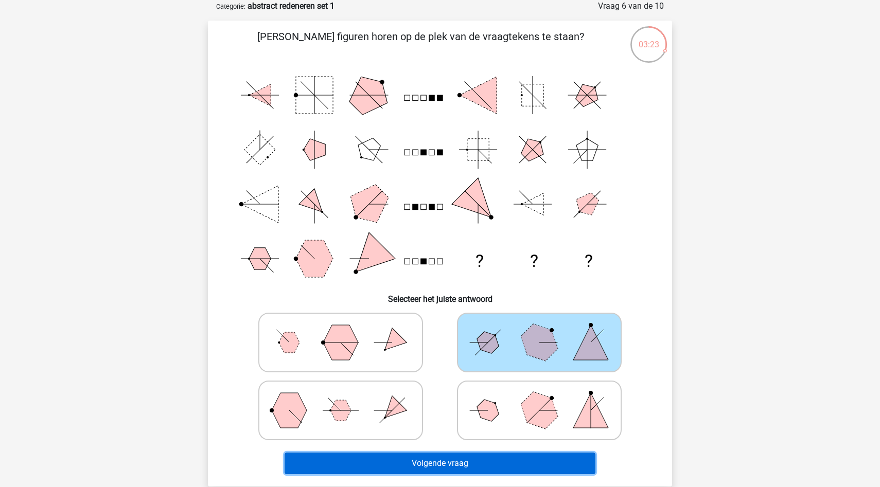
click at [460, 464] on button "Volgende vraag" at bounding box center [440, 464] width 311 height 22
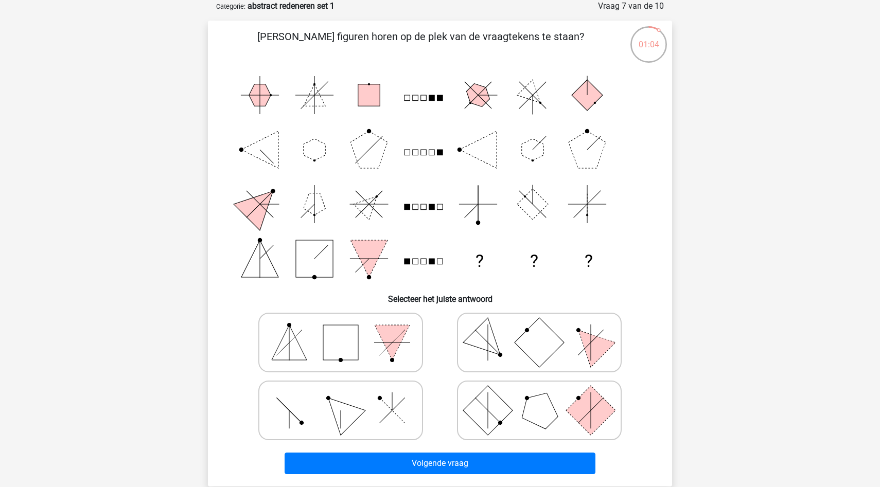
click at [385, 420] on icon at bounding box center [341, 410] width 154 height 51
click at [347, 398] on input "radio" at bounding box center [344, 394] width 7 height 7
radio input "true"
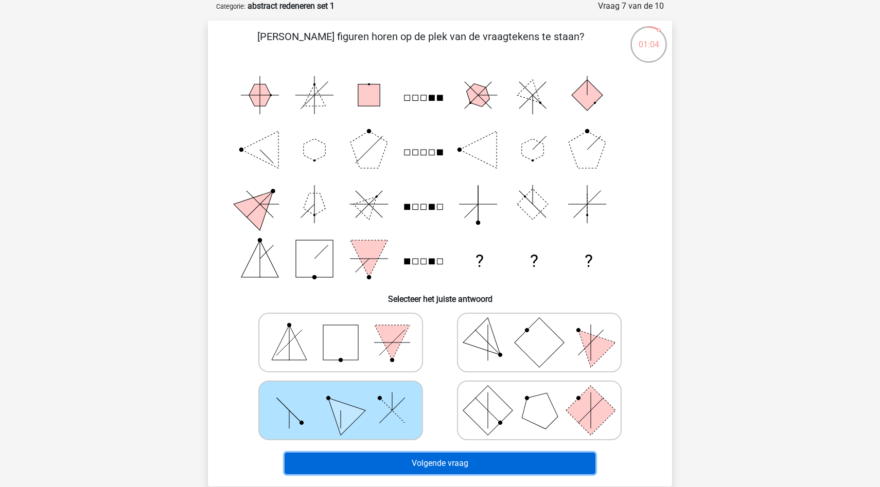
click at [393, 467] on button "Volgende vraag" at bounding box center [440, 464] width 311 height 22
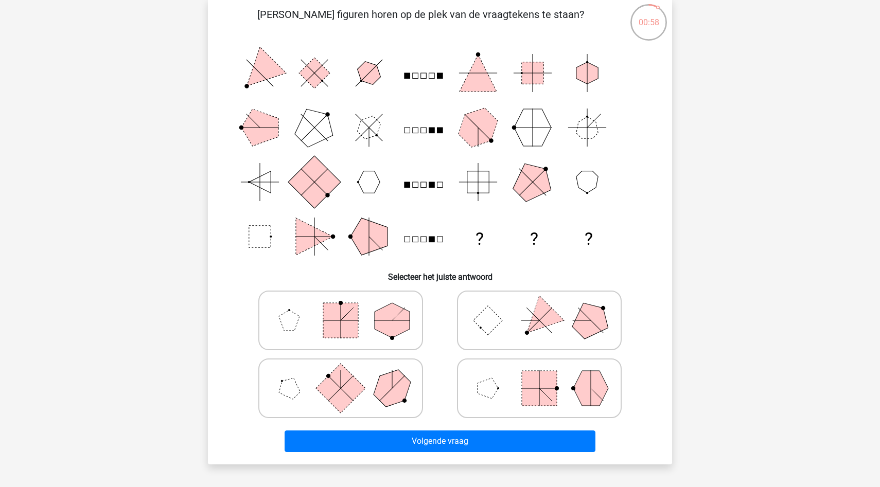
scroll to position [225, 0]
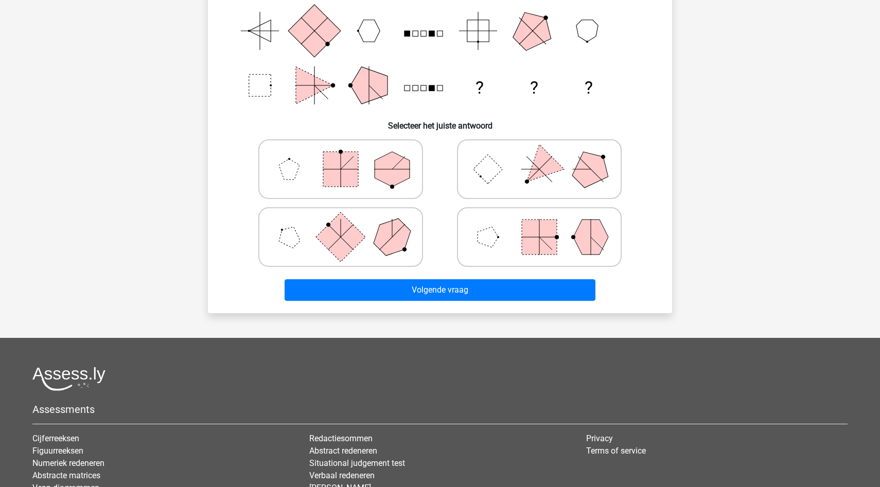
click at [310, 231] on icon at bounding box center [341, 237] width 154 height 51
click at [341, 224] on input "radio" at bounding box center [344, 221] width 7 height 7
radio input "true"
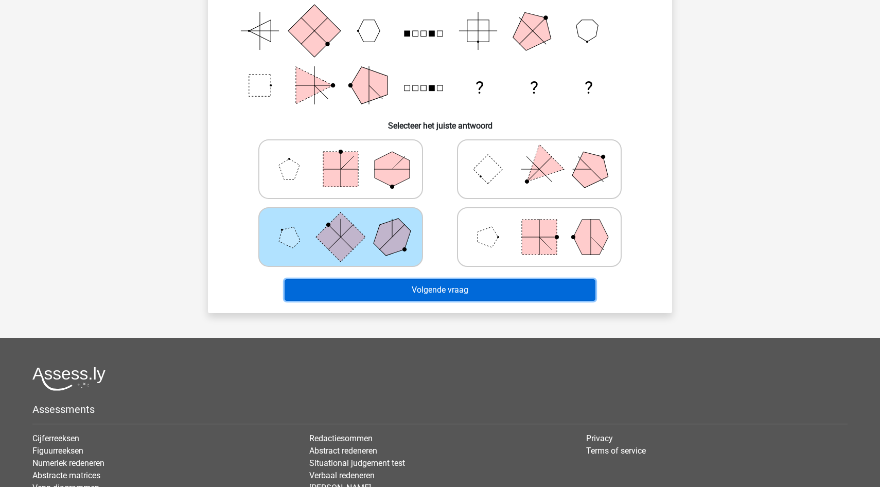
click at [341, 290] on button "Volgende vraag" at bounding box center [440, 290] width 311 height 22
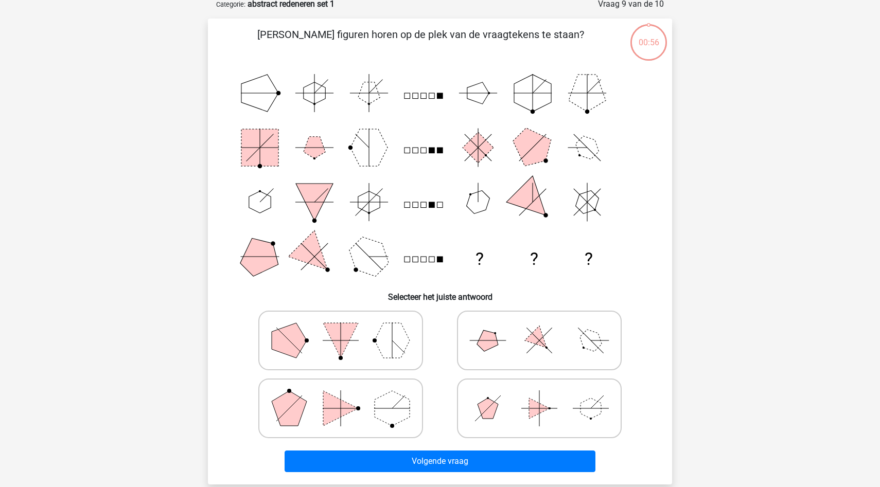
click at [342, 274] on div "Welke figuren horen op de plek van de vraagtekens te staan? ? ? ? Selecteer het…" at bounding box center [440, 251] width 456 height 449
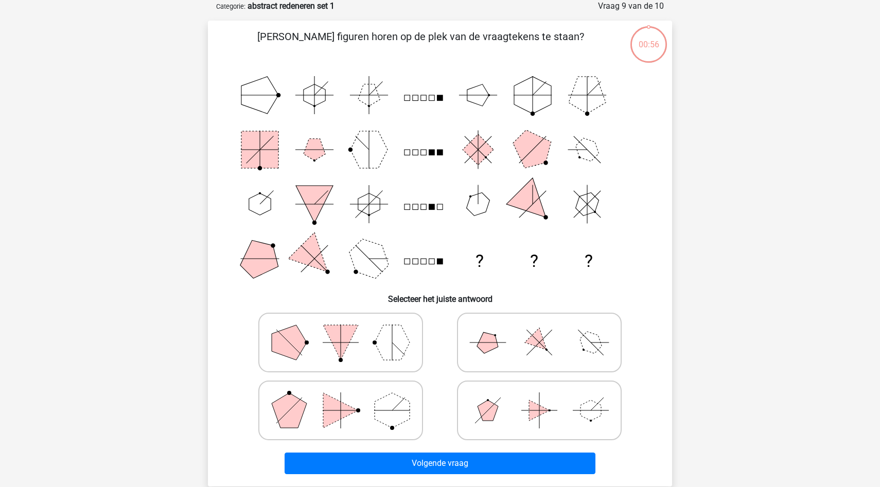
click at [339, 341] on polygon at bounding box center [340, 342] width 35 height 35
click at [341, 330] on input "radio" at bounding box center [344, 326] width 7 height 7
radio input "true"
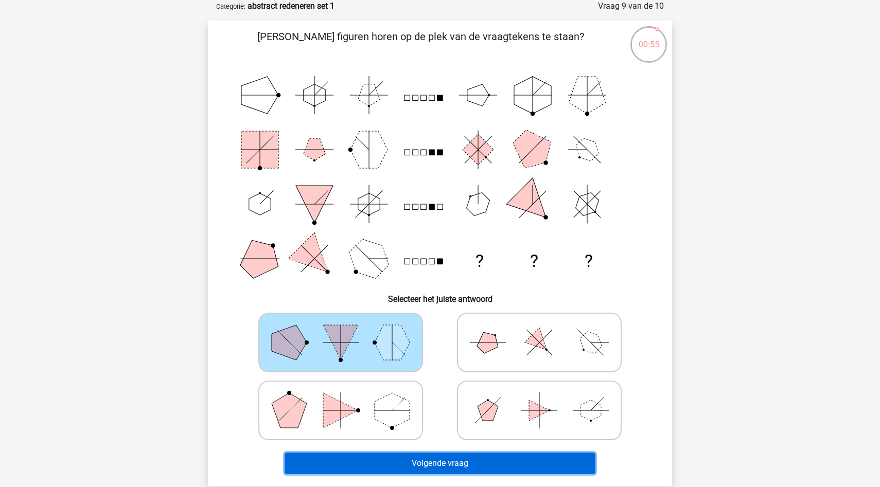
click at [366, 460] on button "Volgende vraag" at bounding box center [440, 464] width 311 height 22
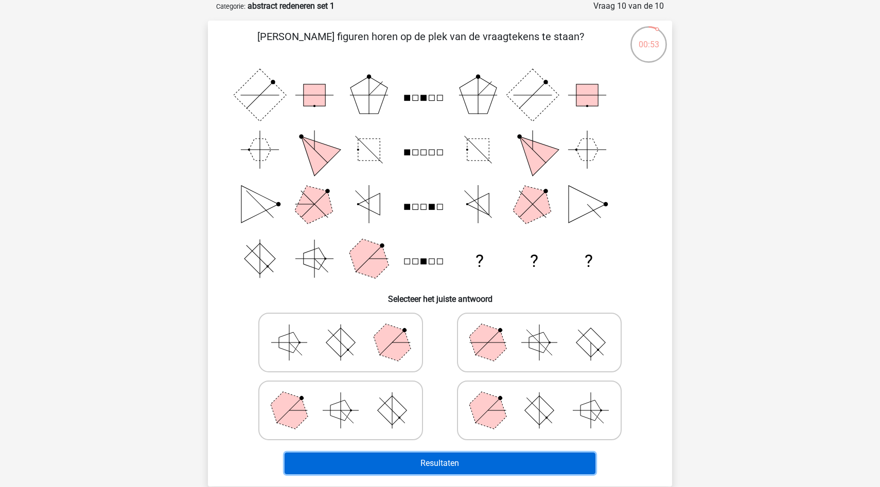
click at [368, 453] on button "Resultaten" at bounding box center [440, 464] width 311 height 22
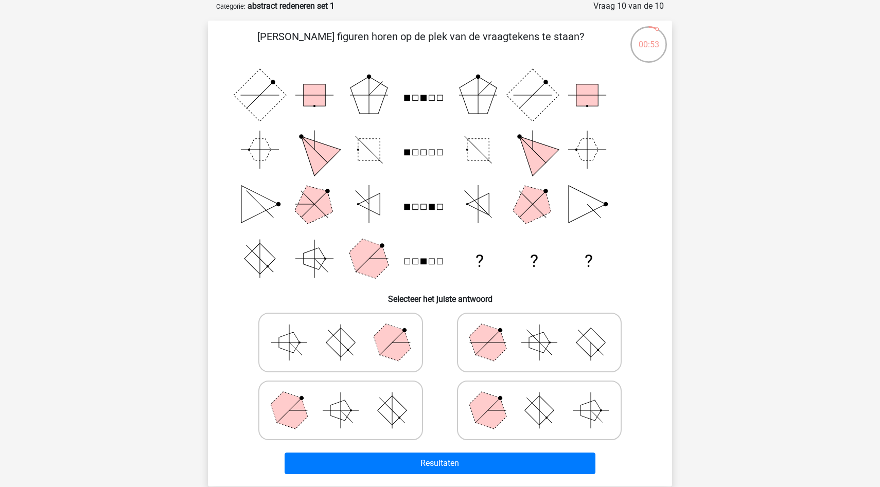
click at [371, 427] on icon at bounding box center [341, 410] width 154 height 51
click at [347, 398] on input "radio" at bounding box center [344, 394] width 7 height 7
radio input "true"
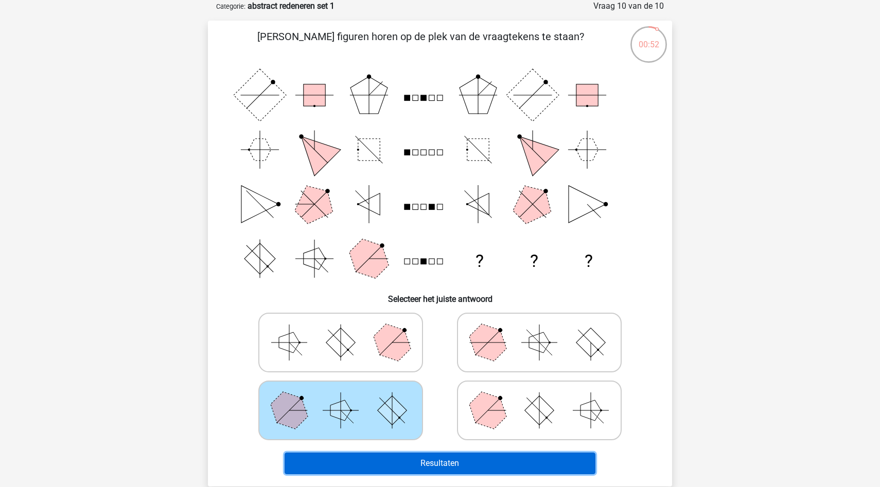
click at [373, 470] on button "Resultaten" at bounding box center [440, 464] width 311 height 22
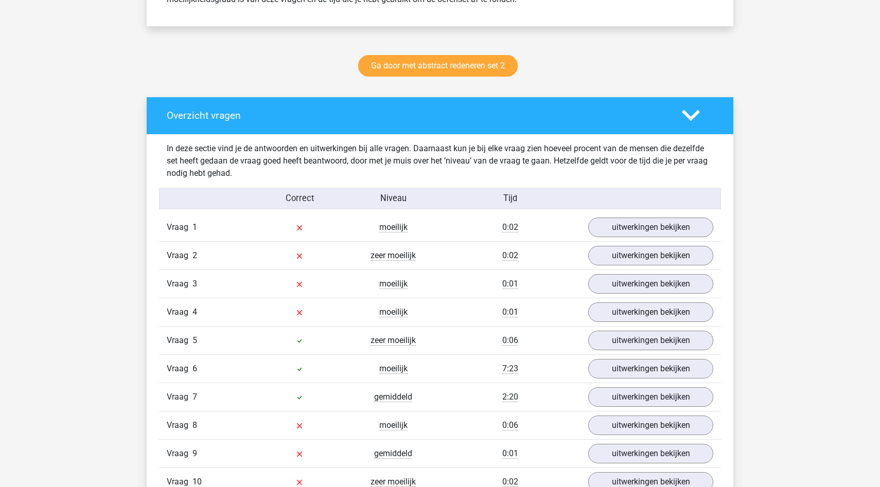
scroll to position [497, 0]
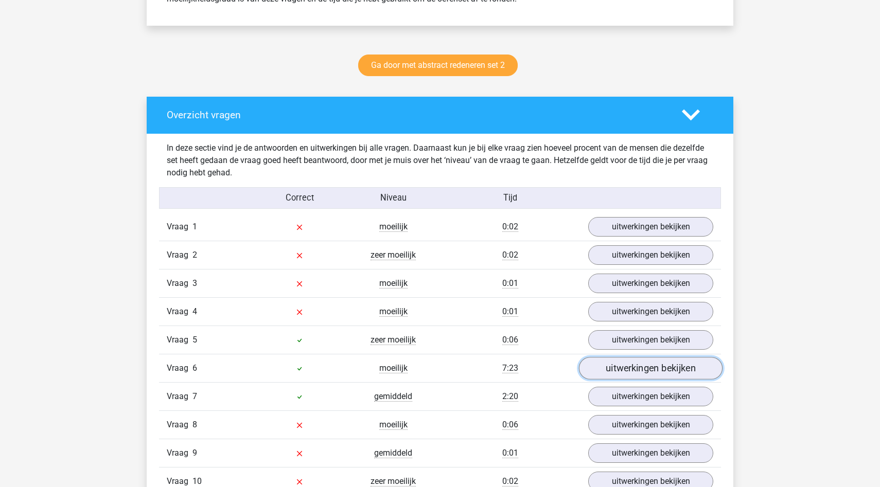
click at [620, 365] on link "uitwerkingen bekijken" at bounding box center [651, 368] width 144 height 23
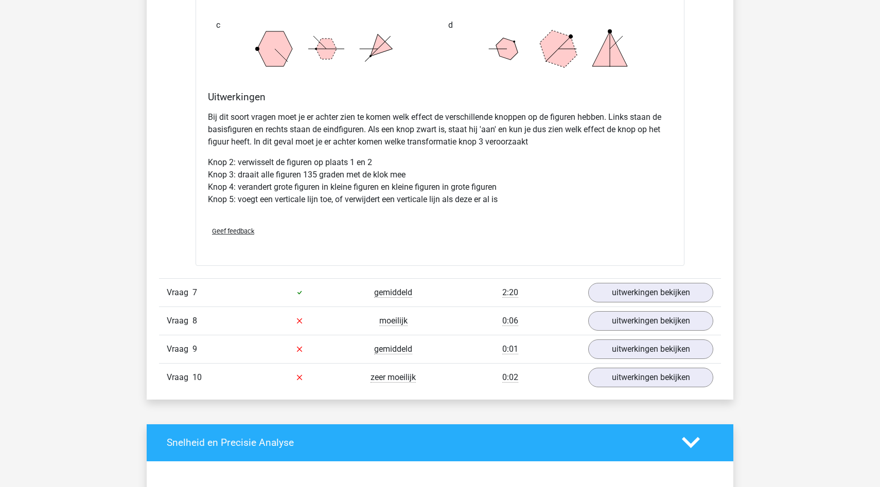
scroll to position [1249, 0]
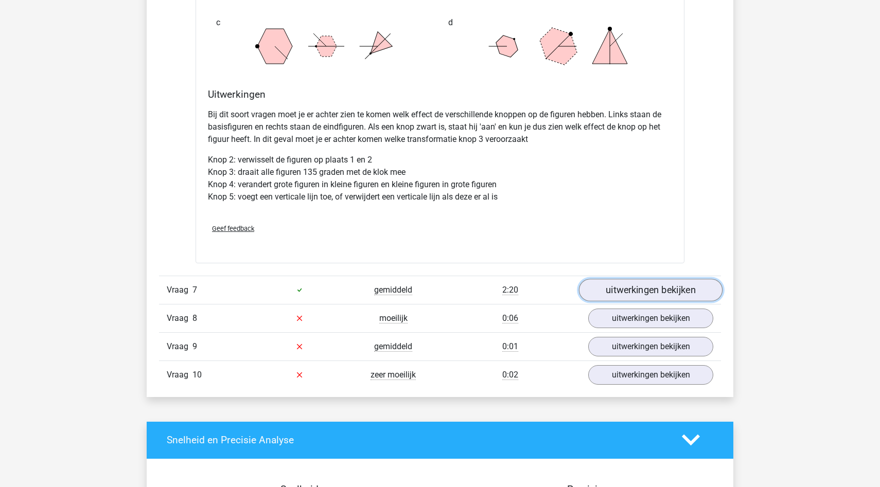
click at [635, 290] on link "uitwerkingen bekijken" at bounding box center [651, 290] width 144 height 23
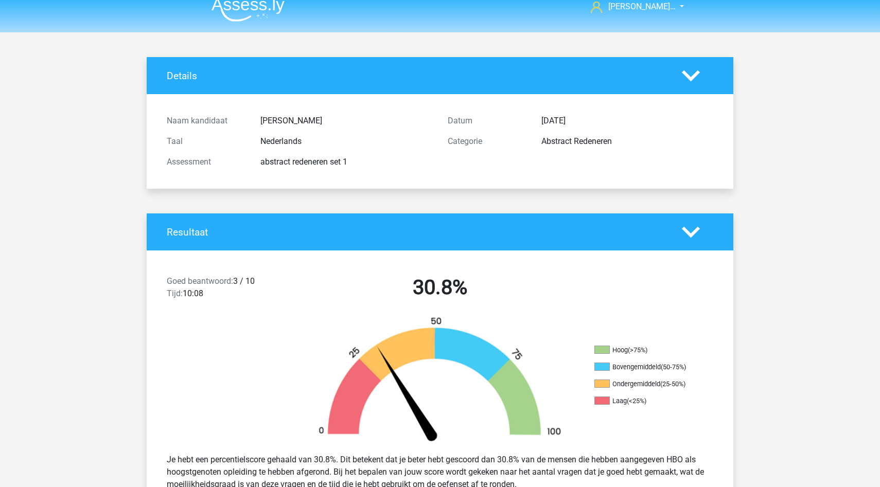
scroll to position [0, 0]
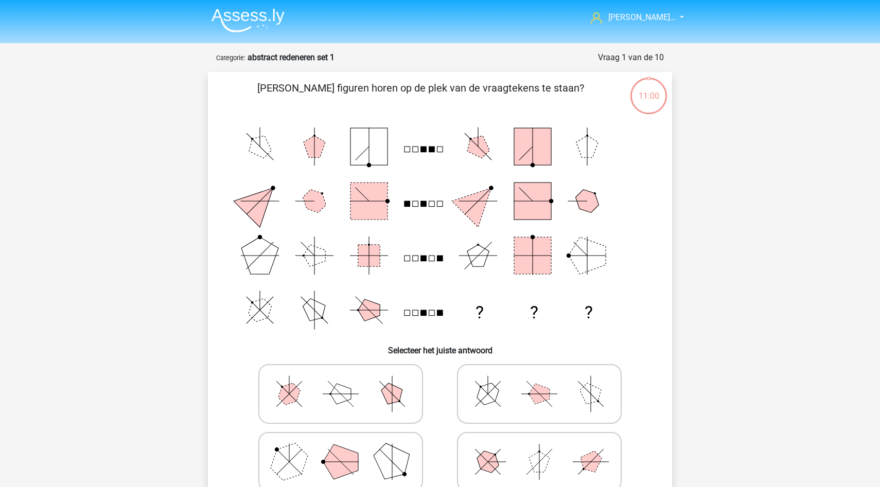
scroll to position [51, 0]
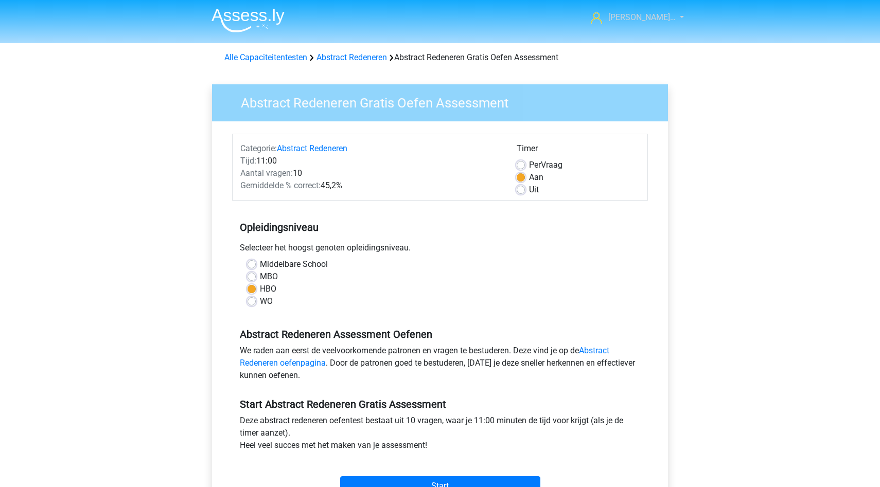
click at [642, 22] on span "[PERSON_NAME]…" at bounding box center [641, 17] width 67 height 10
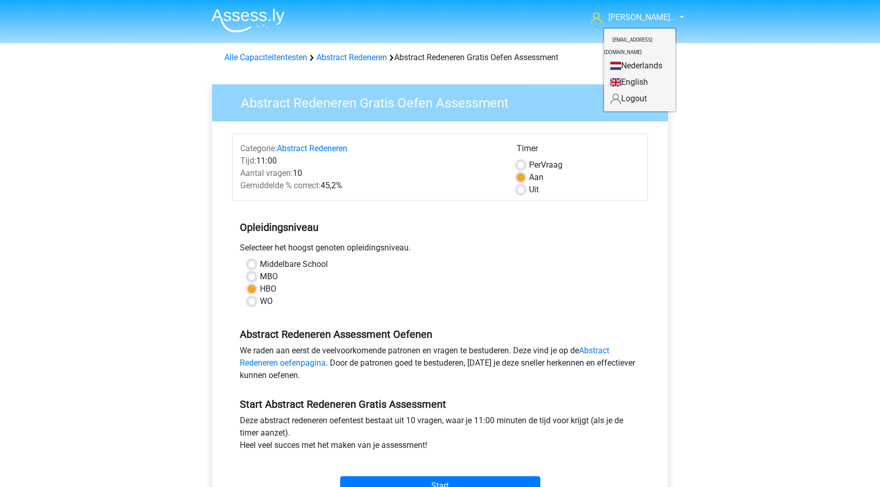
click at [736, 149] on div "Gerrit voortm… jorian91@gmail.com Nederlands English" at bounding box center [440, 406] width 880 height 813
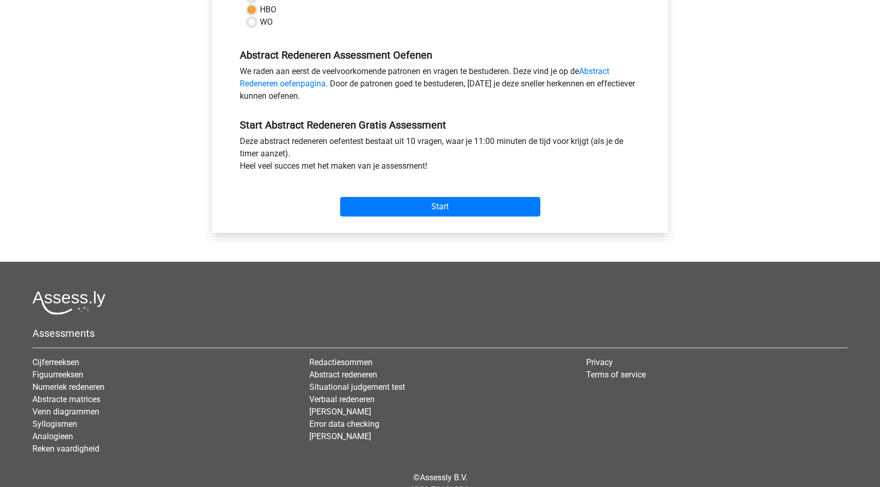
scroll to position [311, 0]
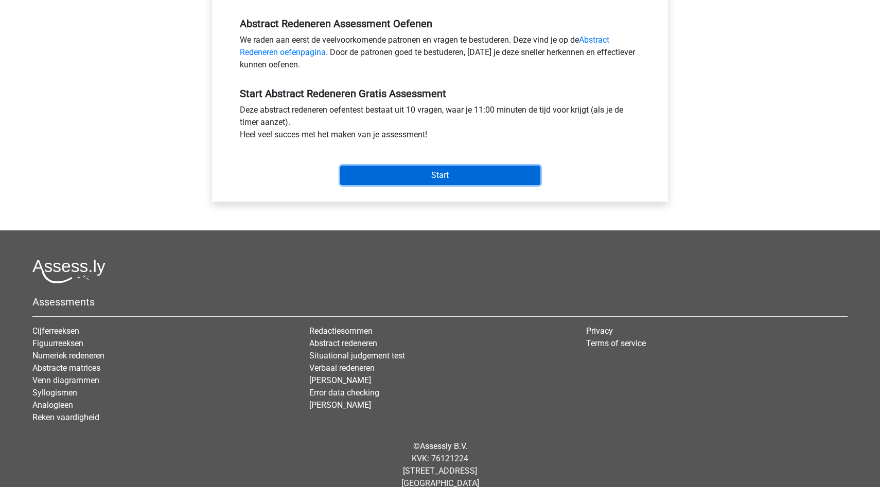
click at [510, 171] on input "Start" at bounding box center [440, 176] width 200 height 20
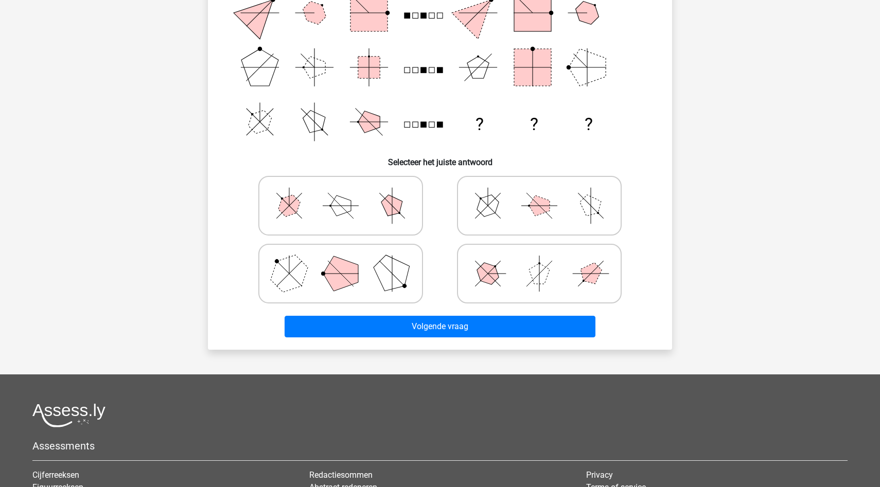
scroll to position [210, 0]
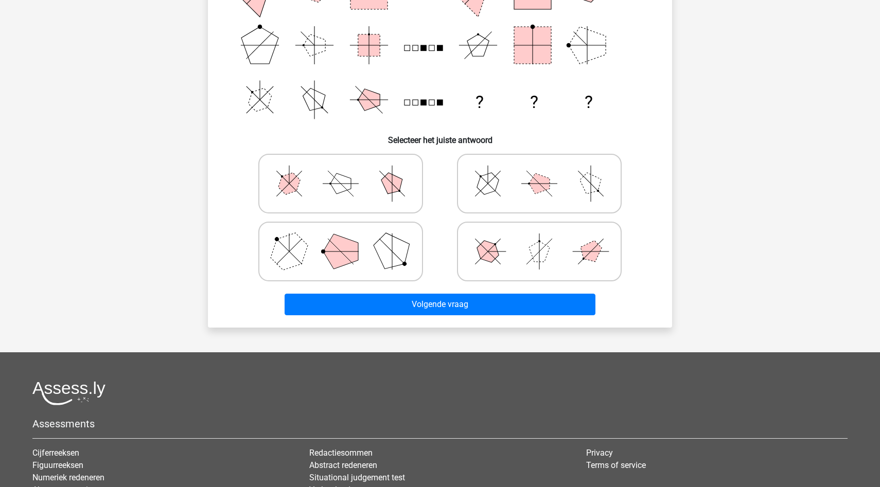
click at [381, 279] on label at bounding box center [340, 252] width 165 height 60
click at [347, 239] on input "radio" at bounding box center [344, 235] width 7 height 7
radio input "true"
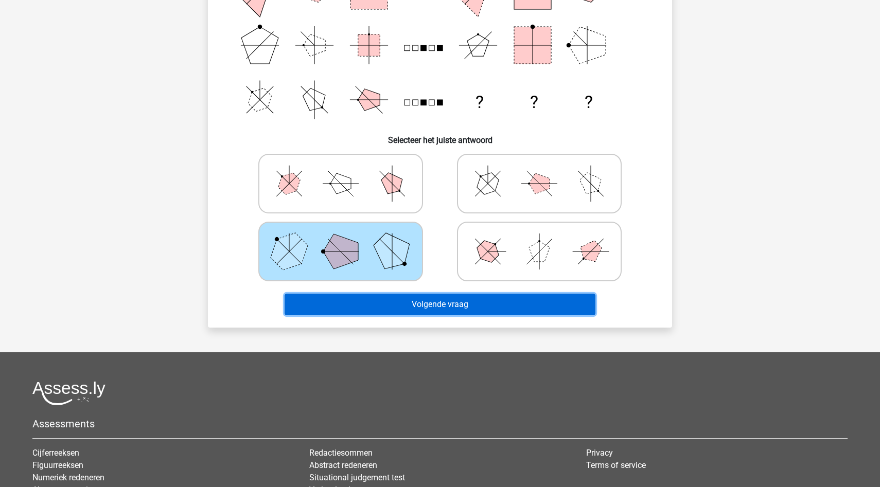
click at [395, 313] on button "Volgende vraag" at bounding box center [440, 305] width 311 height 22
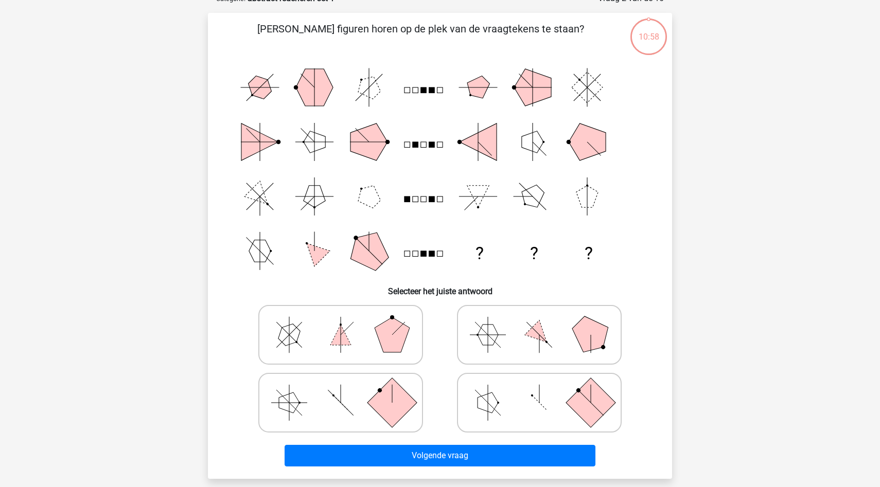
scroll to position [51, 0]
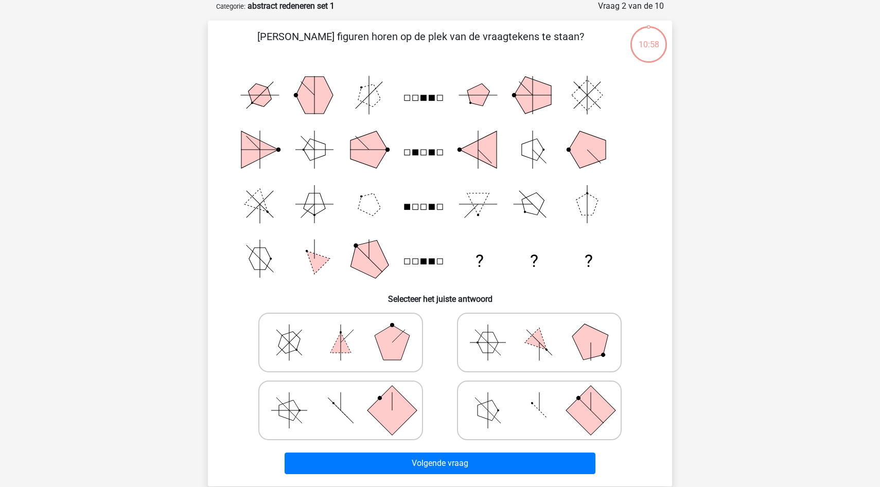
click at [377, 394] on icon at bounding box center [341, 410] width 154 height 51
click at [347, 394] on input "radio" at bounding box center [344, 394] width 7 height 7
radio input "true"
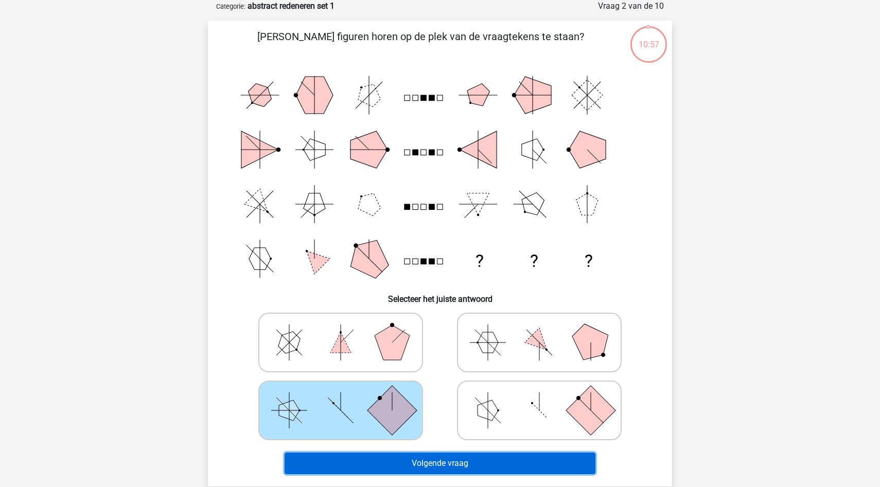
click at [377, 456] on button "Volgende vraag" at bounding box center [440, 464] width 311 height 22
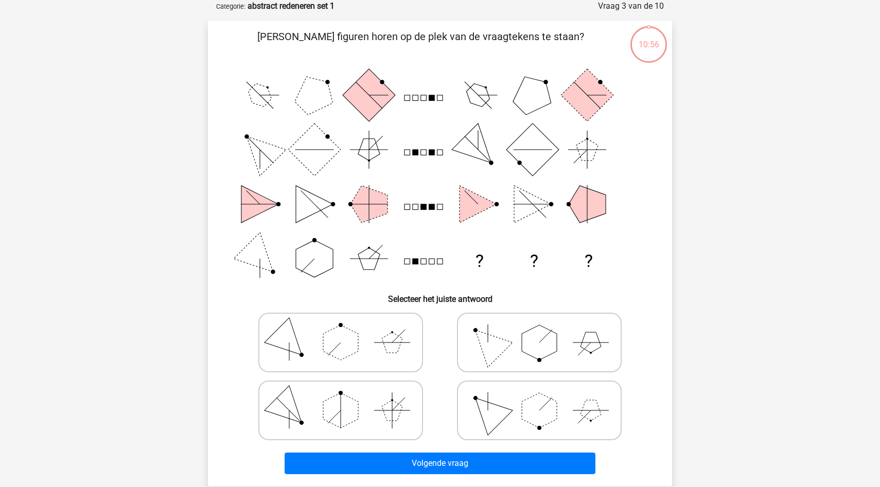
click at [379, 416] on icon at bounding box center [341, 410] width 154 height 51
click at [347, 398] on input "radio" at bounding box center [344, 394] width 7 height 7
radio input "true"
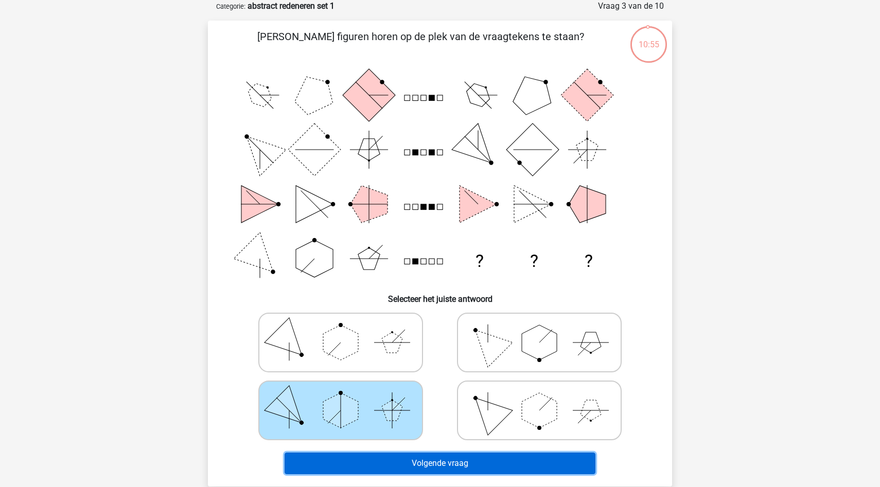
click at [378, 469] on button "Volgende vraag" at bounding box center [440, 464] width 311 height 22
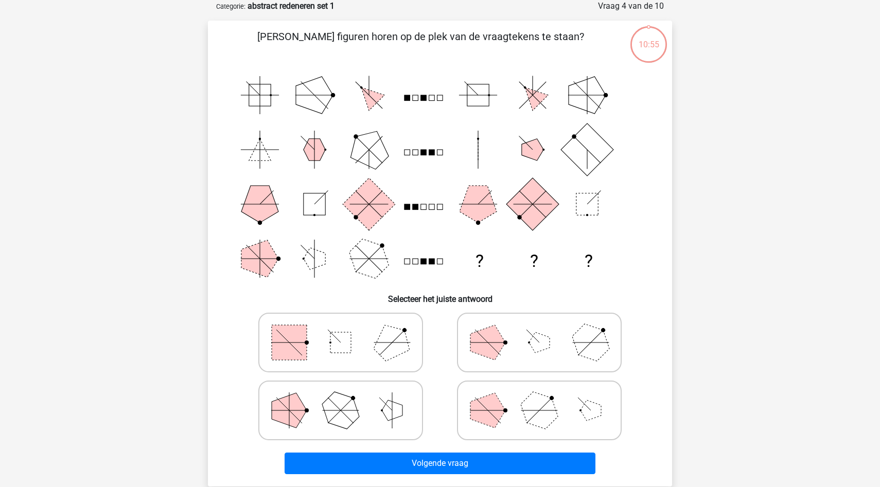
click at [388, 424] on icon at bounding box center [341, 410] width 154 height 51
click at [347, 398] on input "radio" at bounding box center [344, 394] width 7 height 7
radio input "true"
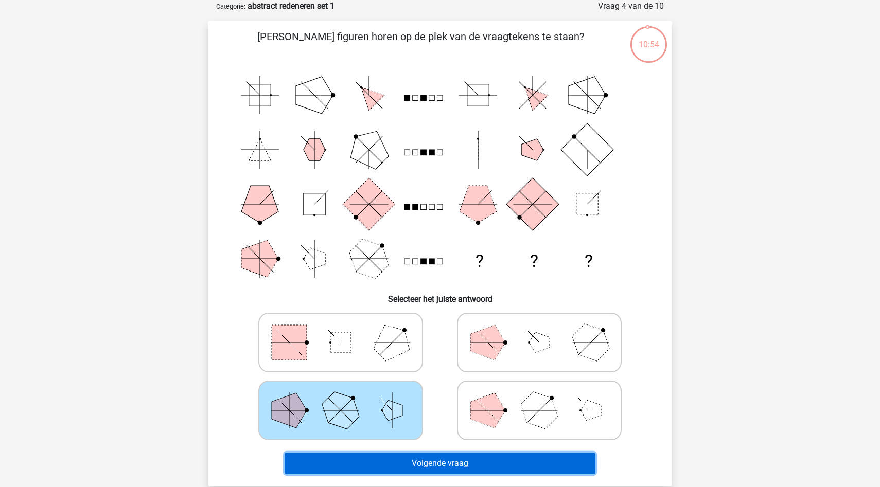
click at [387, 466] on button "Volgende vraag" at bounding box center [440, 464] width 311 height 22
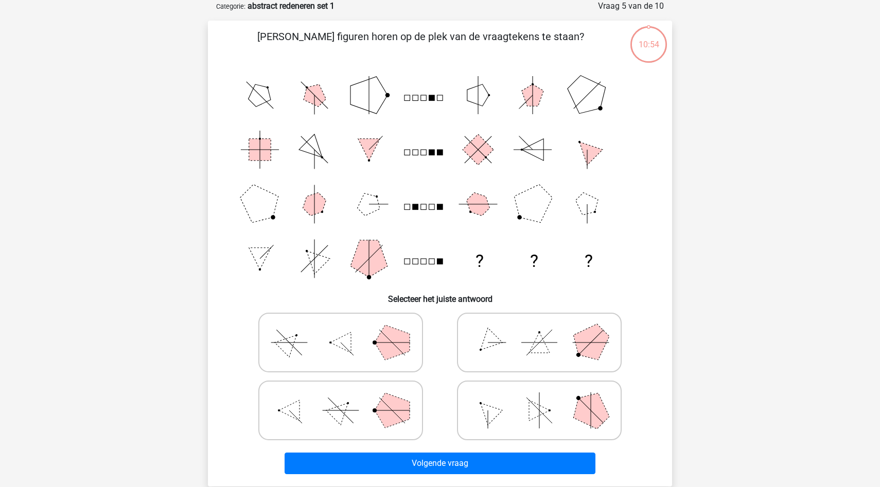
click at [385, 426] on polygon at bounding box center [392, 410] width 35 height 35
click at [347, 398] on input "radio" at bounding box center [344, 394] width 7 height 7
radio input "true"
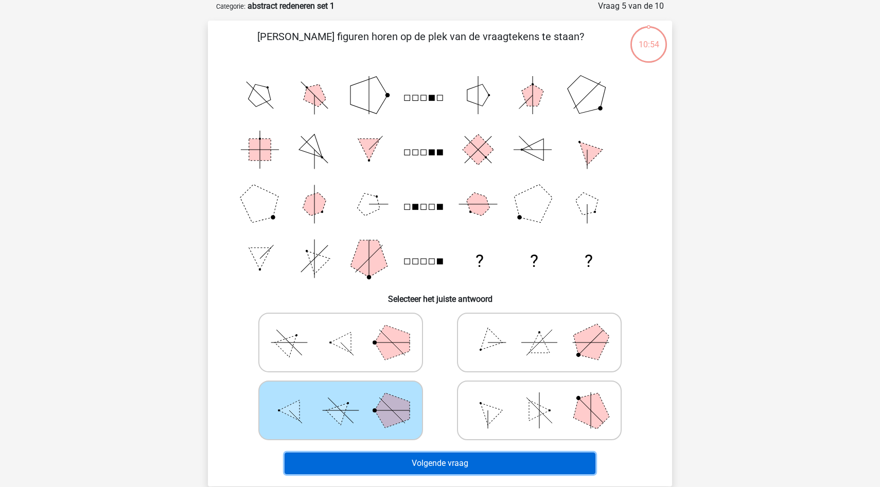
click at [376, 468] on button "Volgende vraag" at bounding box center [440, 464] width 311 height 22
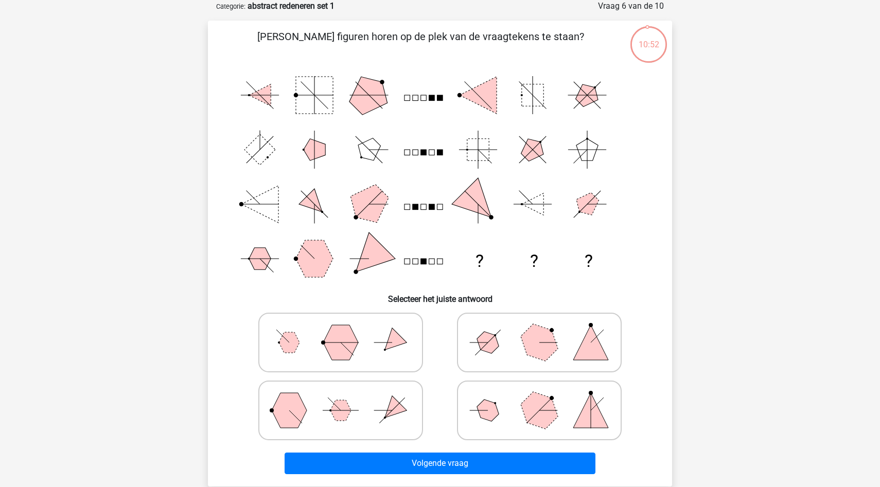
click at [376, 409] on icon at bounding box center [341, 410] width 154 height 51
click at [347, 398] on input "radio" at bounding box center [344, 394] width 7 height 7
radio input "true"
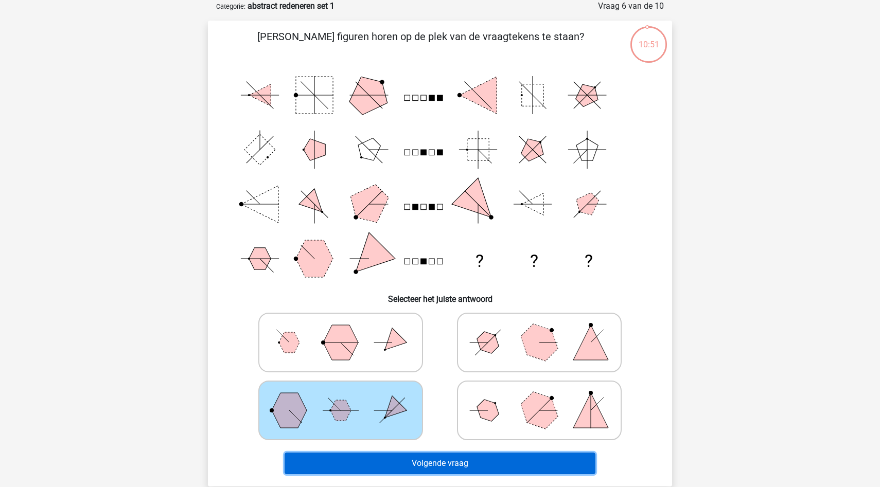
click at [379, 461] on button "Volgende vraag" at bounding box center [440, 464] width 311 height 22
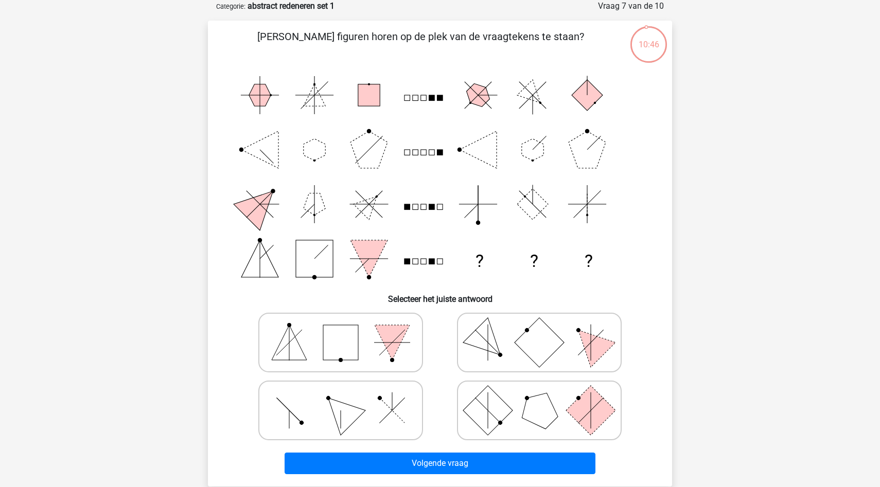
click at [379, 420] on icon at bounding box center [341, 410] width 154 height 51
click at [347, 398] on input "radio" at bounding box center [344, 394] width 7 height 7
radio input "true"
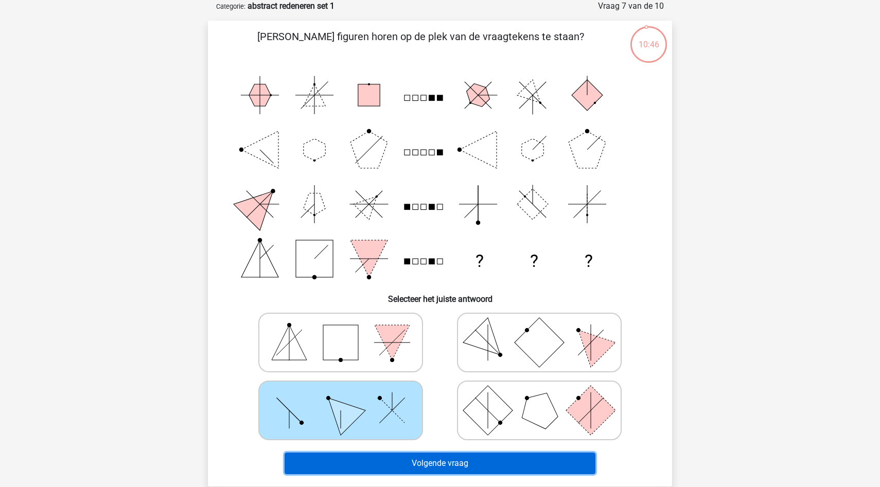
click at [381, 466] on button "Volgende vraag" at bounding box center [440, 464] width 311 height 22
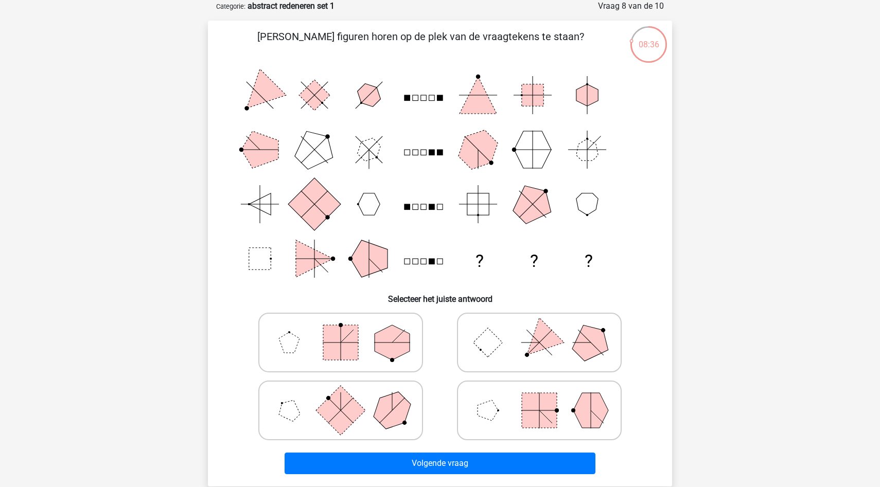
click at [578, 400] on icon at bounding box center [539, 410] width 154 height 51
click at [546, 398] on input "radio" at bounding box center [542, 394] width 7 height 7
radio input "true"
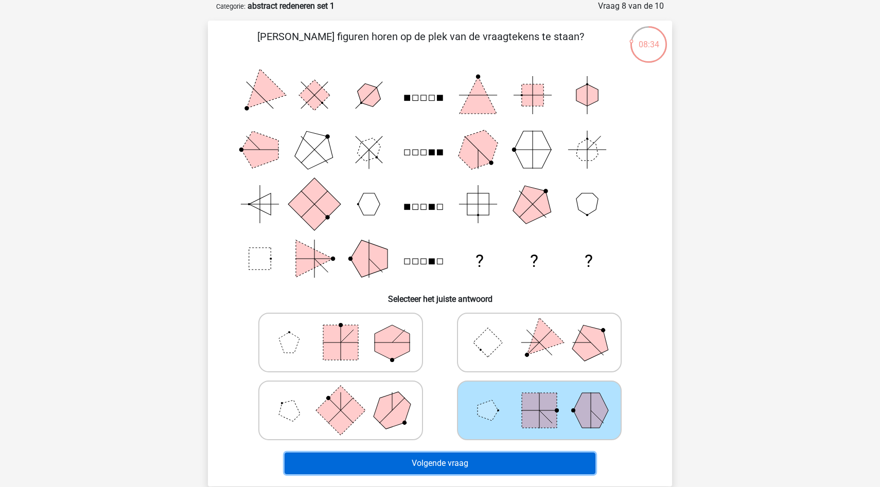
click at [530, 457] on button "Volgende vraag" at bounding box center [440, 464] width 311 height 22
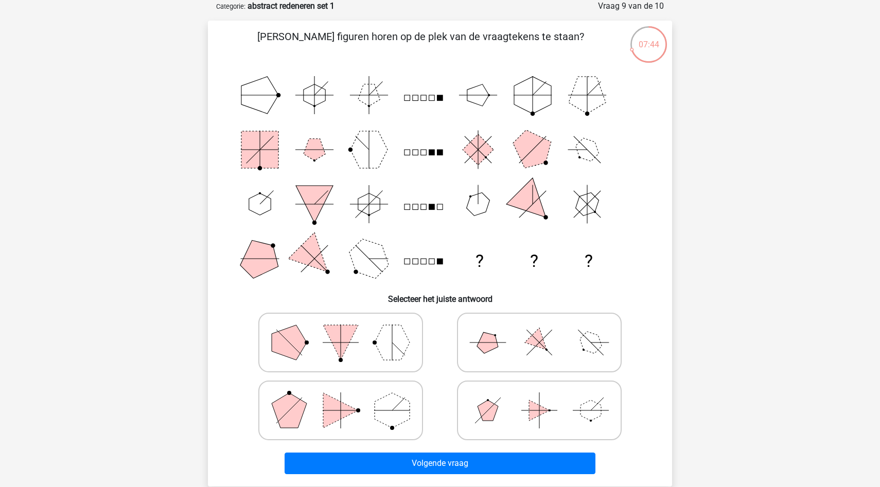
click at [517, 343] on icon at bounding box center [539, 342] width 154 height 51
click at [539, 330] on input "radio" at bounding box center [542, 326] width 7 height 7
radio input "true"
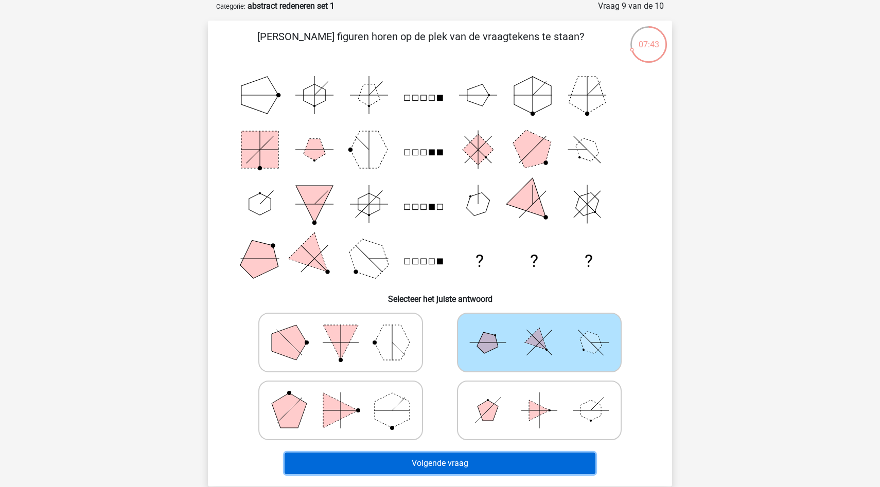
click at [444, 466] on button "Volgende vraag" at bounding box center [440, 464] width 311 height 22
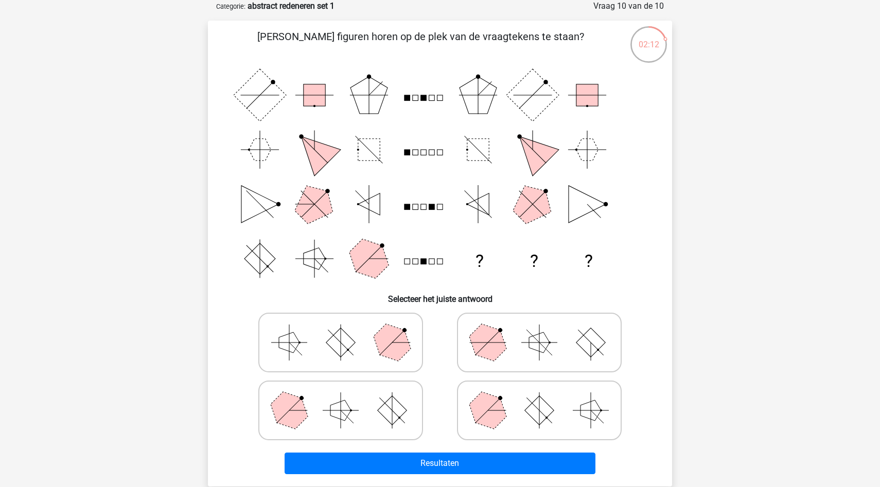
click at [321, 419] on icon at bounding box center [341, 410] width 154 height 51
click at [341, 398] on input "radio" at bounding box center [344, 394] width 7 height 7
radio input "true"
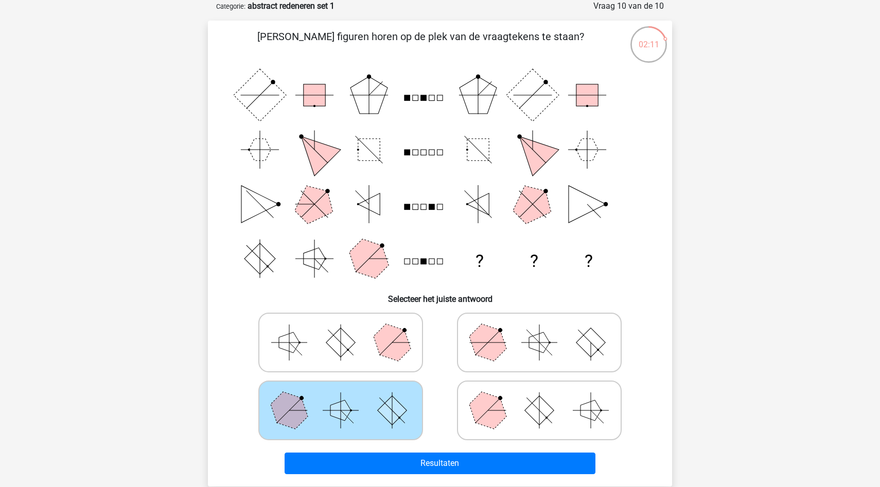
click at [331, 447] on div "Resultaten" at bounding box center [439, 462] width 431 height 34
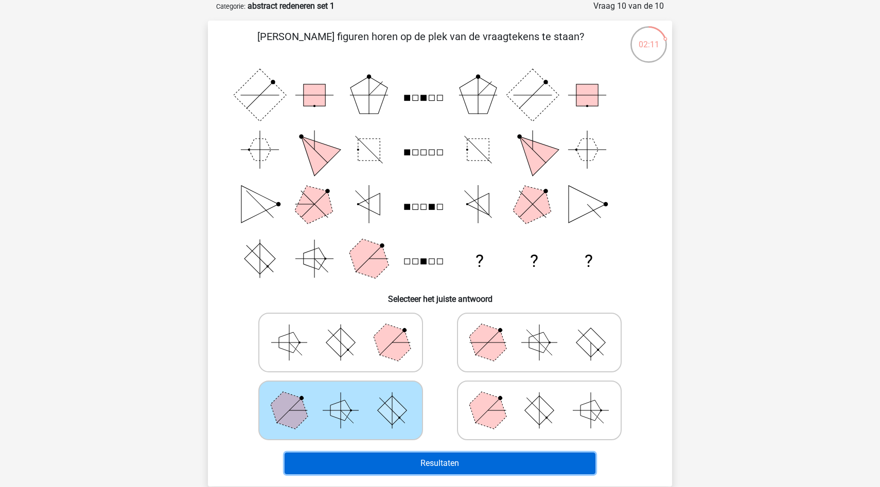
click at [330, 461] on button "Resultaten" at bounding box center [440, 464] width 311 height 22
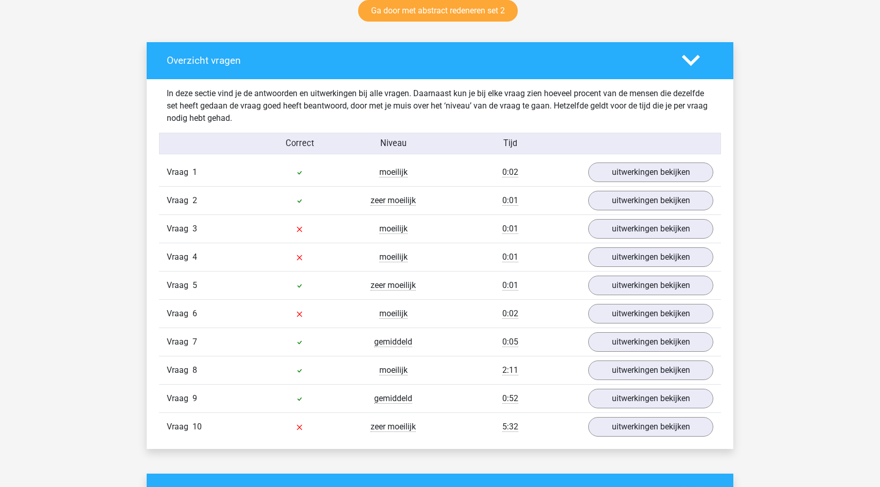
scroll to position [556, 0]
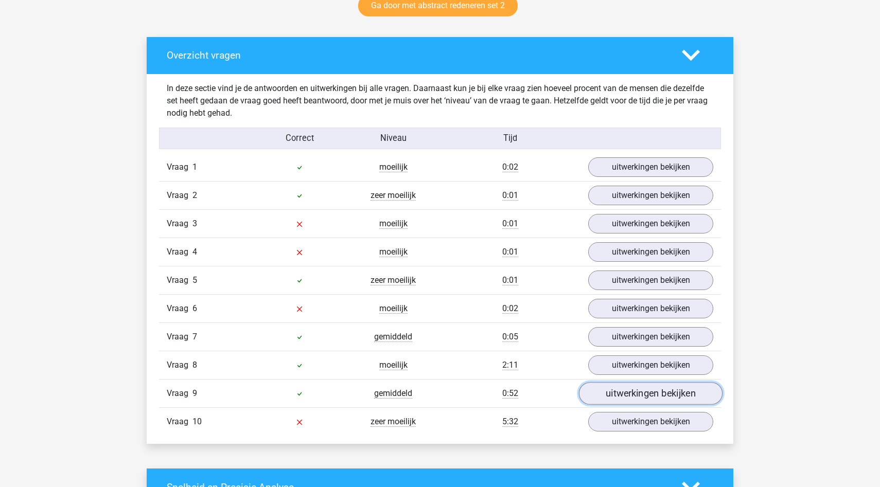
click at [629, 391] on link "uitwerkingen bekijken" at bounding box center [651, 393] width 144 height 23
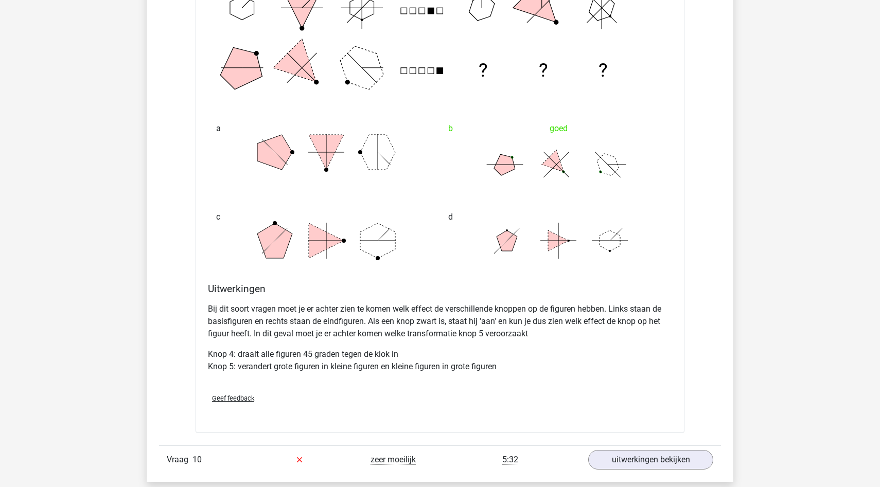
scroll to position [1244, 0]
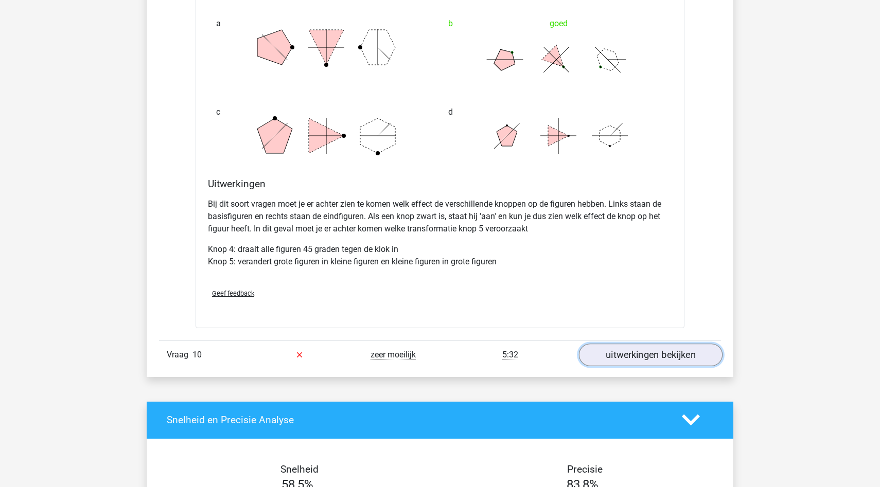
click at [641, 348] on link "uitwerkingen bekijken" at bounding box center [651, 355] width 144 height 23
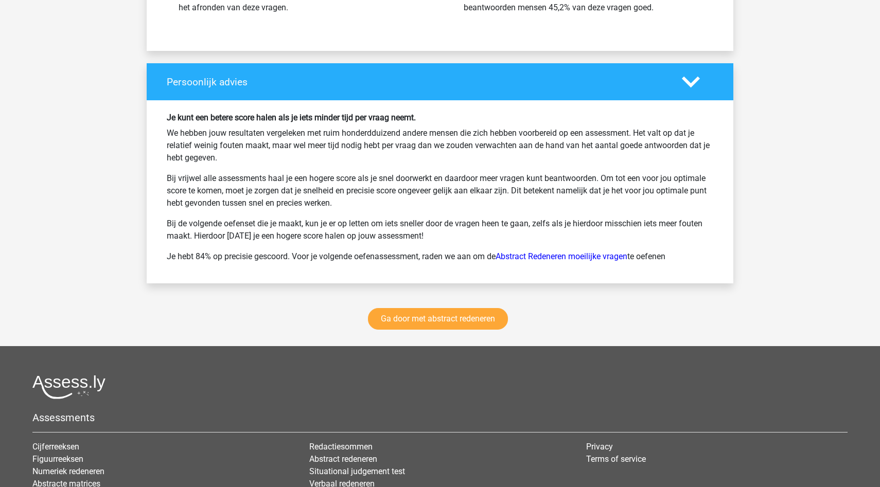
scroll to position [2569, 0]
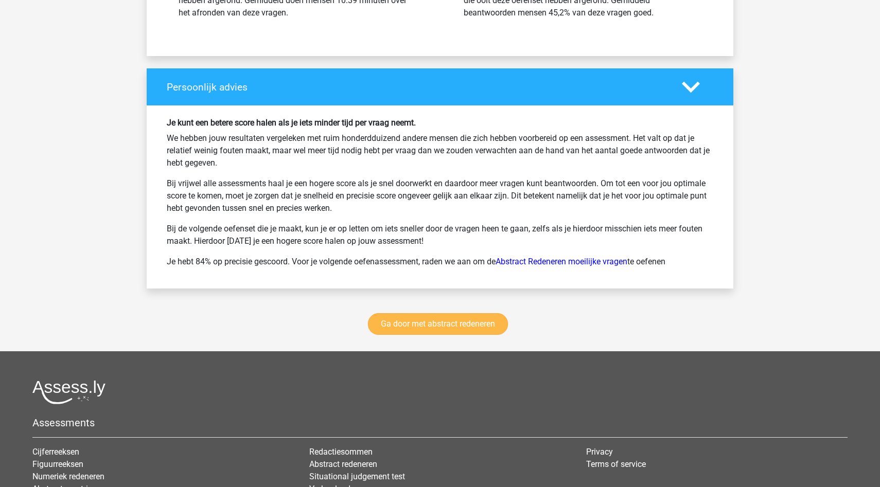
drag, startPoint x: 641, startPoint y: 347, endPoint x: 483, endPoint y: 333, distance: 159.1
click at [485, 333] on div "Ga door met abstract redeneren" at bounding box center [440, 326] width 587 height 50
click at [478, 330] on link "Ga door met abstract redeneren" at bounding box center [438, 324] width 140 height 22
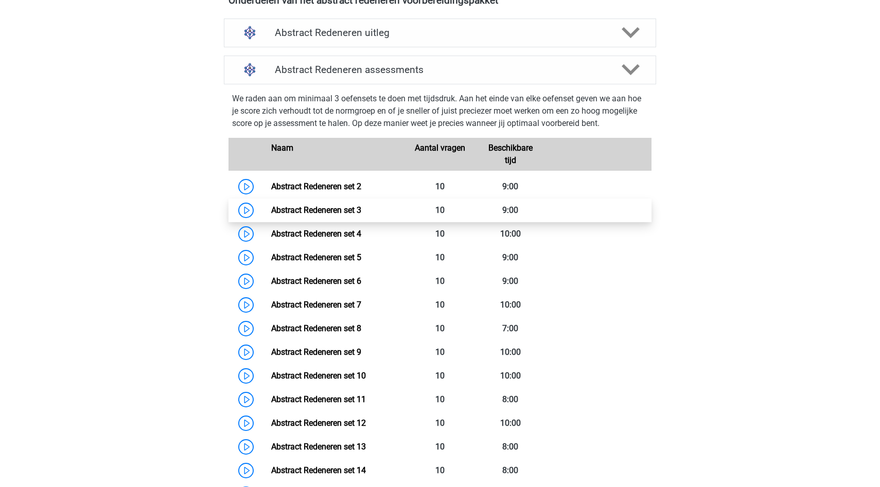
scroll to position [507, 0]
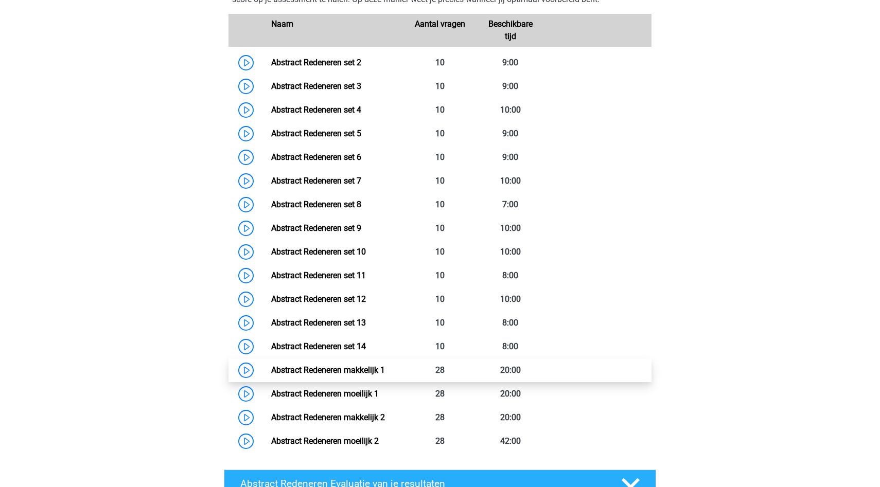
click at [351, 375] on link "Abstract Redeneren makkelijk 1" at bounding box center [328, 370] width 114 height 10
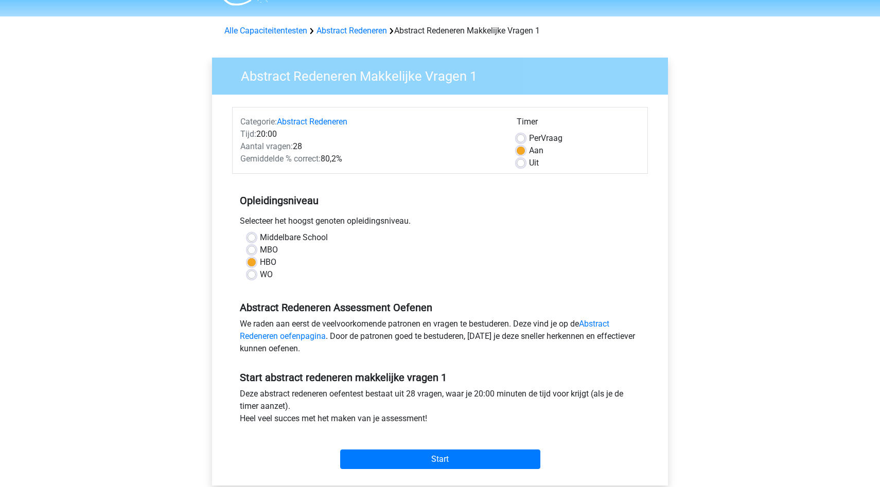
scroll to position [52, 0]
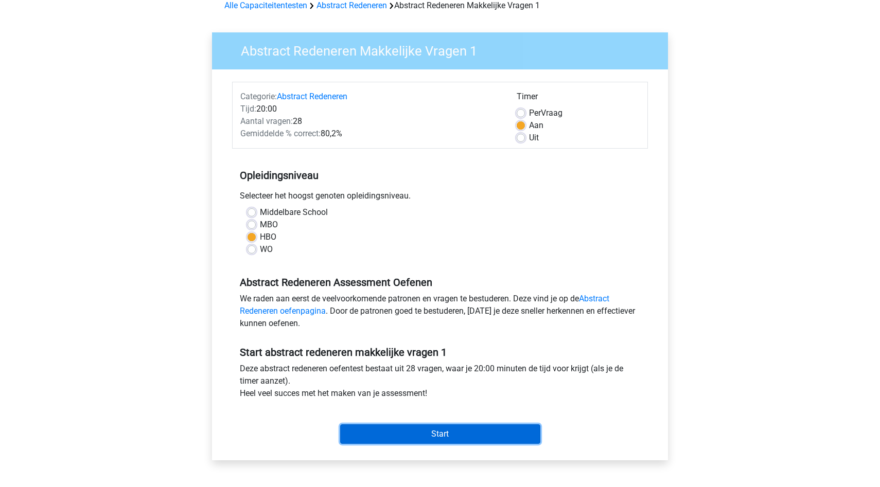
click at [448, 431] on input "Start" at bounding box center [440, 435] width 200 height 20
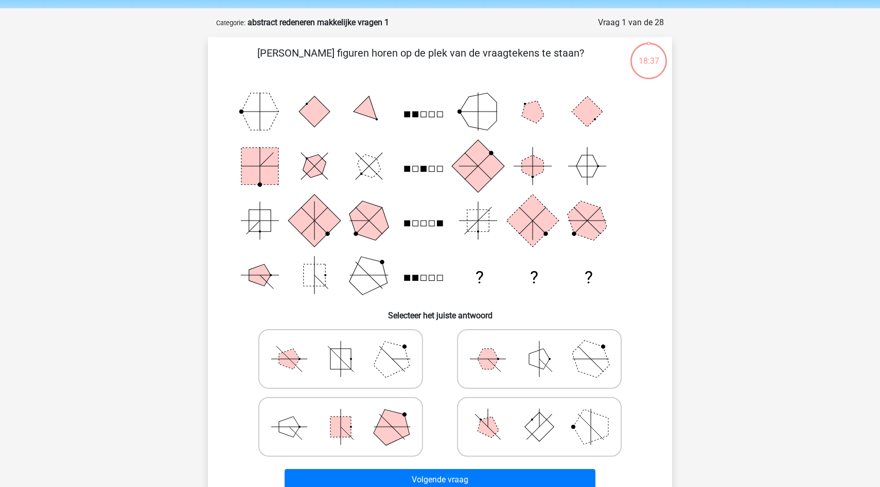
scroll to position [41, 0]
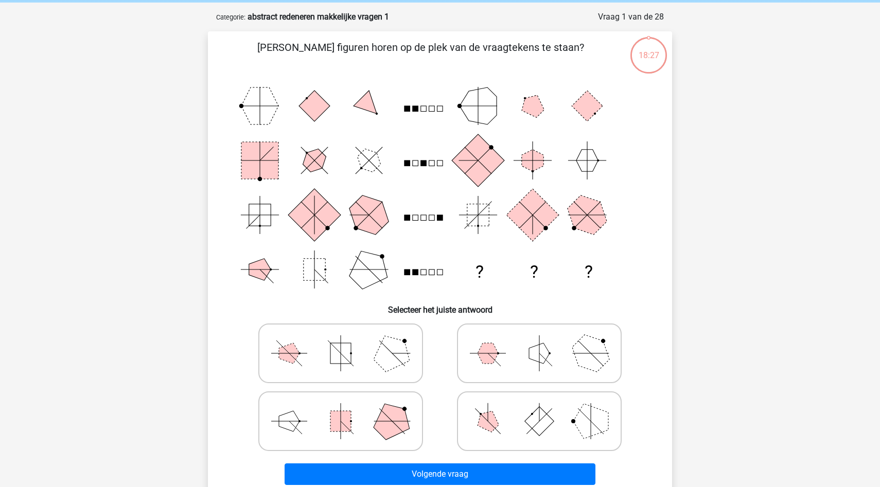
click at [547, 364] on icon at bounding box center [539, 353] width 154 height 51
click at [546, 341] on input "radio" at bounding box center [542, 337] width 7 height 7
radio input "true"
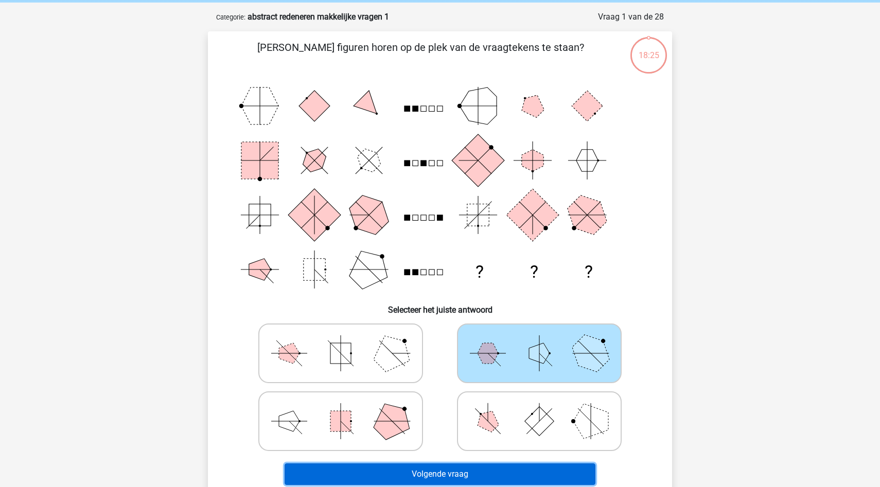
click at [468, 473] on button "Volgende vraag" at bounding box center [440, 475] width 311 height 22
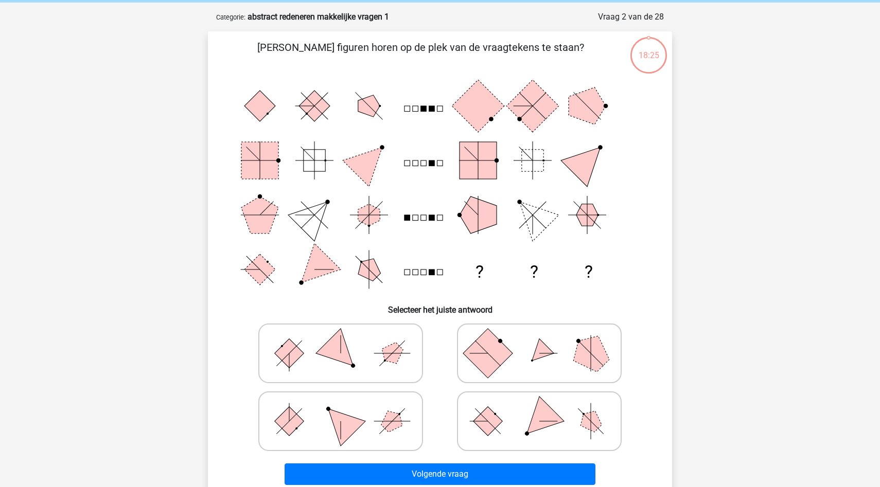
scroll to position [51, 0]
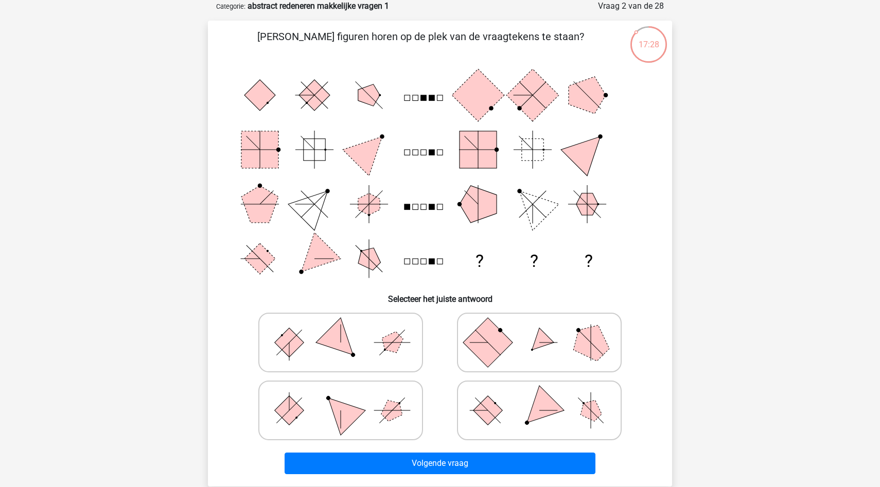
click at [488, 423] on rect at bounding box center [487, 410] width 29 height 29
click at [539, 398] on input "radio" at bounding box center [542, 394] width 7 height 7
radio input "true"
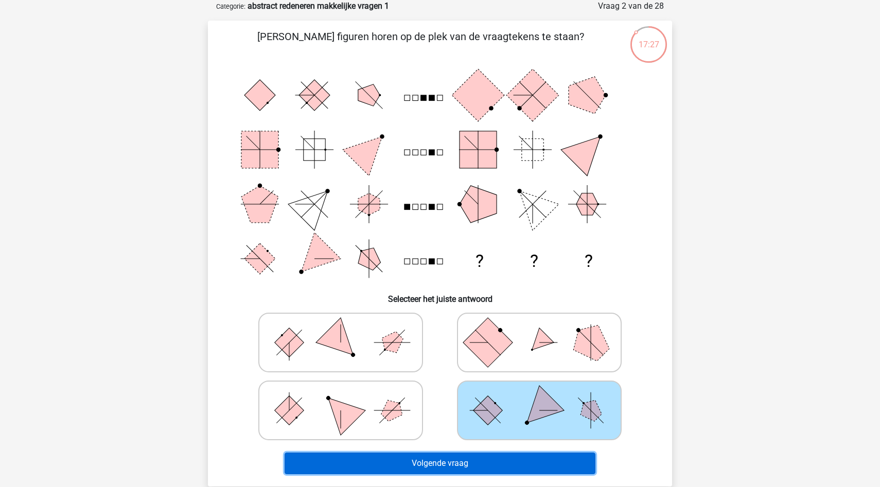
click at [463, 468] on button "Volgende vraag" at bounding box center [440, 464] width 311 height 22
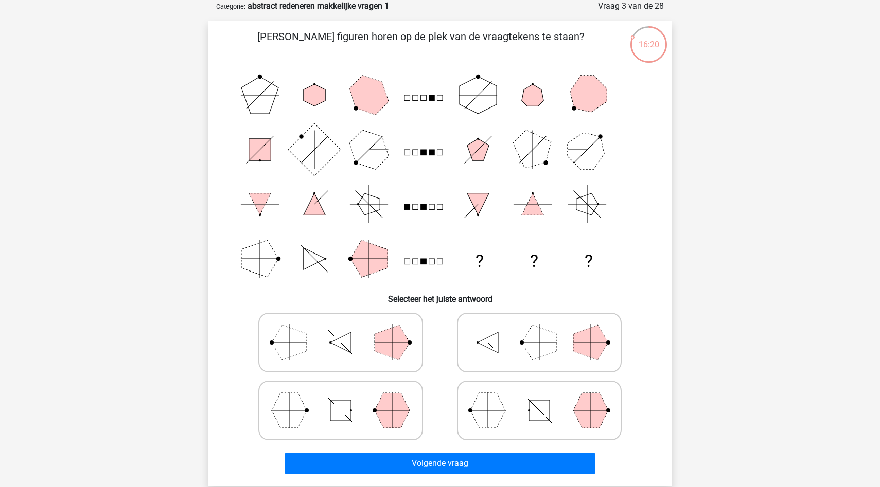
click at [390, 417] on polygon at bounding box center [392, 410] width 35 height 35
click at [347, 398] on input "radio" at bounding box center [344, 394] width 7 height 7
radio input "true"
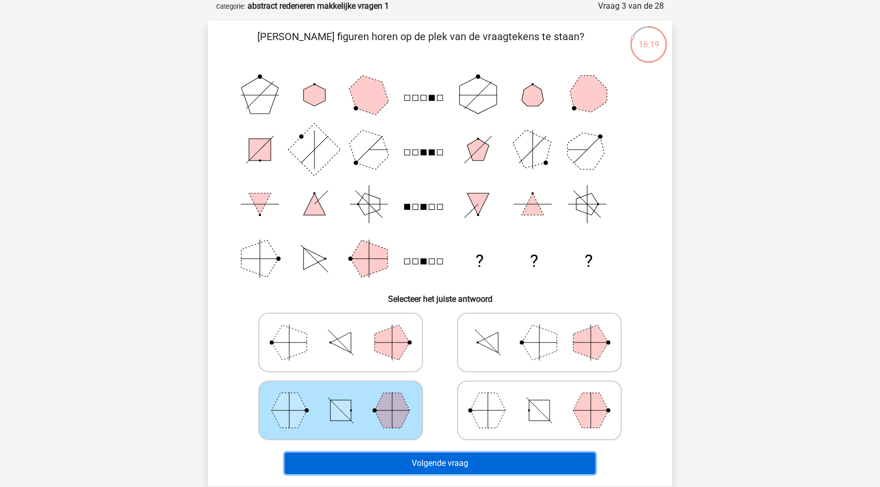
click at [399, 458] on button "Volgende vraag" at bounding box center [440, 464] width 311 height 22
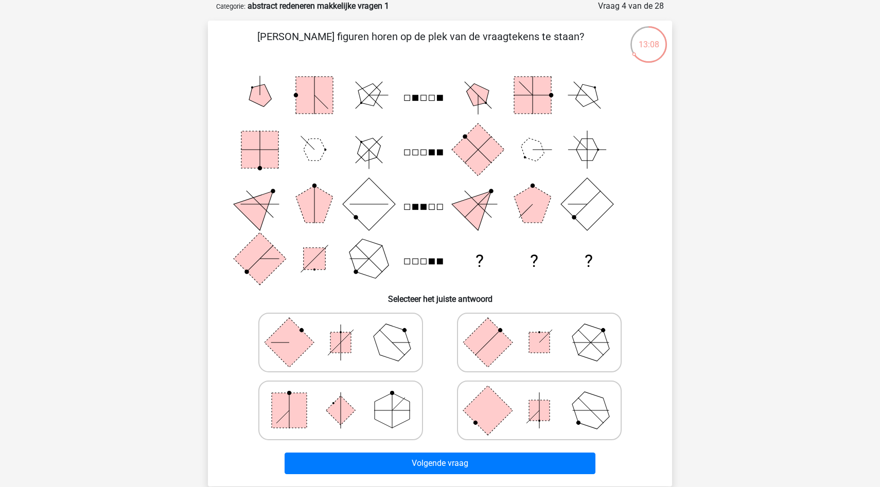
click at [533, 349] on rect at bounding box center [539, 342] width 21 height 21
click at [539, 330] on input "radio" at bounding box center [542, 326] width 7 height 7
radio input "true"
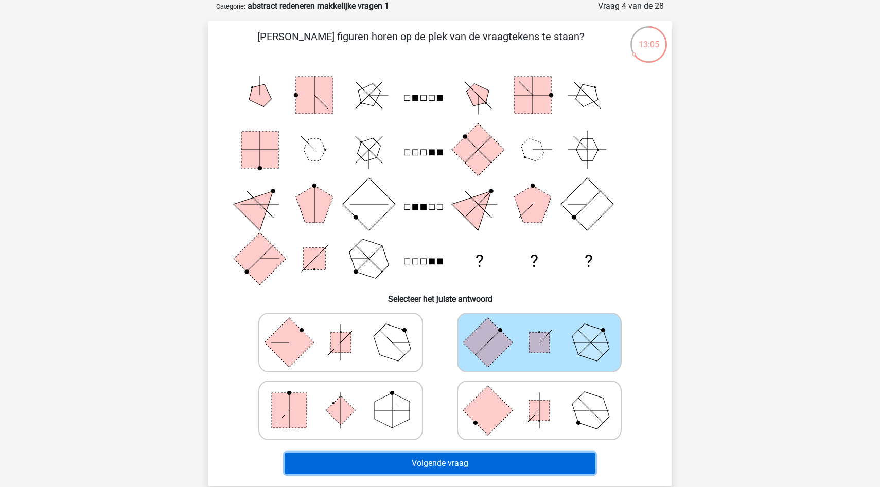
click at [520, 456] on button "Volgende vraag" at bounding box center [440, 464] width 311 height 22
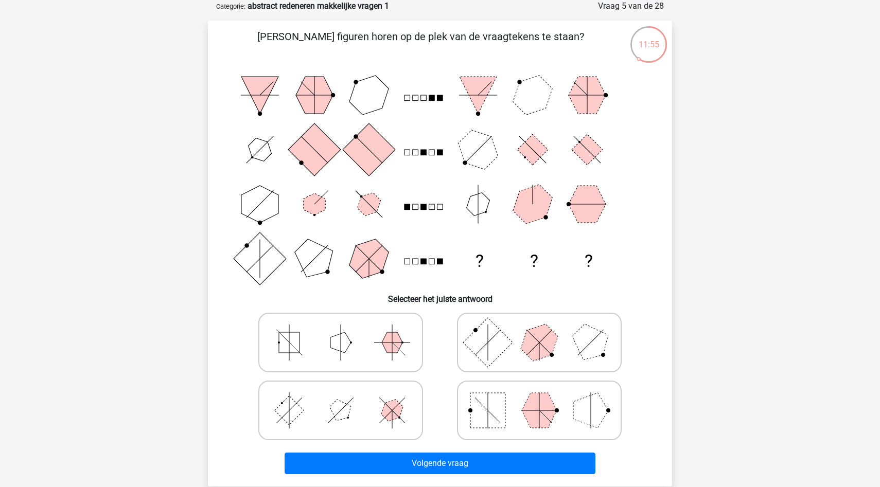
click at [374, 418] on icon at bounding box center [341, 410] width 154 height 51
click at [347, 398] on input "radio" at bounding box center [344, 394] width 7 height 7
radio input "true"
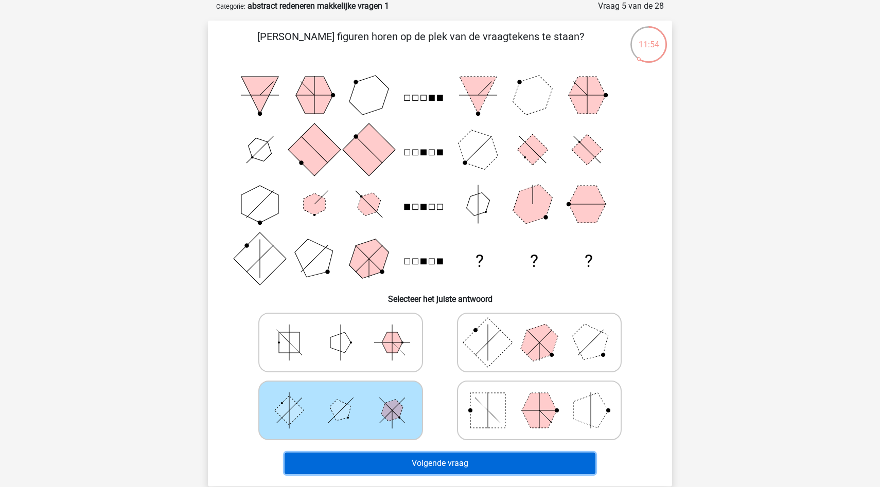
click at [389, 465] on button "Volgende vraag" at bounding box center [440, 464] width 311 height 22
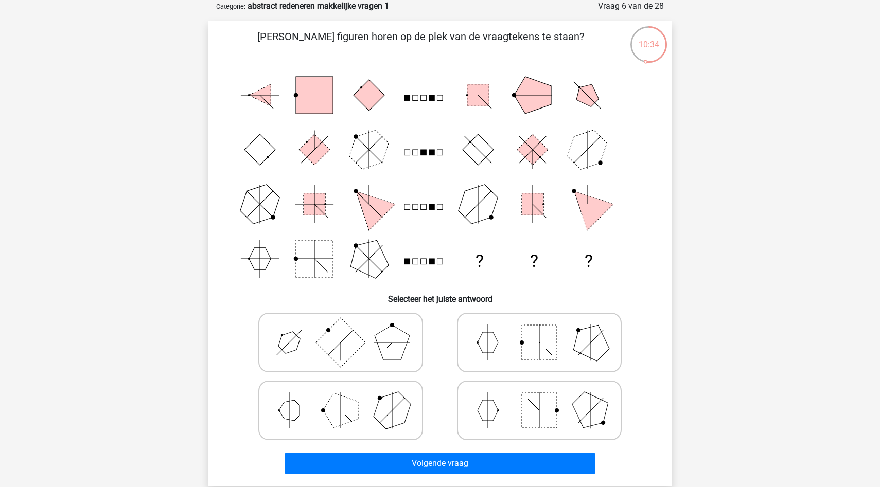
click at [322, 411] on circle at bounding box center [323, 411] width 4 height 4
click at [341, 398] on input "radio" at bounding box center [344, 394] width 7 height 7
radio input "true"
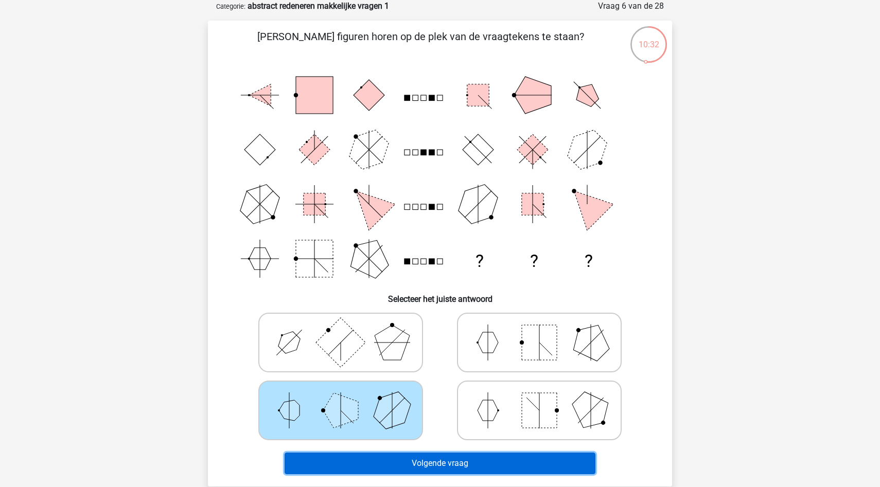
click at [346, 466] on button "Volgende vraag" at bounding box center [440, 464] width 311 height 22
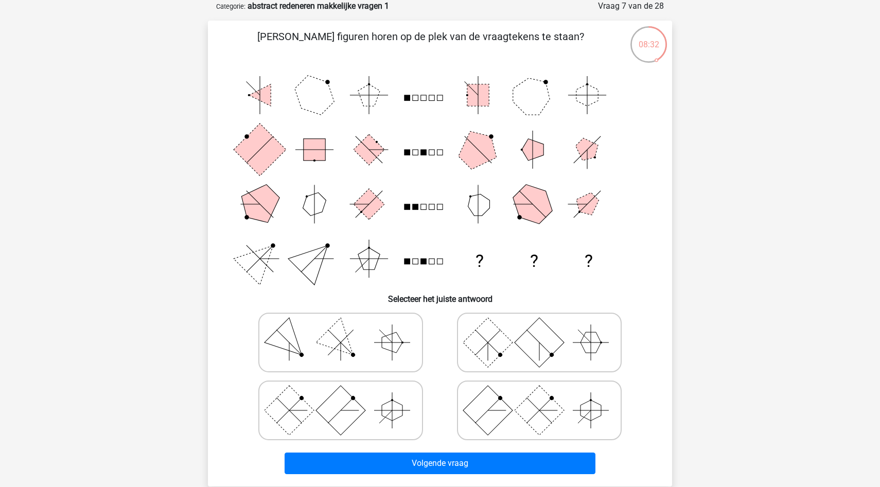
click at [592, 355] on icon at bounding box center [539, 342] width 154 height 51
click at [546, 330] on input "radio" at bounding box center [542, 326] width 7 height 7
radio input "true"
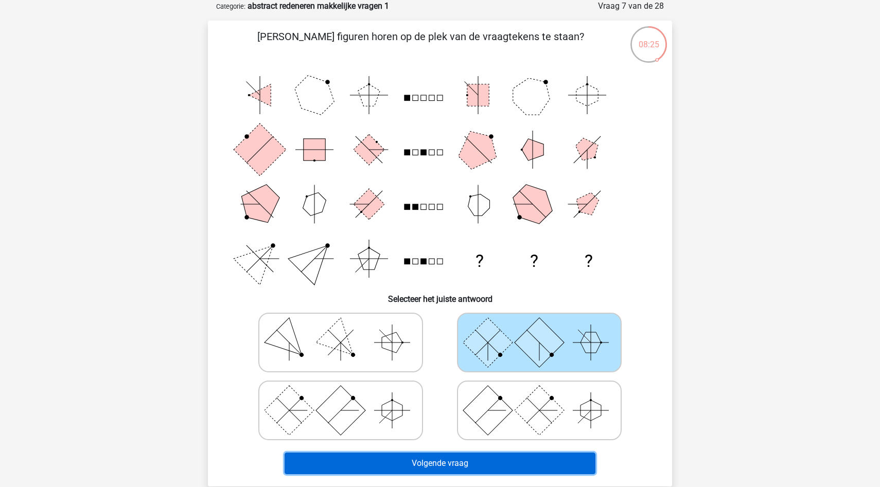
click at [507, 464] on button "Volgende vraag" at bounding box center [440, 464] width 311 height 22
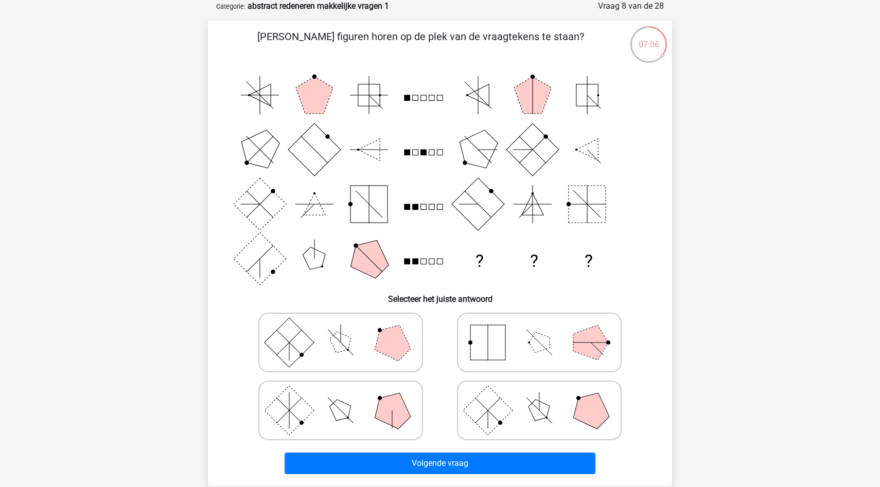
click at [394, 351] on polygon at bounding box center [391, 342] width 49 height 49
click at [347, 330] on input "radio" at bounding box center [344, 326] width 7 height 7
radio input "true"
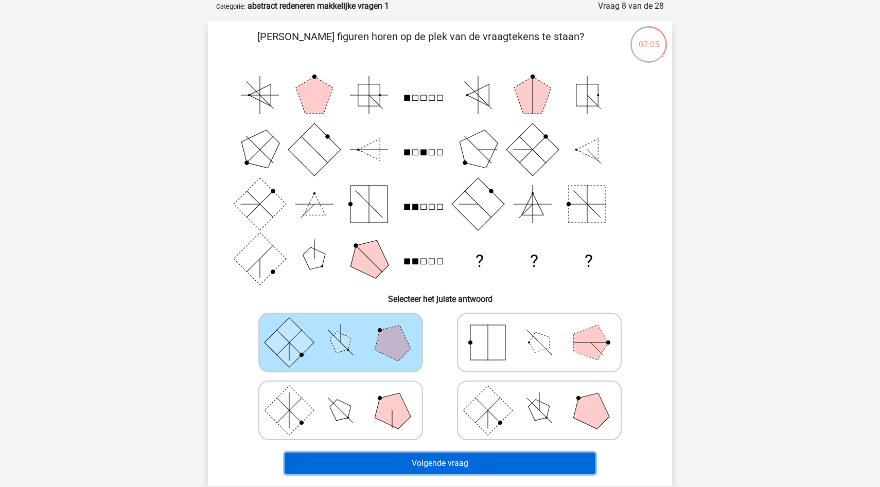
click at [408, 465] on button "Volgende vraag" at bounding box center [440, 464] width 311 height 22
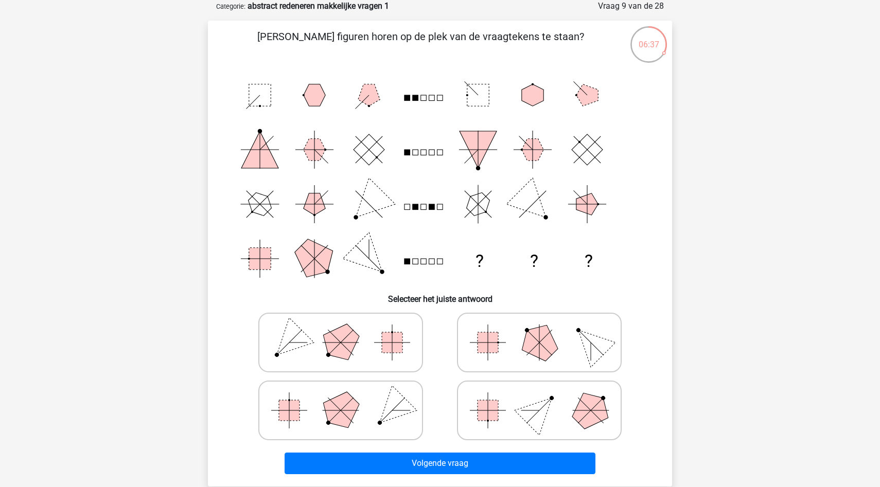
click at [556, 349] on polygon at bounding box center [539, 342] width 49 height 49
click at [546, 330] on input "radio" at bounding box center [542, 326] width 7 height 7
radio input "true"
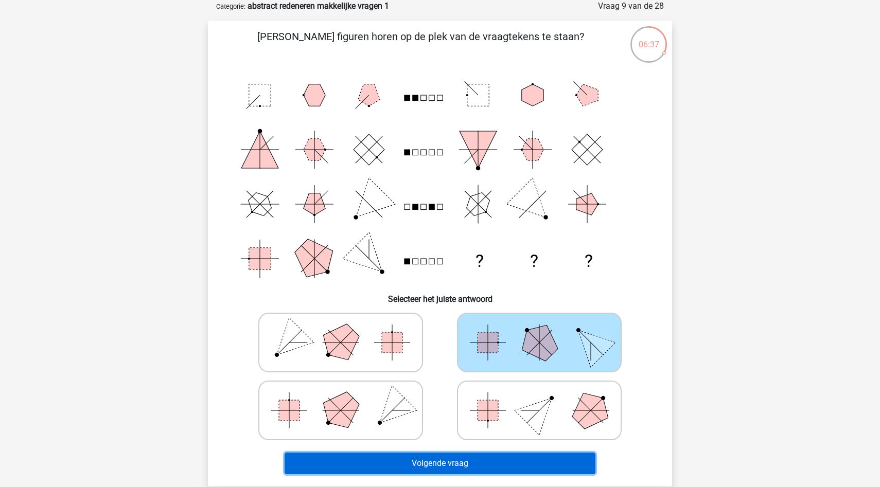
click at [515, 468] on button "Volgende vraag" at bounding box center [440, 464] width 311 height 22
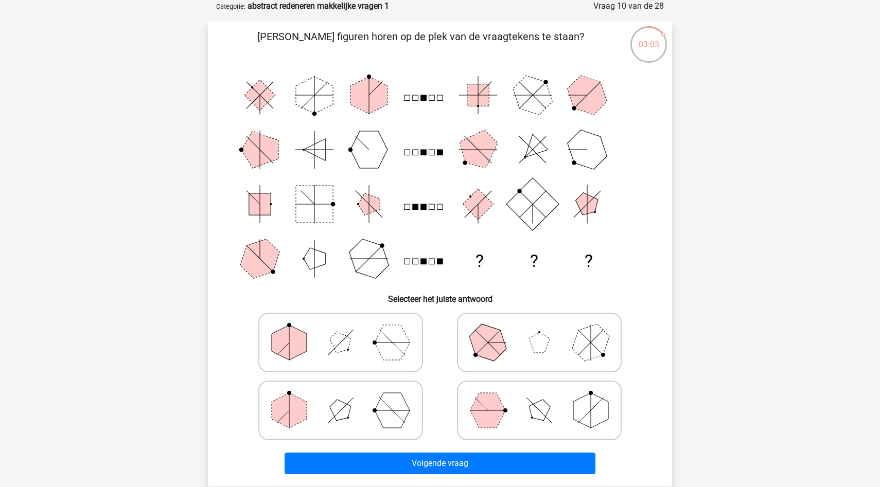
click at [402, 417] on polygon at bounding box center [392, 410] width 35 height 35
click at [347, 398] on input "radio" at bounding box center [344, 394] width 7 height 7
radio input "true"
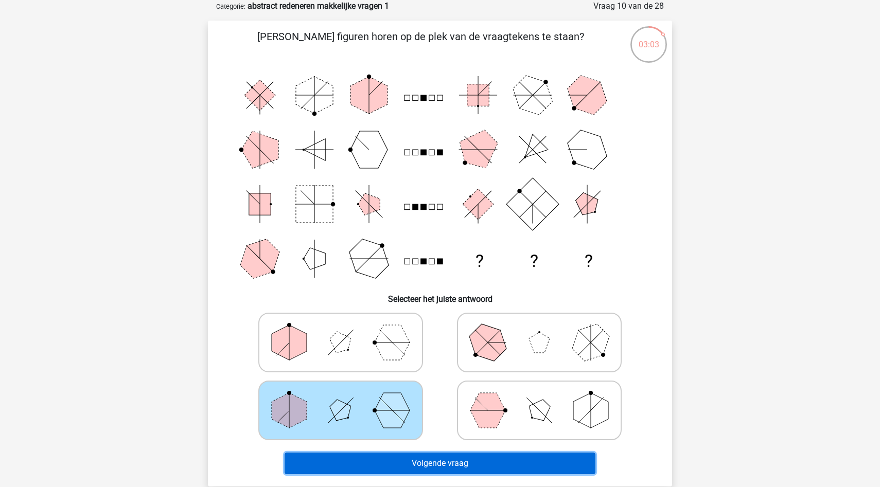
click at [402, 463] on button "Volgende vraag" at bounding box center [440, 464] width 311 height 22
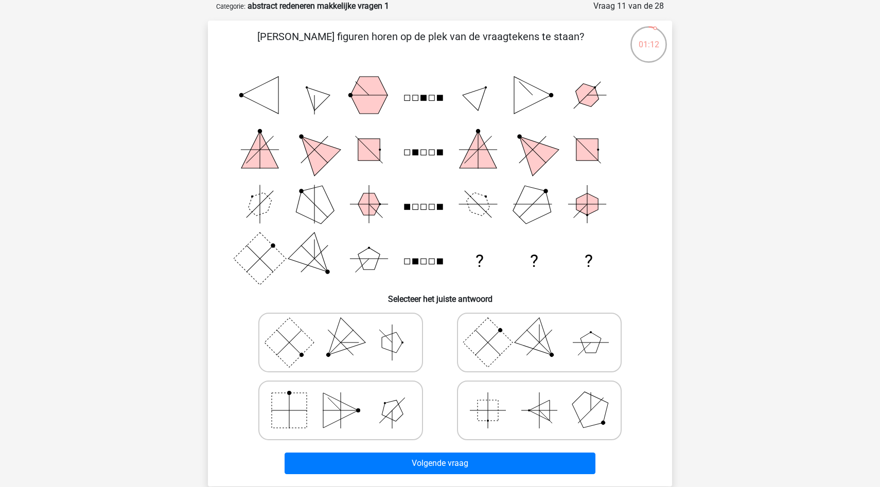
click at [348, 380] on div at bounding box center [340, 411] width 199 height 68
click at [351, 407] on polygon at bounding box center [340, 410] width 35 height 35
click at [347, 398] on input "radio" at bounding box center [344, 394] width 7 height 7
radio input "true"
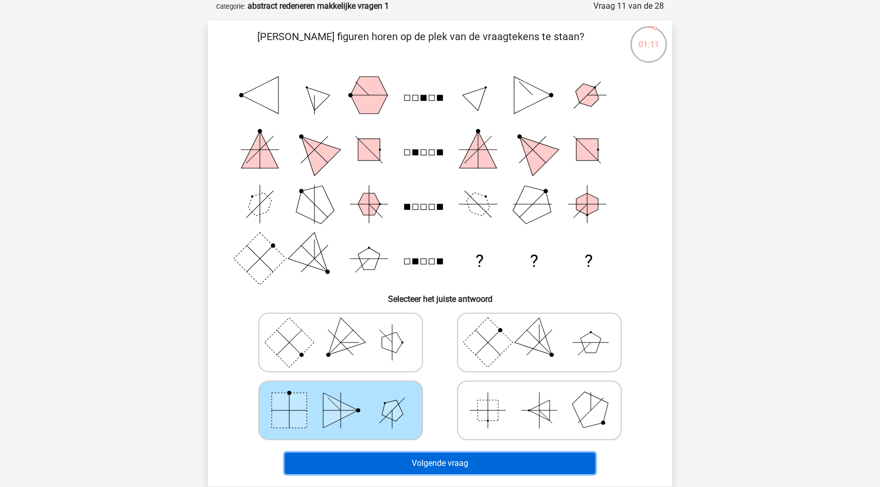
click at [363, 460] on button "Volgende vraag" at bounding box center [440, 464] width 311 height 22
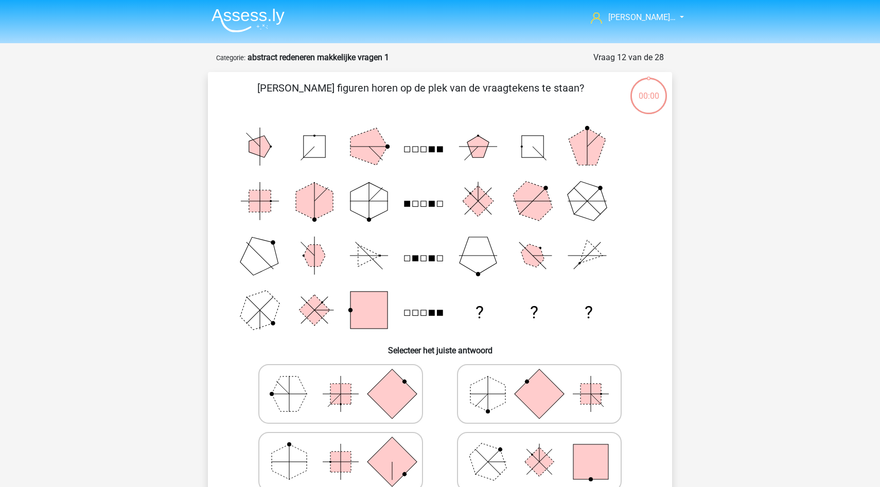
scroll to position [51, 0]
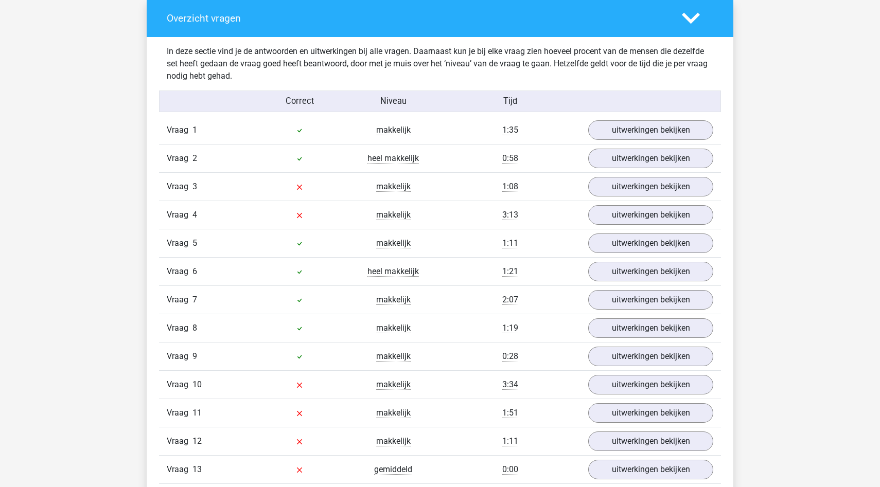
scroll to position [583, 0]
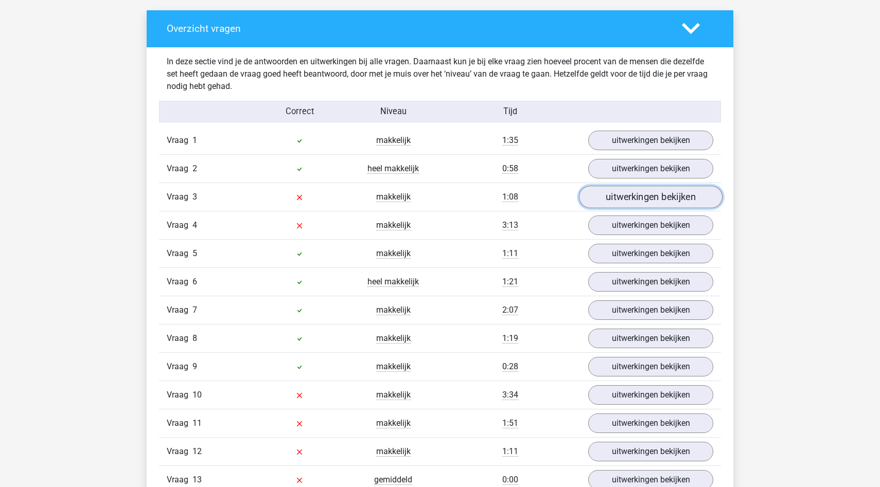
click at [607, 203] on link "uitwerkingen bekijken" at bounding box center [651, 197] width 144 height 23
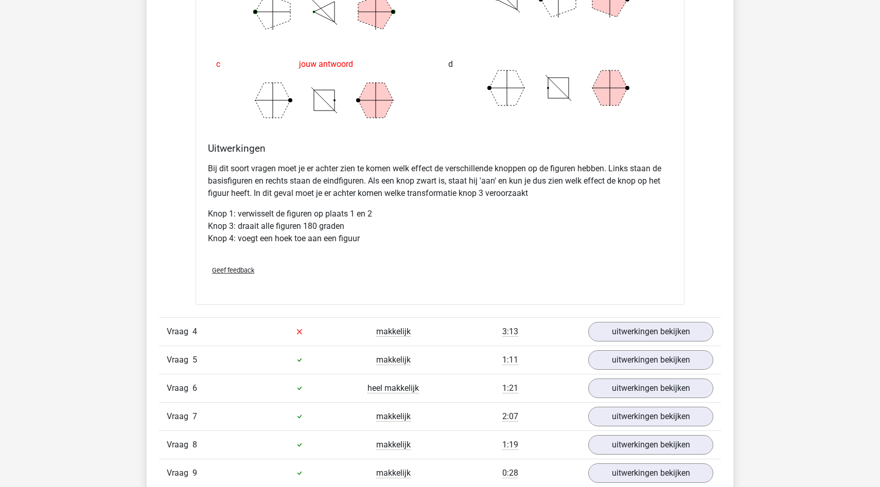
scroll to position [1131, 0]
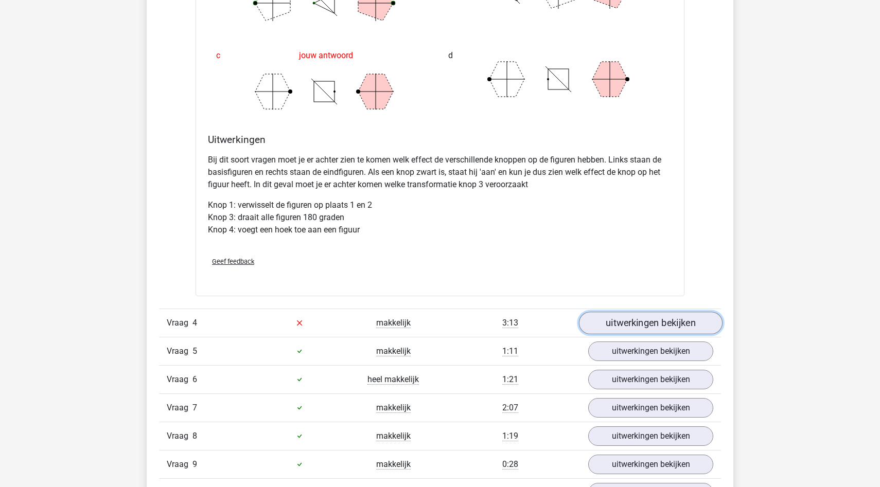
click at [617, 318] on link "uitwerkingen bekijken" at bounding box center [651, 323] width 144 height 23
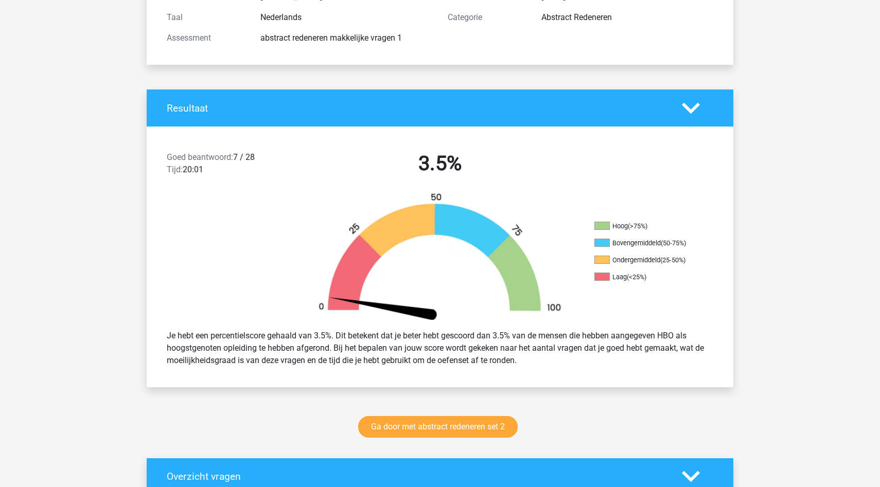
scroll to position [132, 0]
